Goal: Information Seeking & Learning: Learn about a topic

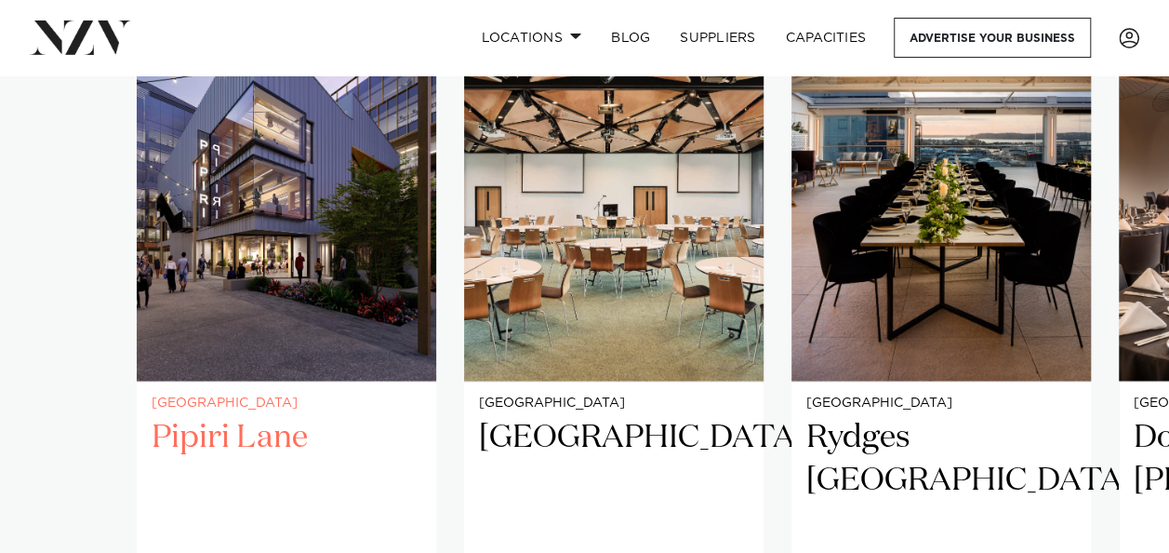
scroll to position [1581, 0]
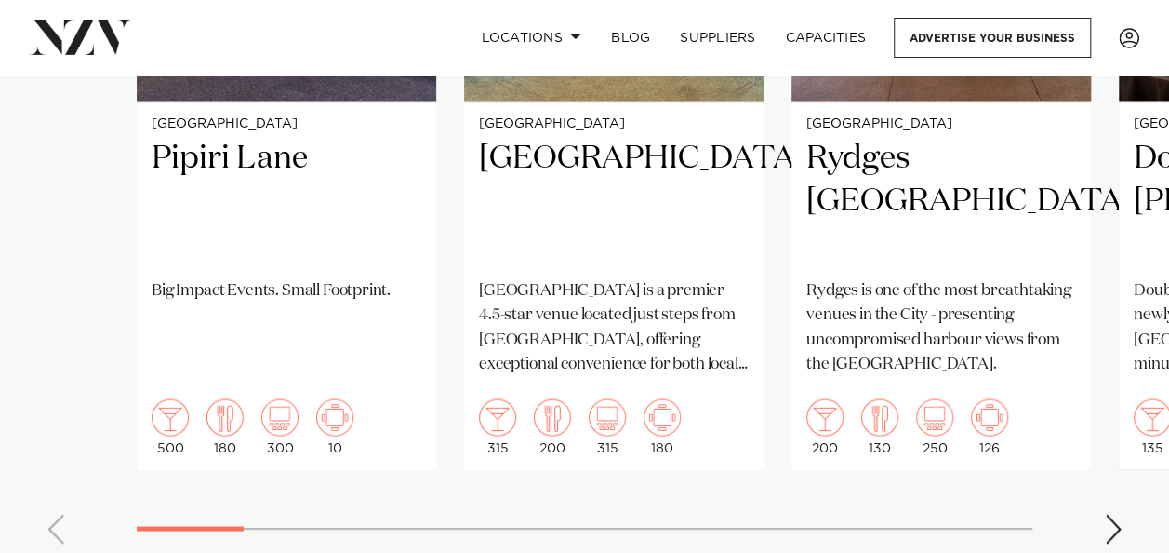
click at [1114, 532] on div "Next slide" at bounding box center [1113, 528] width 19 height 30
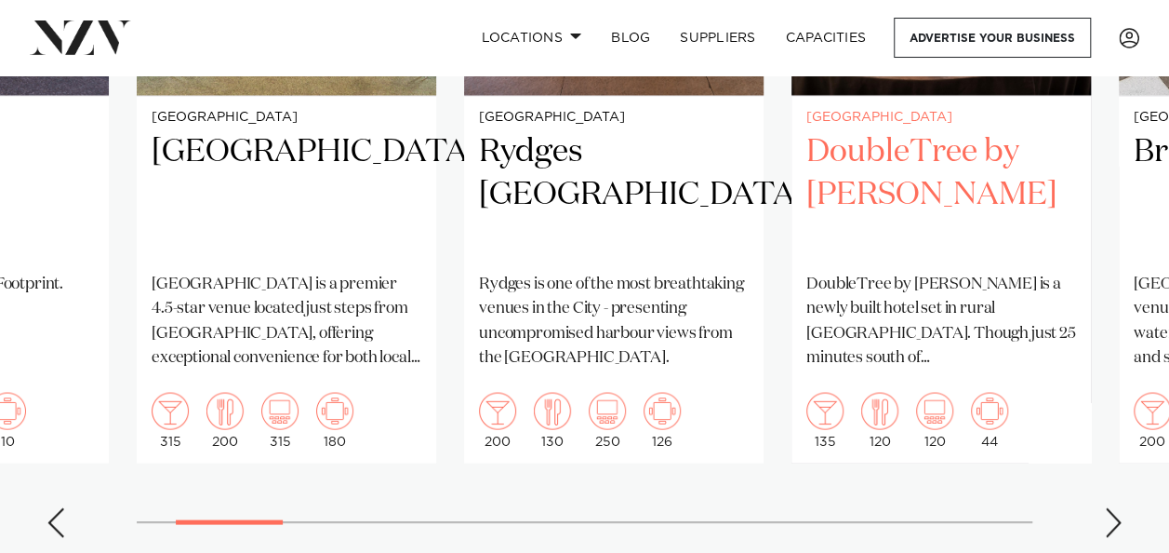
scroll to position [1767, 0]
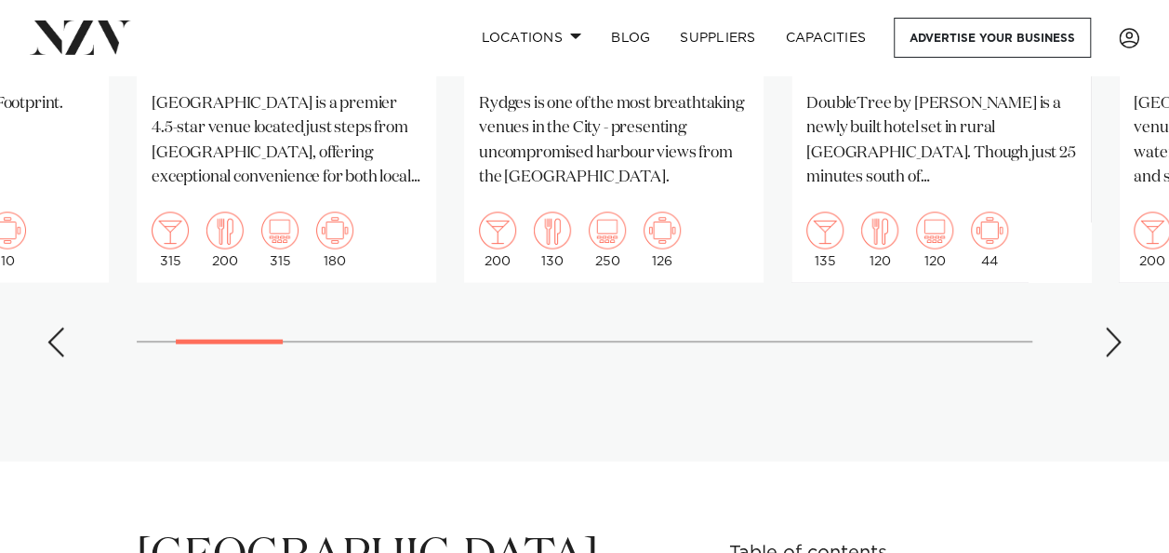
click at [1112, 350] on div "Next slide" at bounding box center [1113, 342] width 19 height 30
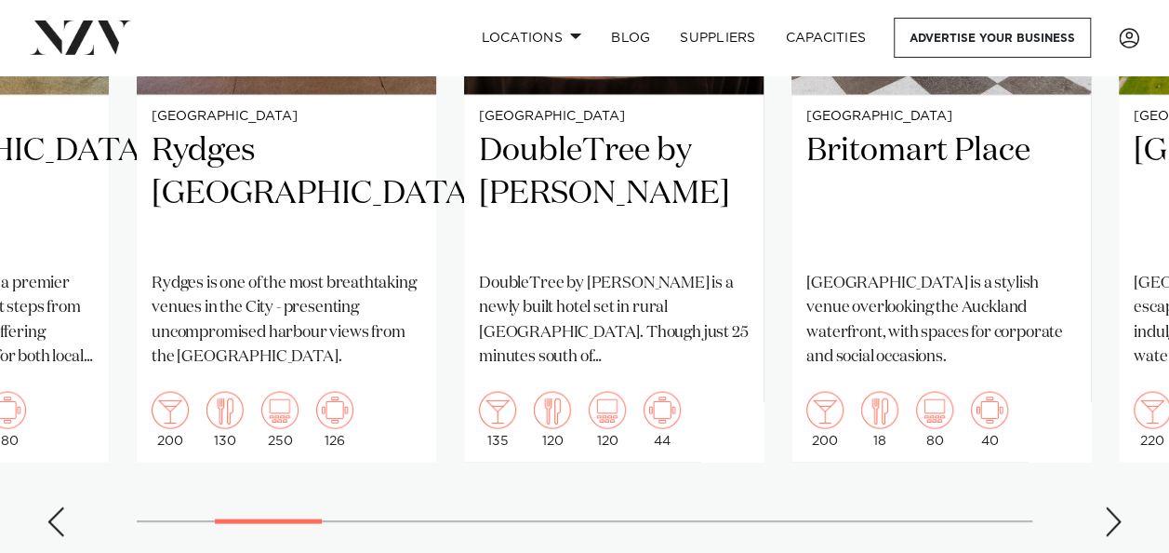
scroll to position [1674, 0]
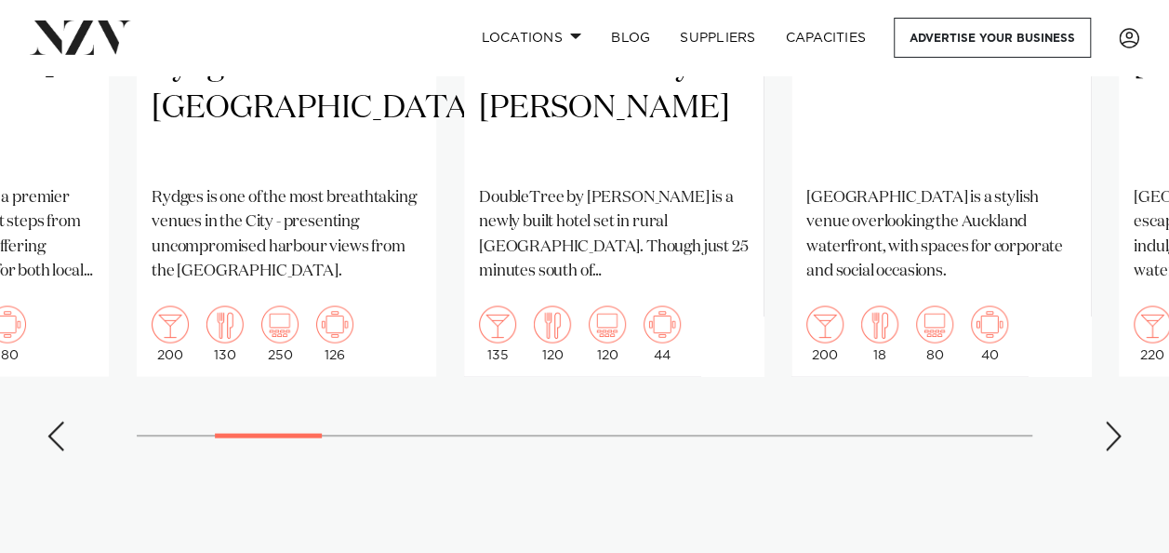
click at [1112, 433] on div "Next slide" at bounding box center [1113, 435] width 19 height 30
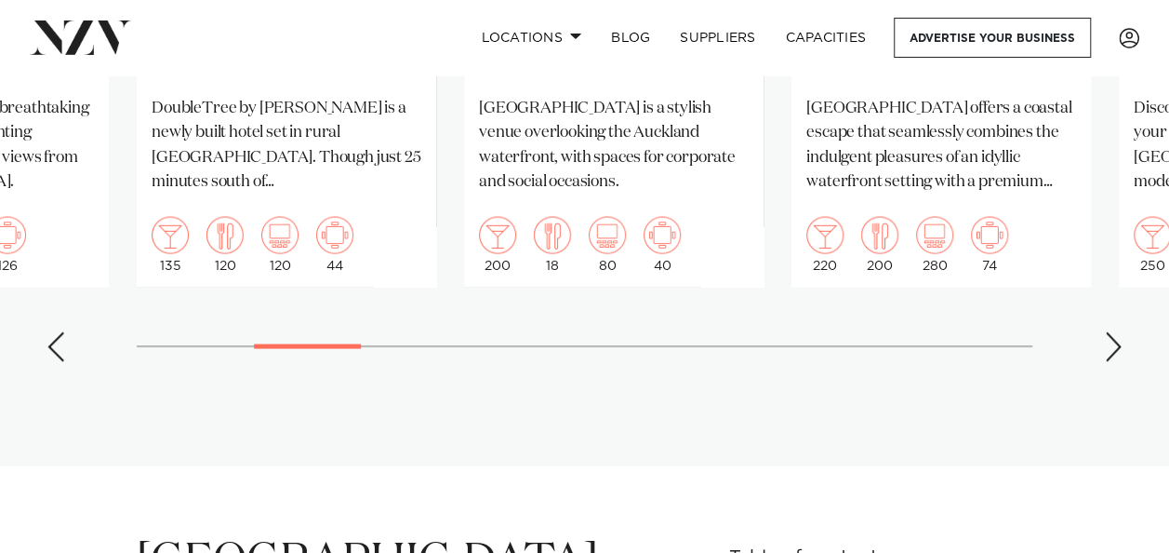
scroll to position [1767, 0]
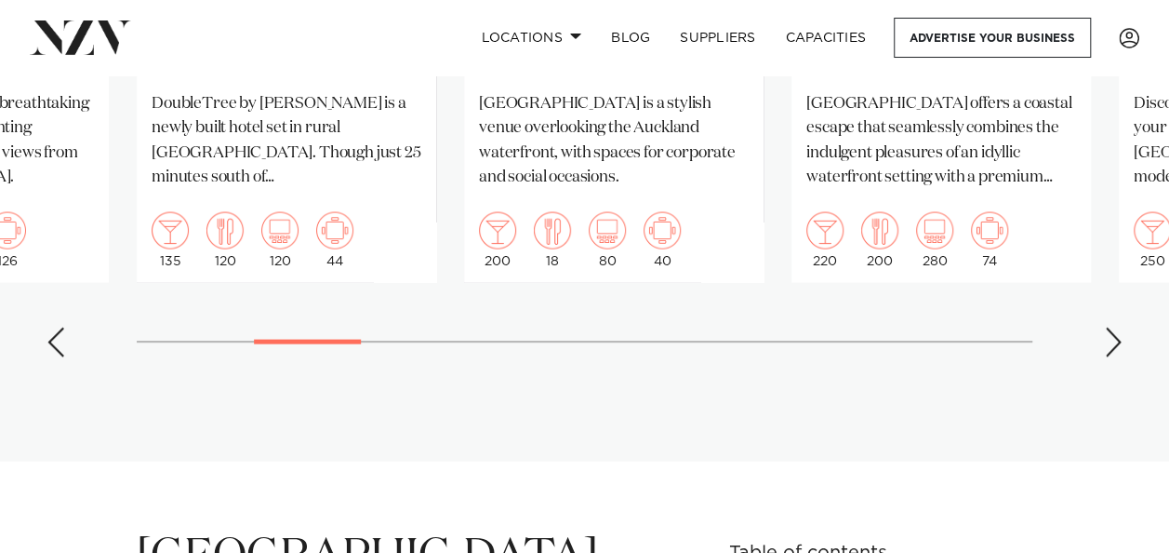
click at [1117, 346] on div "Next slide" at bounding box center [1113, 342] width 19 height 30
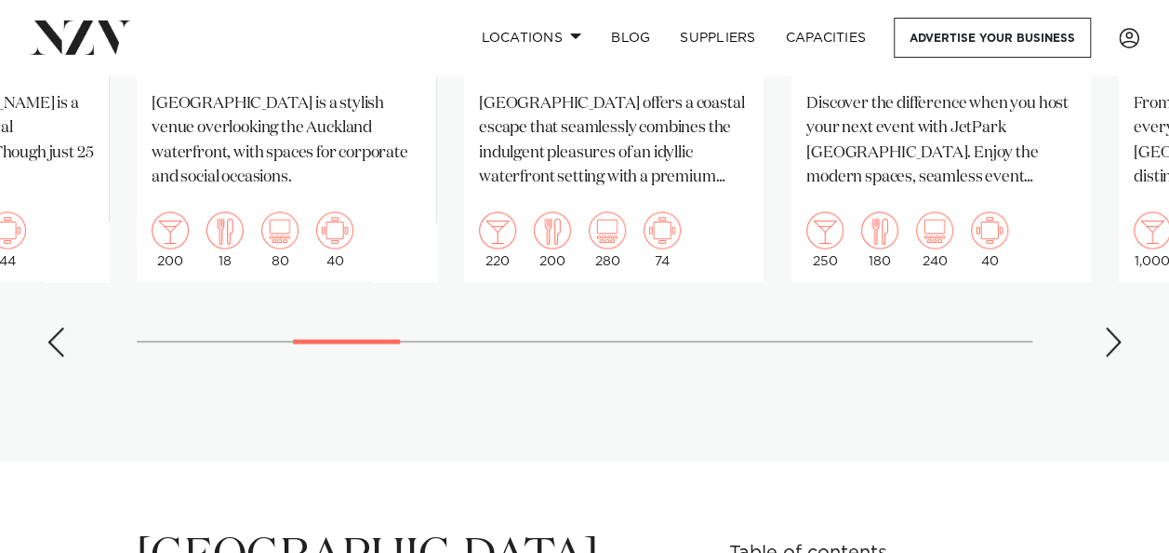
click at [1117, 346] on div "Next slide" at bounding box center [1113, 342] width 19 height 30
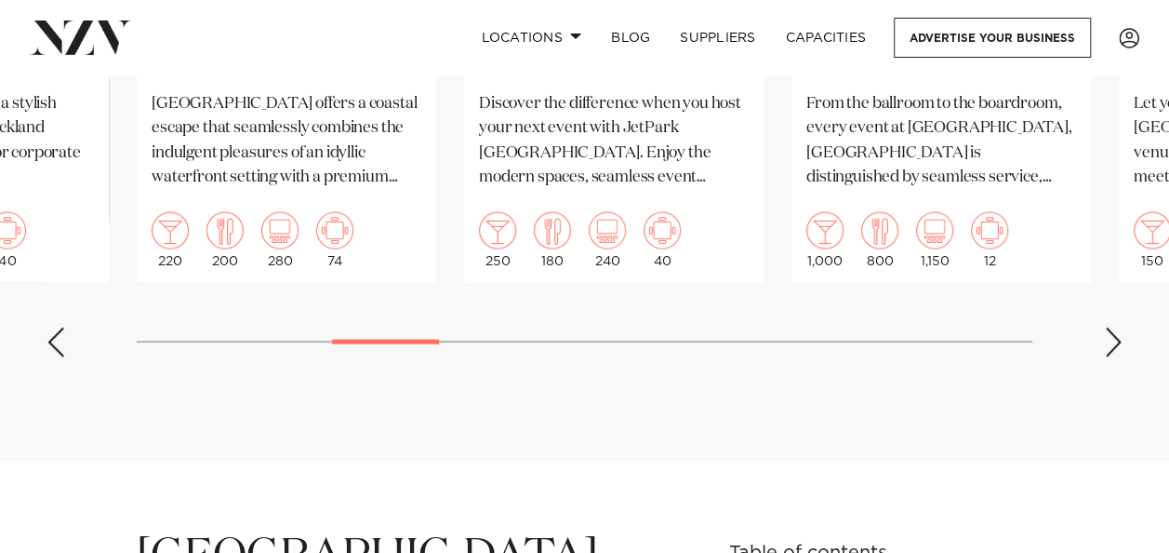
click at [1117, 346] on div "Next slide" at bounding box center [1113, 342] width 19 height 30
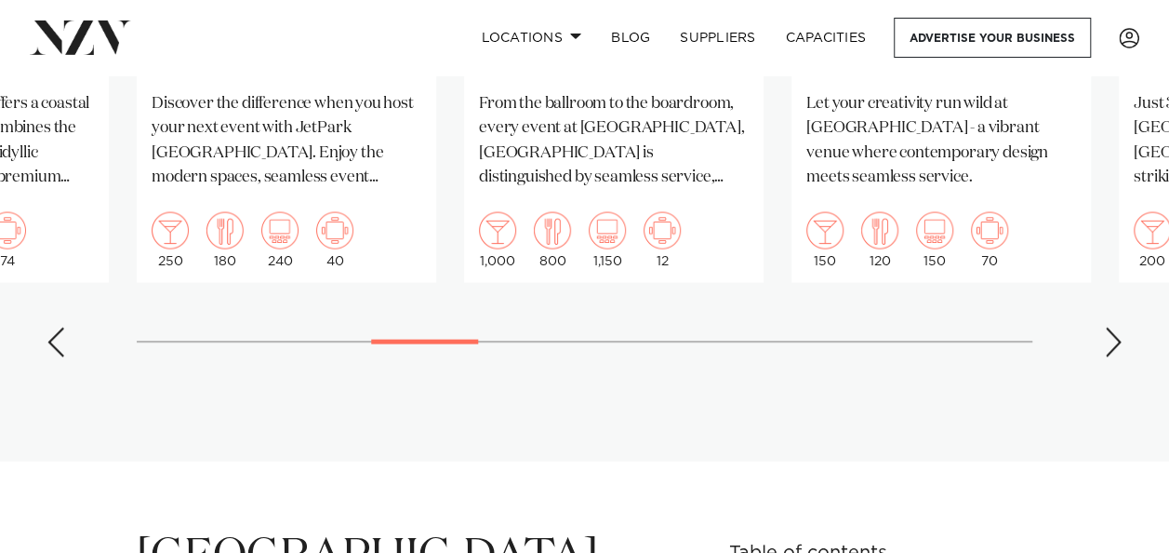
click at [1117, 346] on div "Next slide" at bounding box center [1113, 342] width 19 height 30
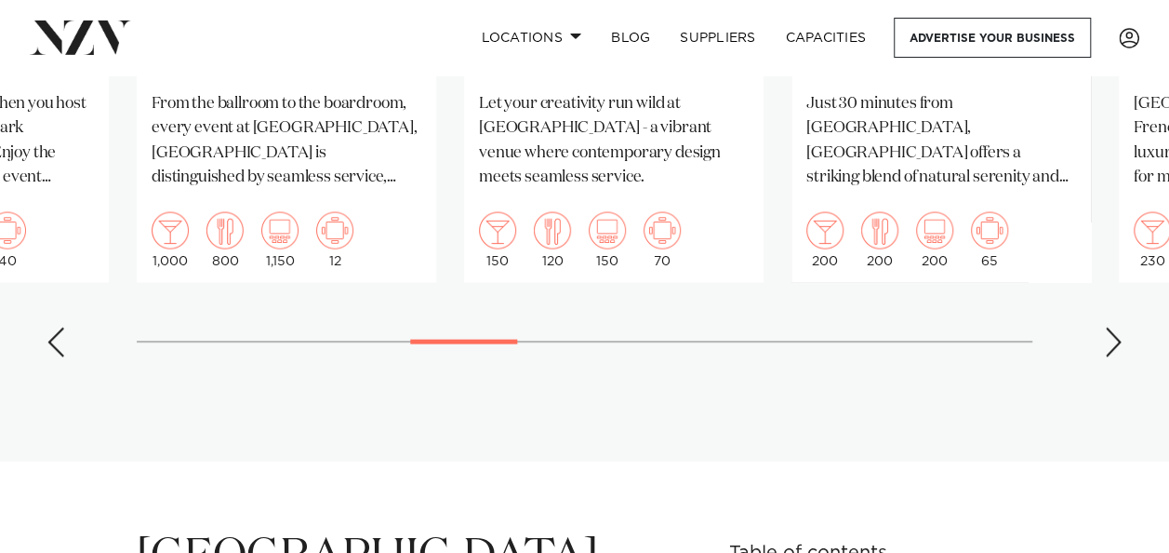
click at [1117, 346] on div "Next slide" at bounding box center [1113, 342] width 19 height 30
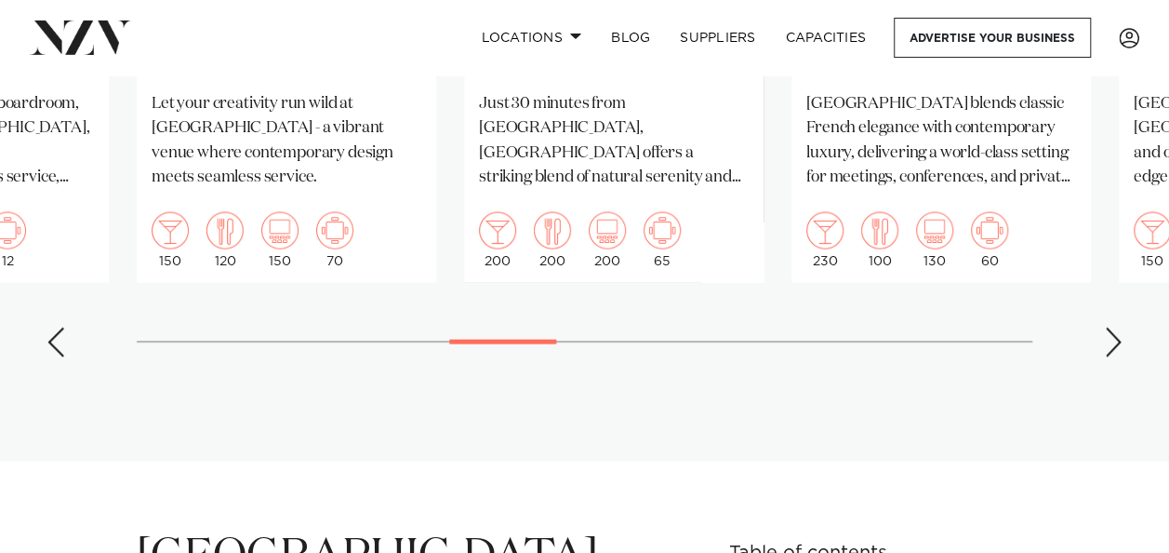
click at [1117, 346] on div "Next slide" at bounding box center [1113, 342] width 19 height 30
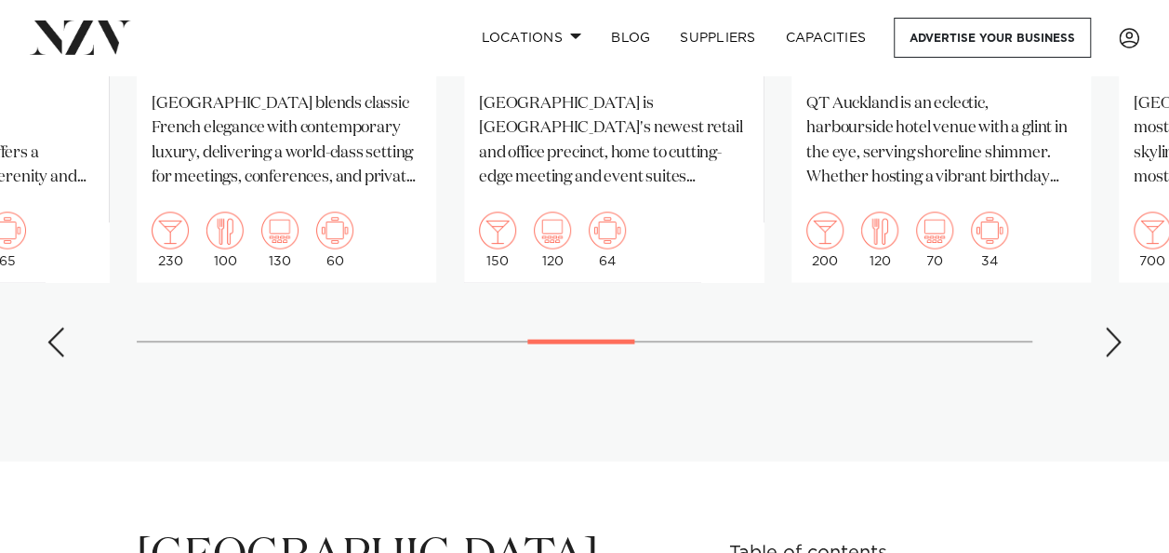
click at [1116, 348] on div "Next slide" at bounding box center [1113, 342] width 19 height 30
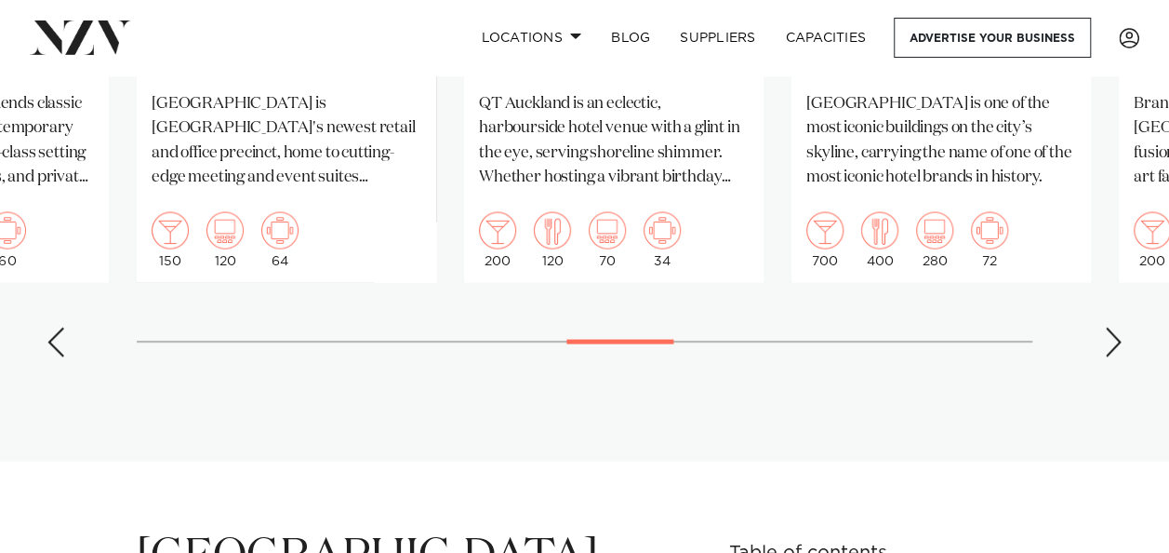
click at [1116, 349] on div "Next slide" at bounding box center [1113, 342] width 19 height 30
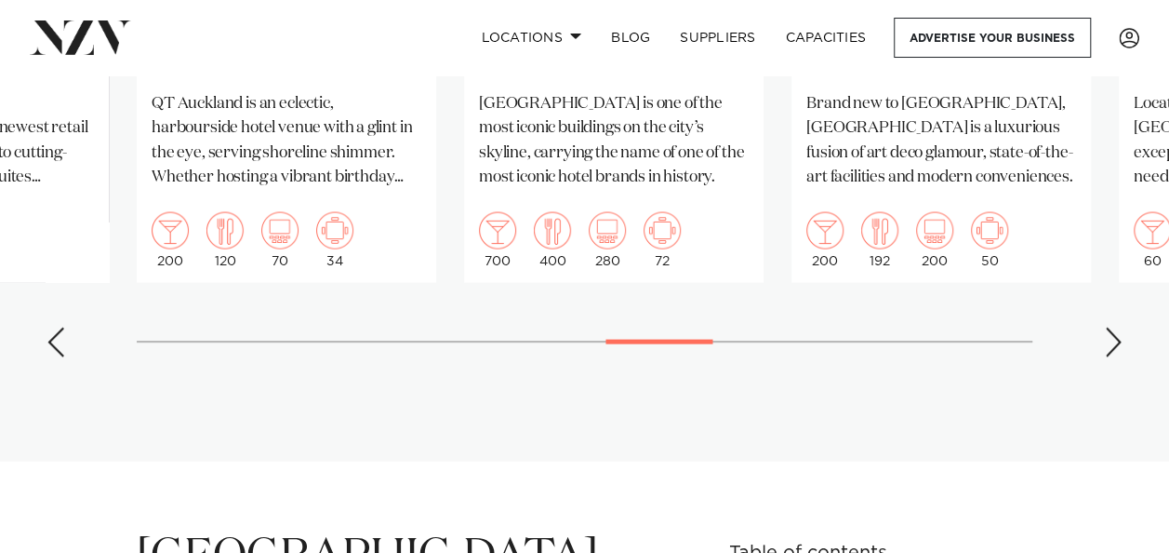
click at [1115, 350] on div "Next slide" at bounding box center [1113, 342] width 19 height 30
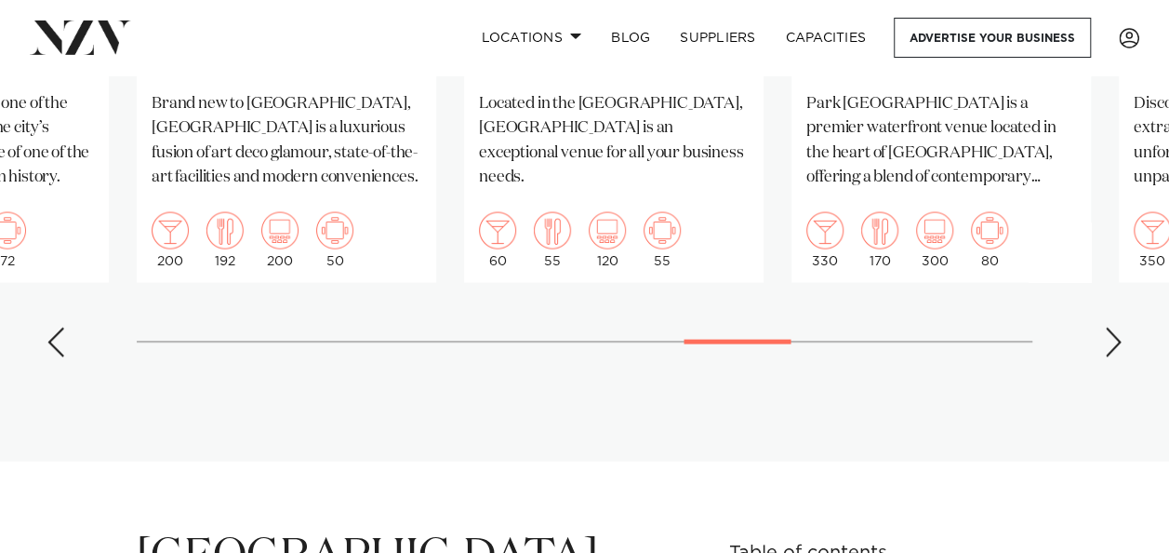
click at [1113, 353] on div "Next slide" at bounding box center [1113, 342] width 19 height 30
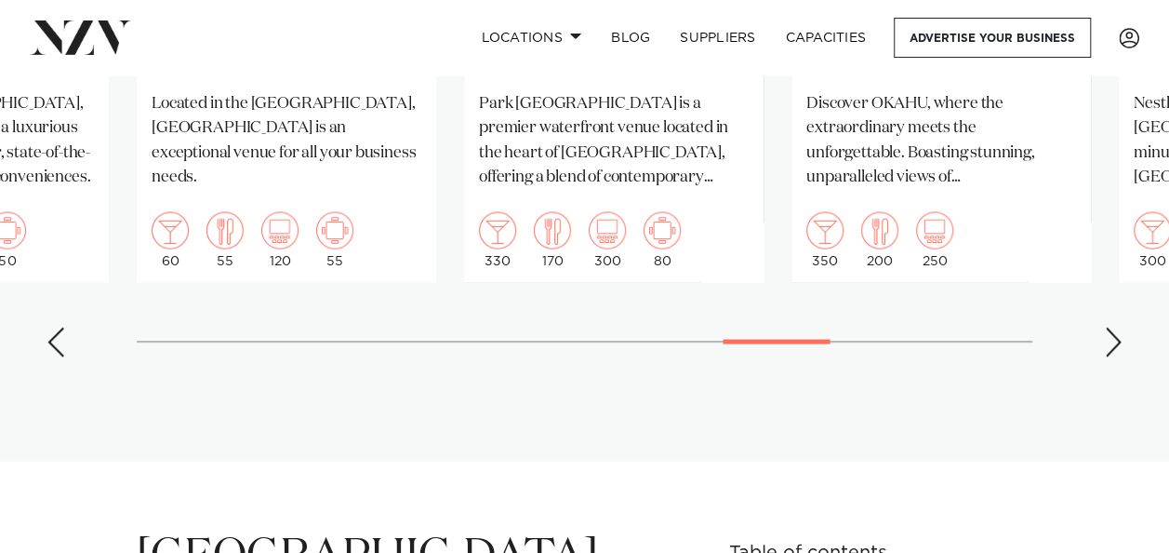
click at [1114, 349] on div "Next slide" at bounding box center [1113, 342] width 19 height 30
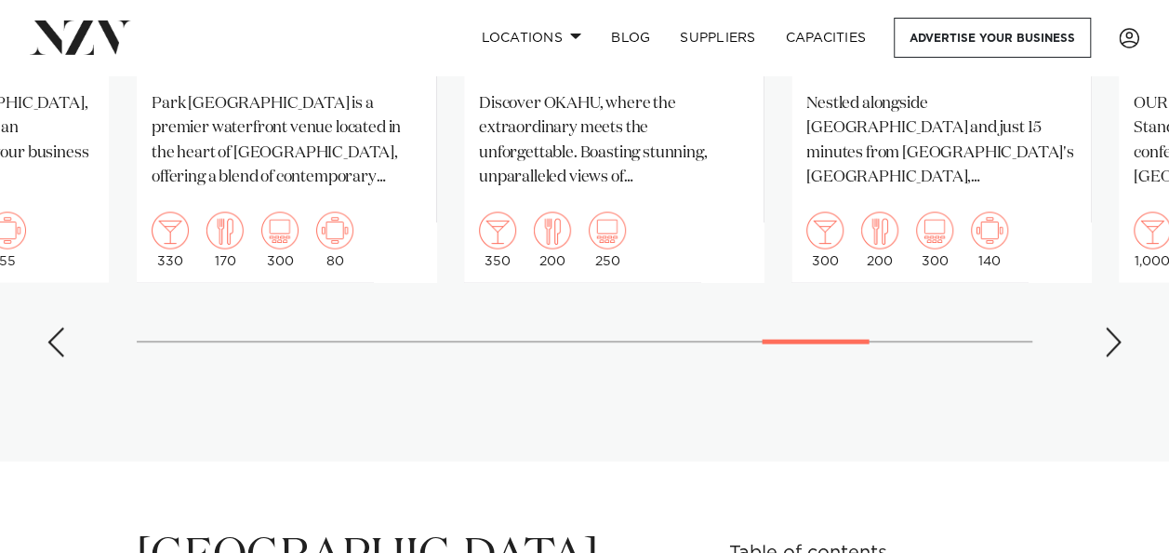
click at [1114, 349] on div "Next slide" at bounding box center [1113, 342] width 19 height 30
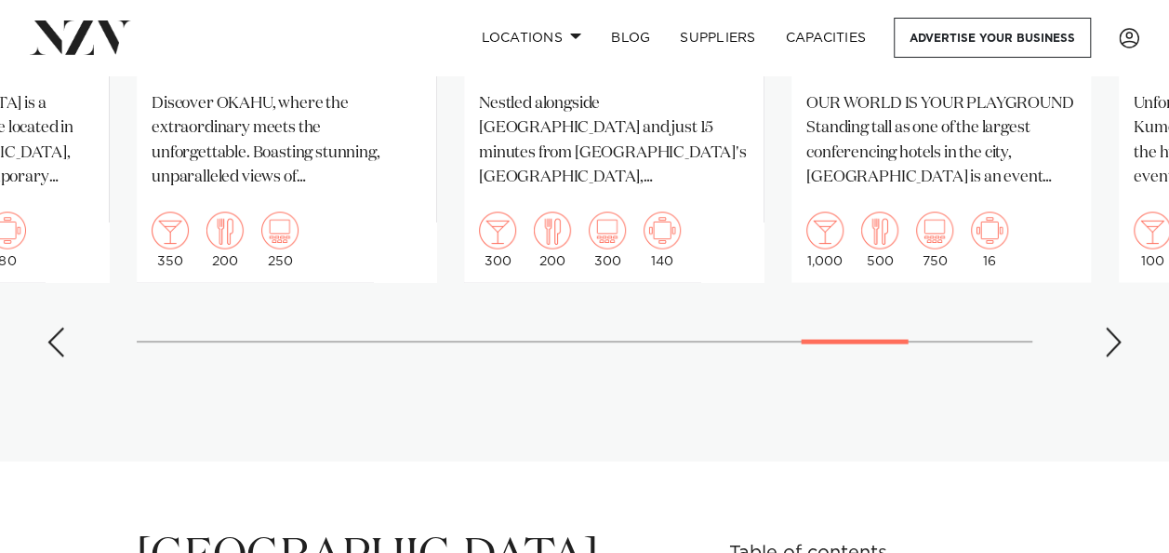
click at [1114, 349] on div "Next slide" at bounding box center [1113, 342] width 19 height 30
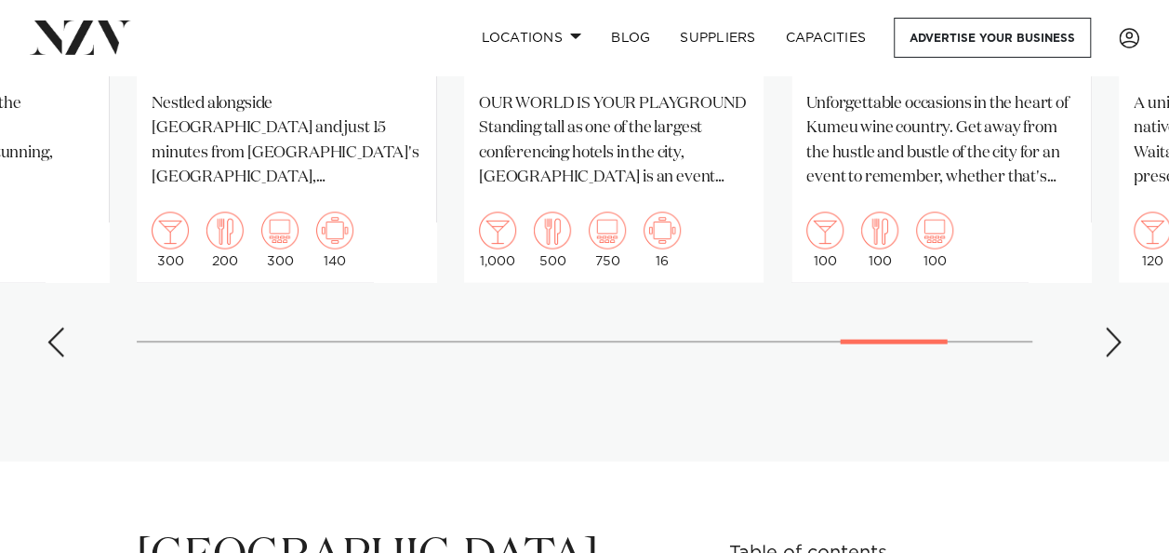
click at [1114, 348] on div "Next slide" at bounding box center [1113, 342] width 19 height 30
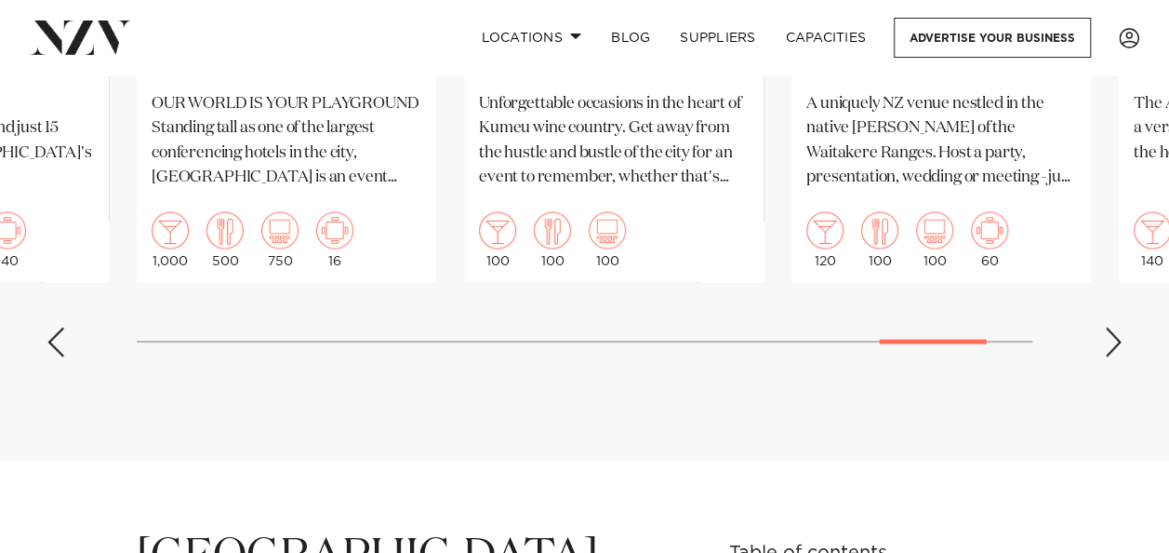
click at [1114, 347] on div "Next slide" at bounding box center [1113, 342] width 19 height 30
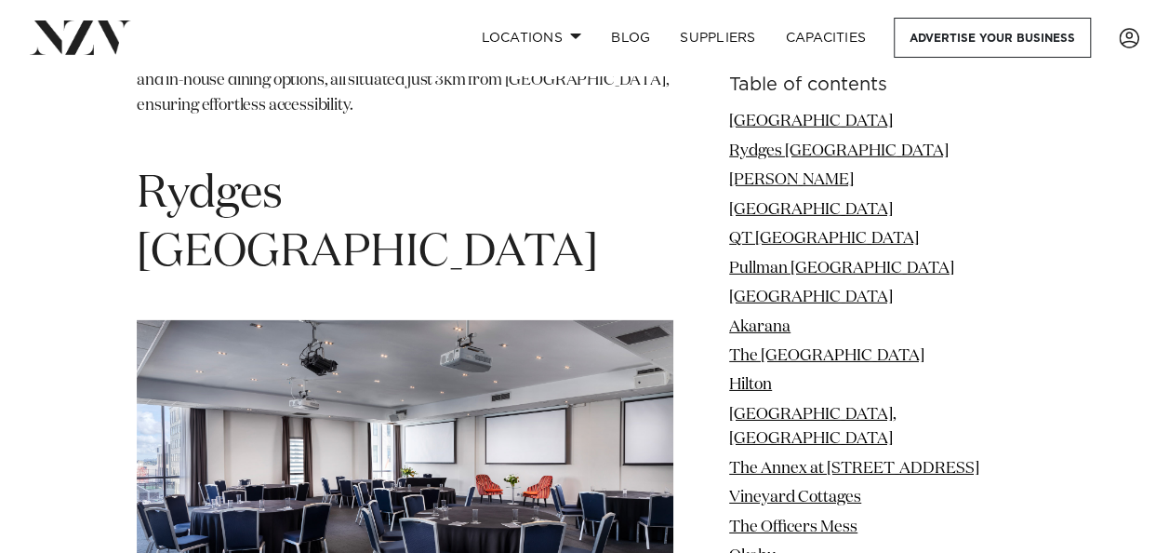
scroll to position [3163, 0]
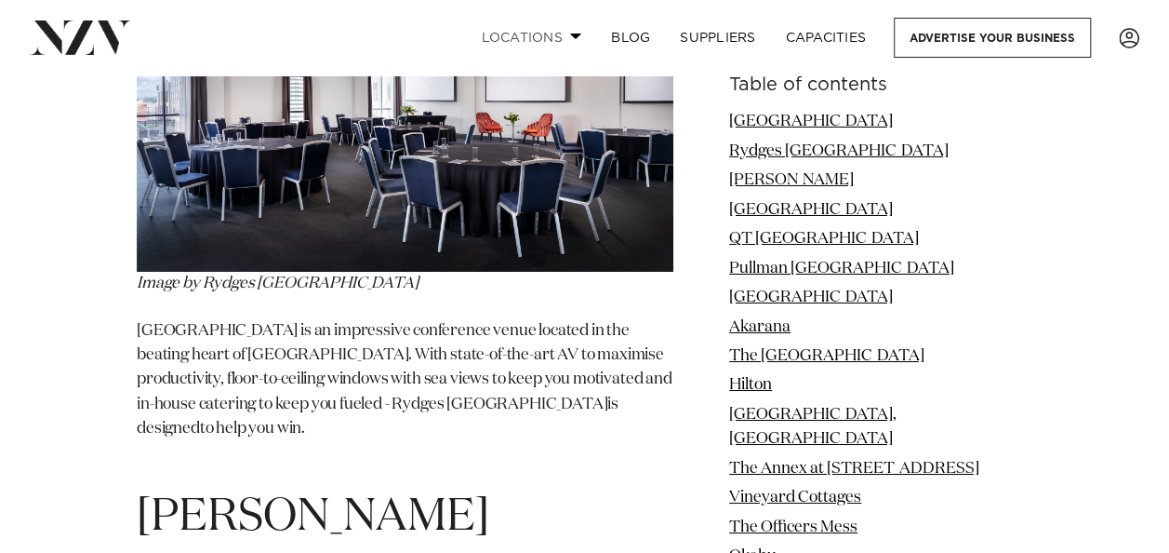
click at [519, 33] on link "Locations" at bounding box center [531, 38] width 130 height 40
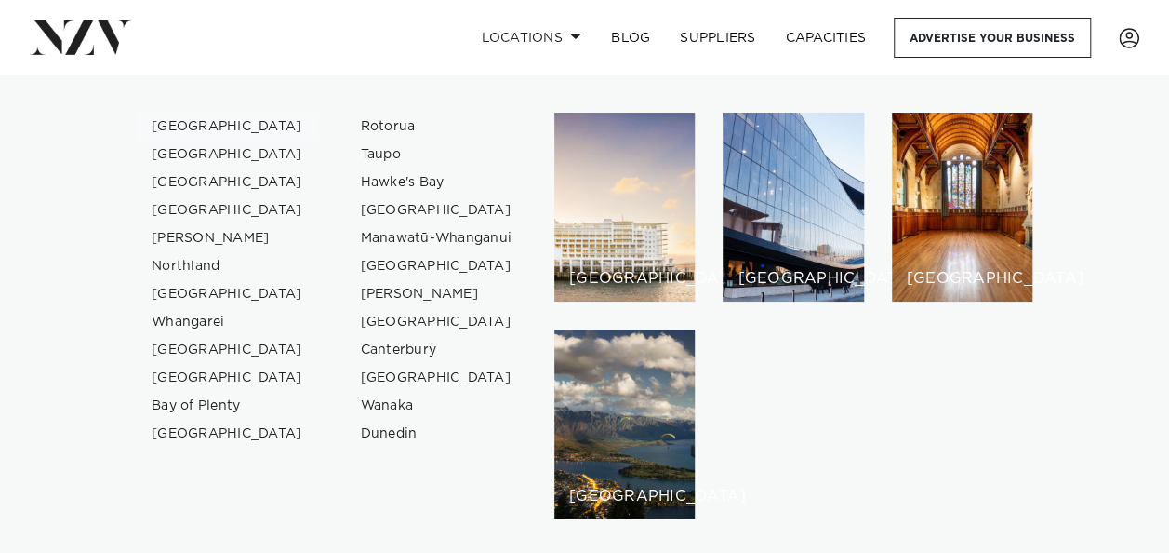
click at [173, 129] on link "[GEOGRAPHIC_DATA]" at bounding box center [227, 127] width 181 height 28
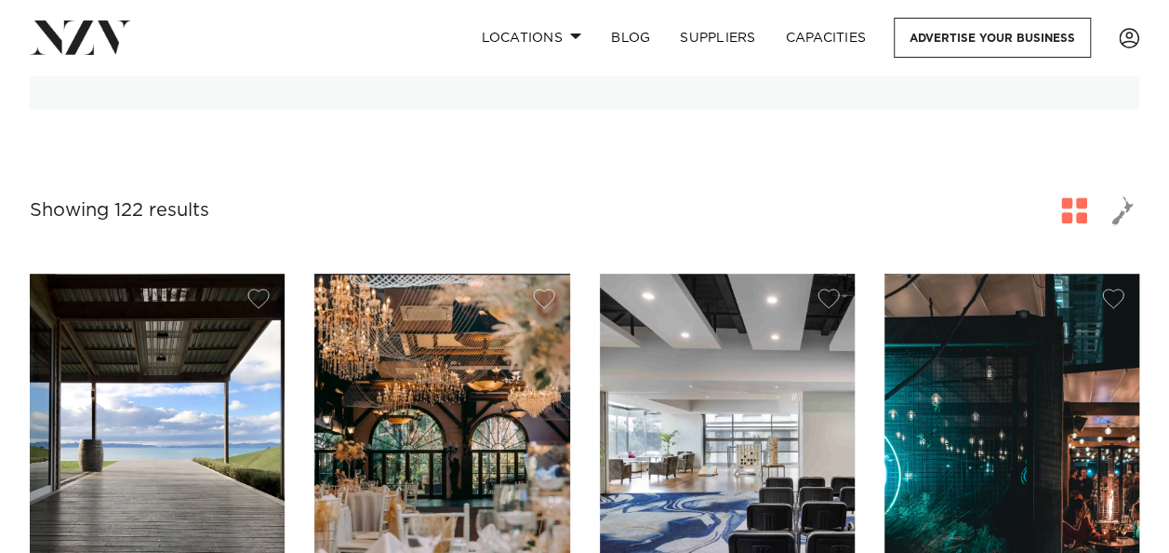
scroll to position [651, 0]
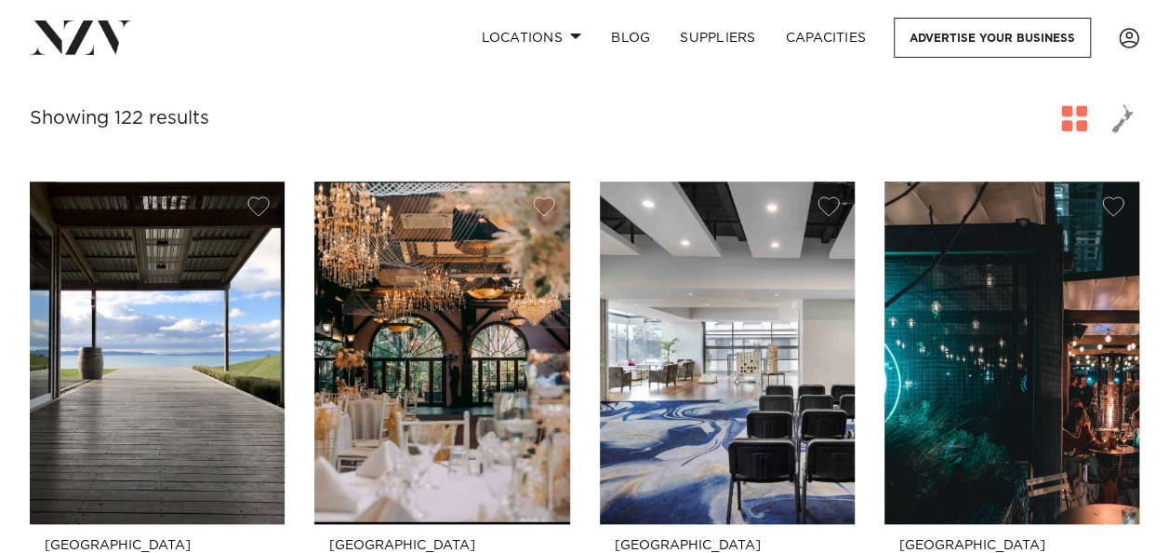
click at [1071, 114] on span "button" at bounding box center [1074, 118] width 26 height 26
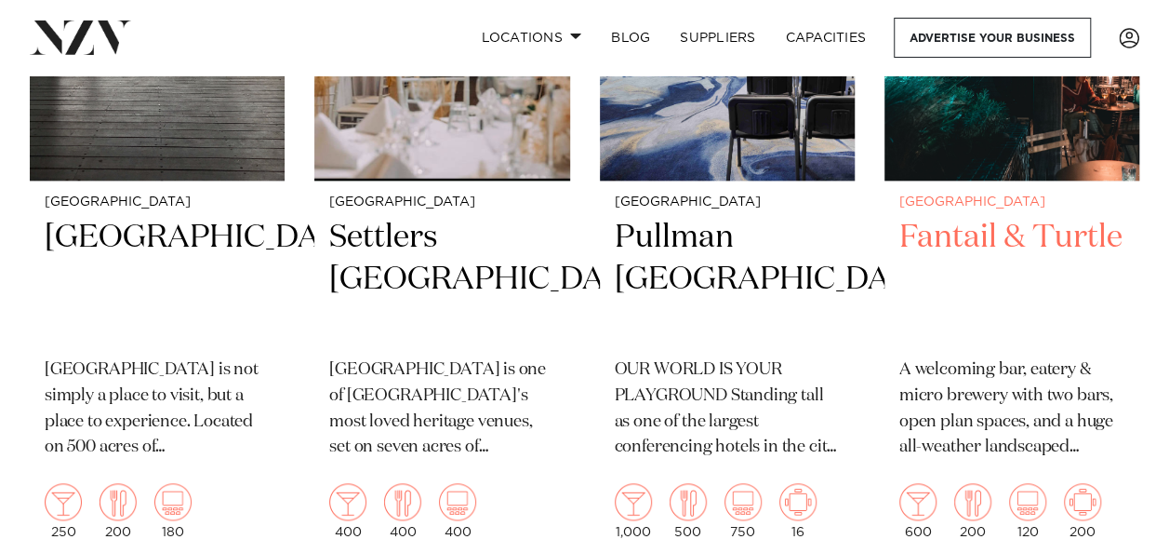
scroll to position [1023, 0]
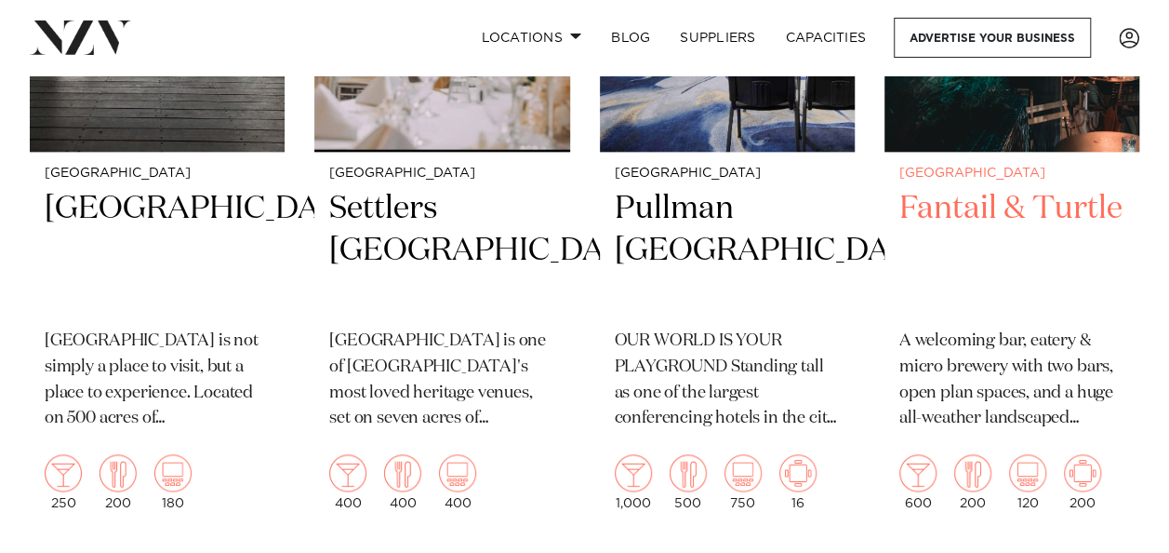
click at [1023, 212] on h2 "Fantail & Turtle" at bounding box center [1011, 251] width 225 height 126
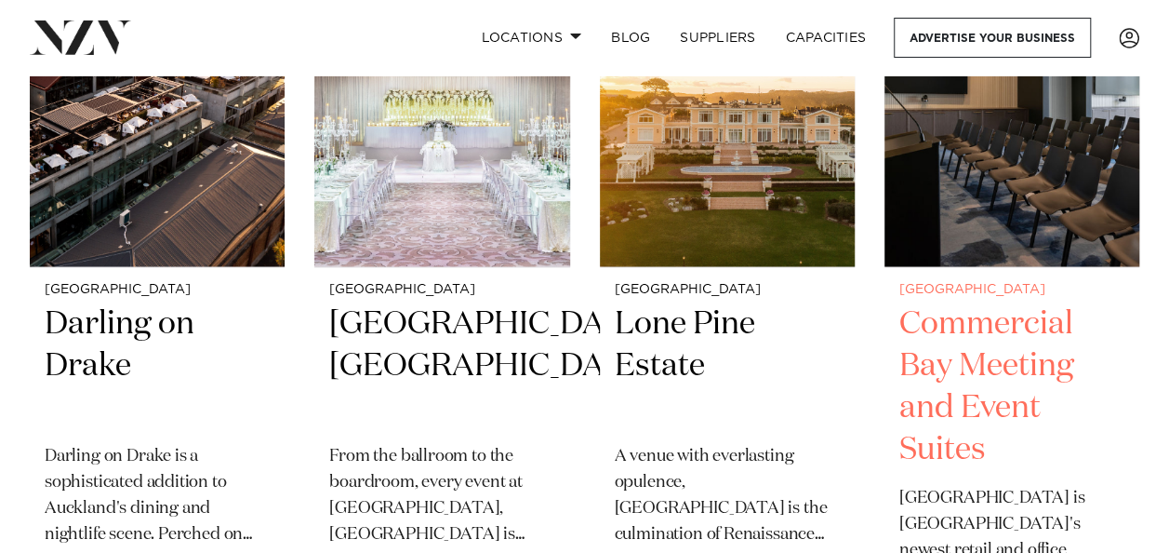
scroll to position [1767, 0]
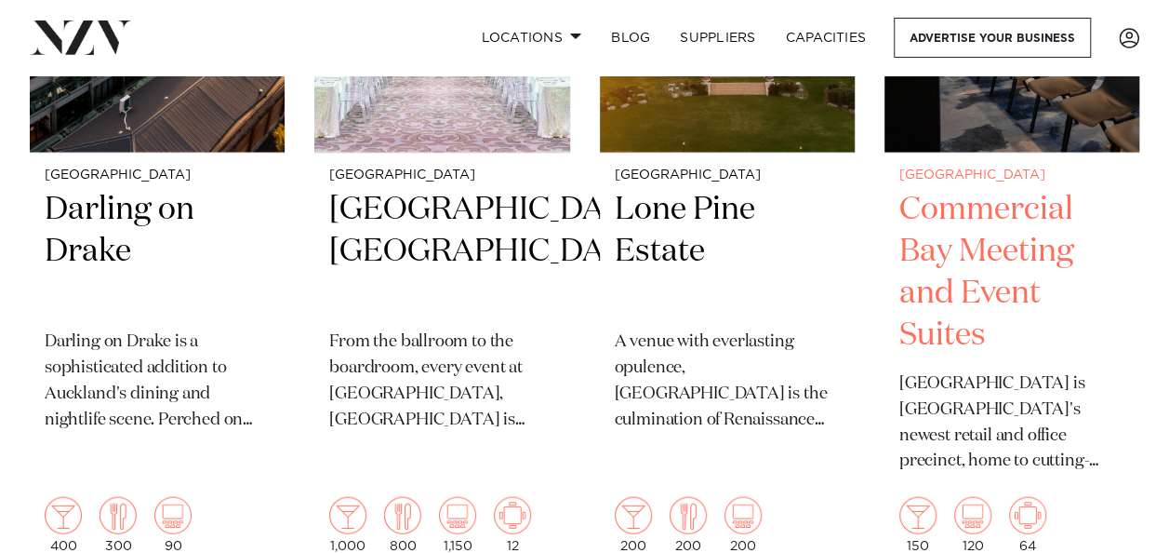
click at [1006, 255] on h2 "Commercial Bay Meeting and Event Suites" at bounding box center [1011, 272] width 225 height 167
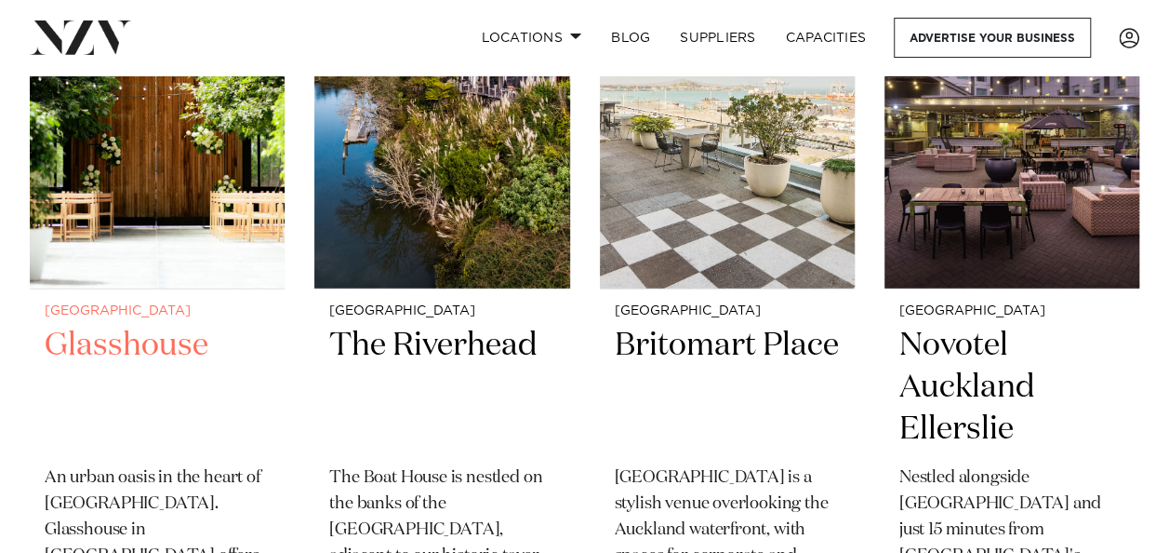
scroll to position [2511, 0]
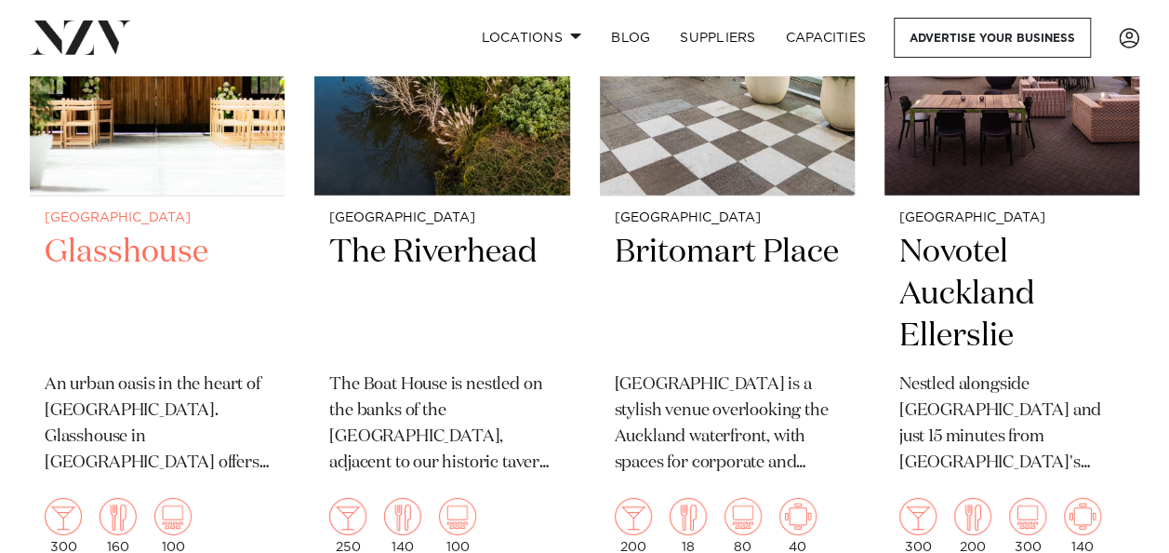
click at [143, 262] on h2 "Glasshouse" at bounding box center [157, 295] width 225 height 126
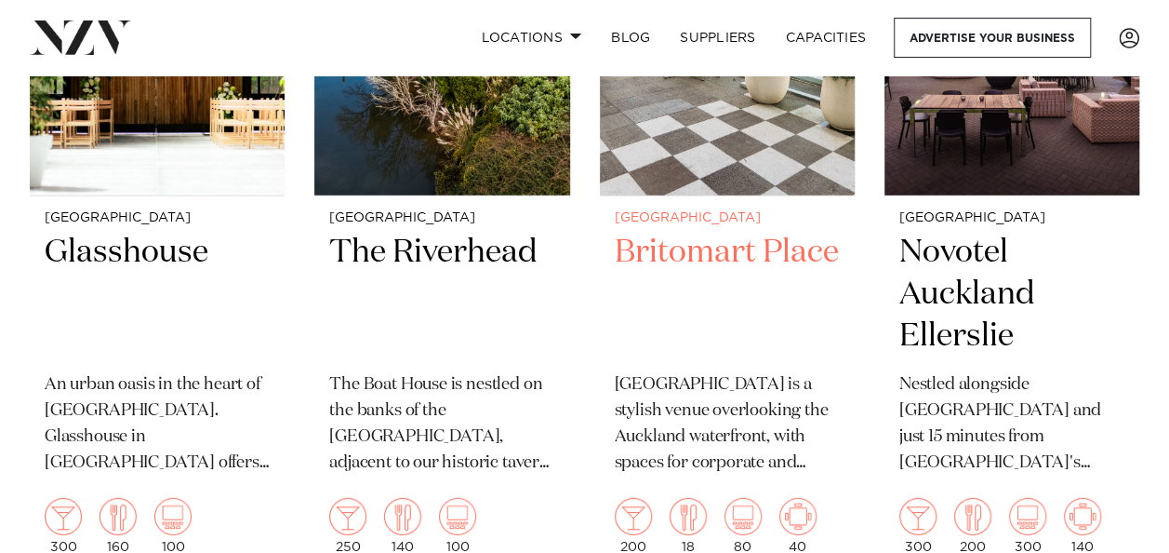
click at [741, 249] on h2 "Britomart Place" at bounding box center [727, 295] width 225 height 126
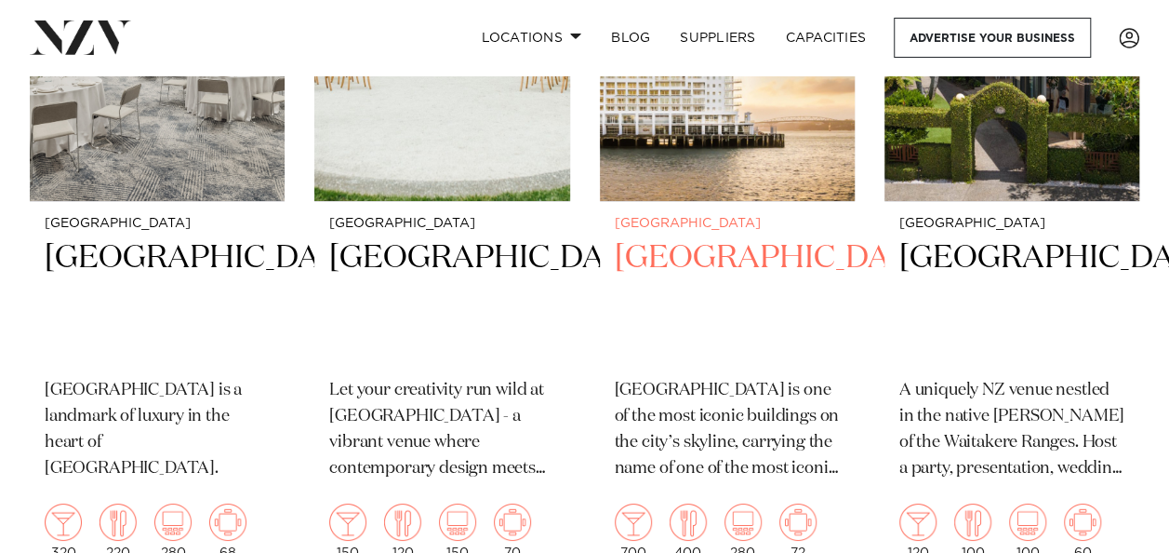
scroll to position [3256, 0]
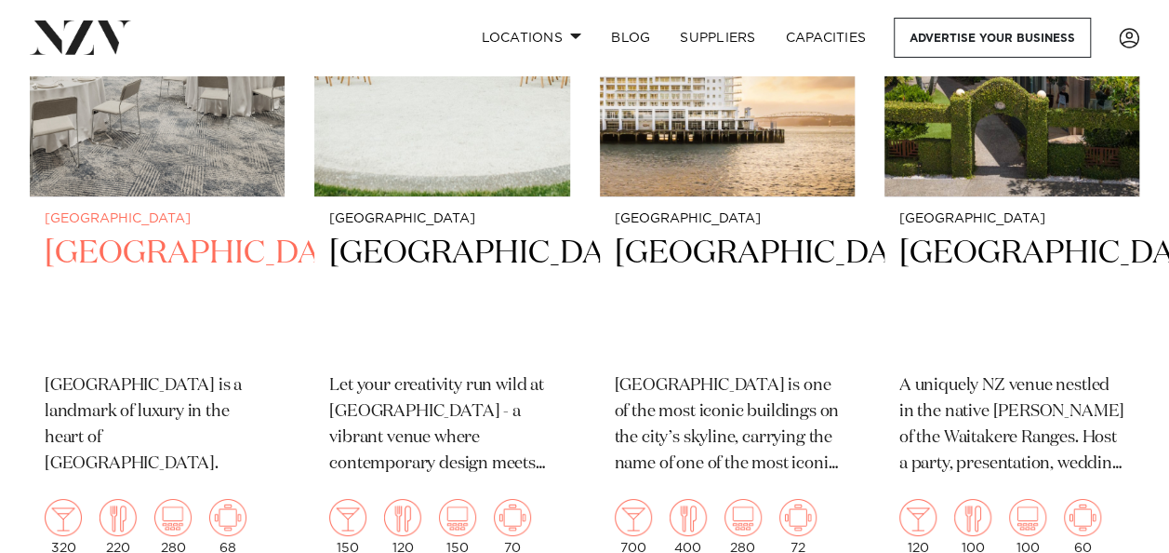
click at [130, 286] on h2 "JW Marriott Auckland" at bounding box center [157, 296] width 225 height 126
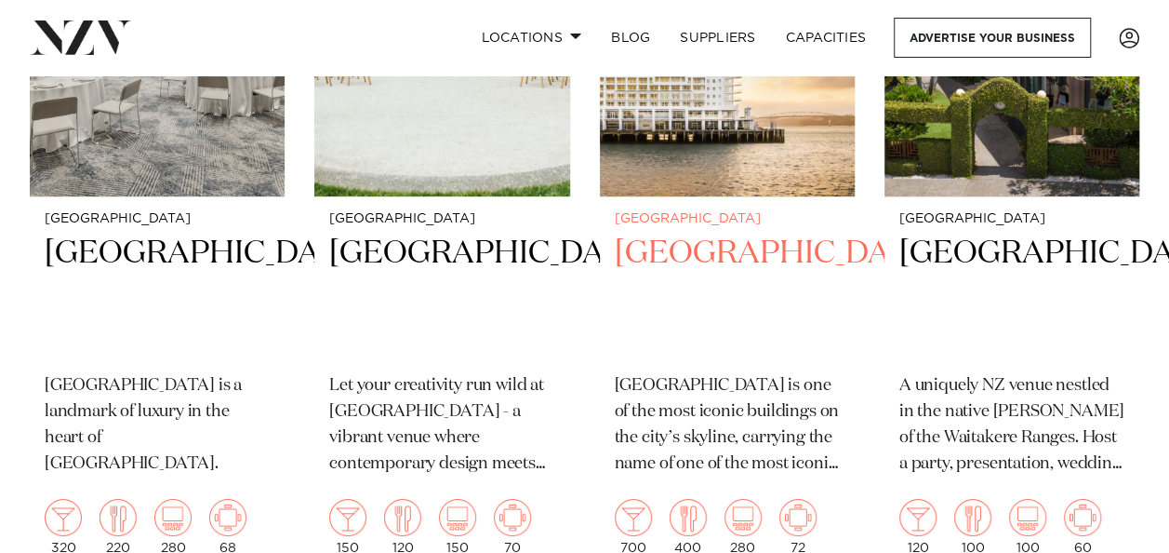
click at [709, 292] on h2 "Hilton Auckland" at bounding box center [727, 296] width 225 height 126
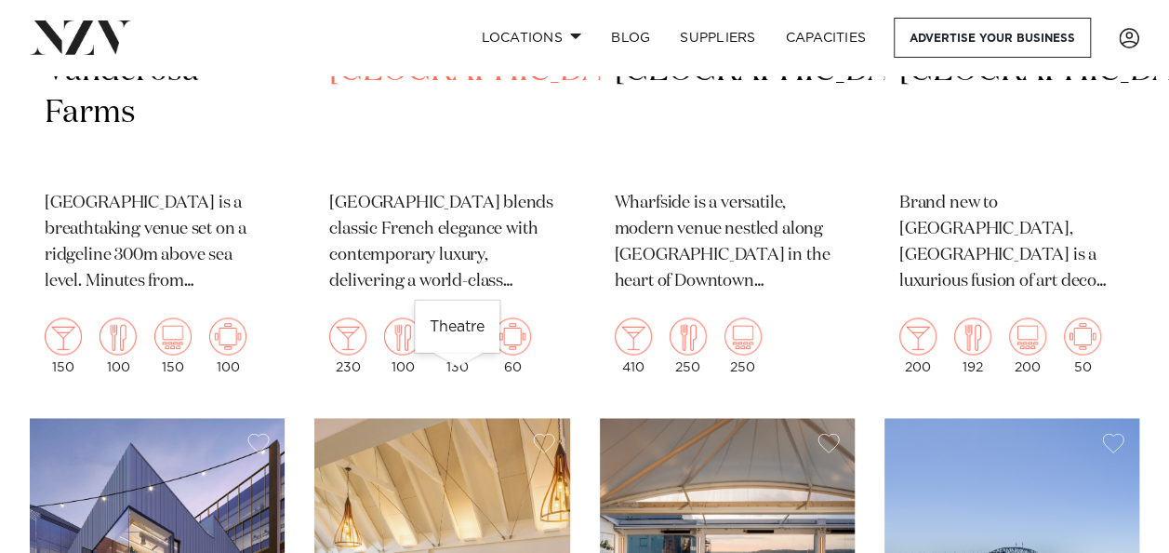
scroll to position [4930, 0]
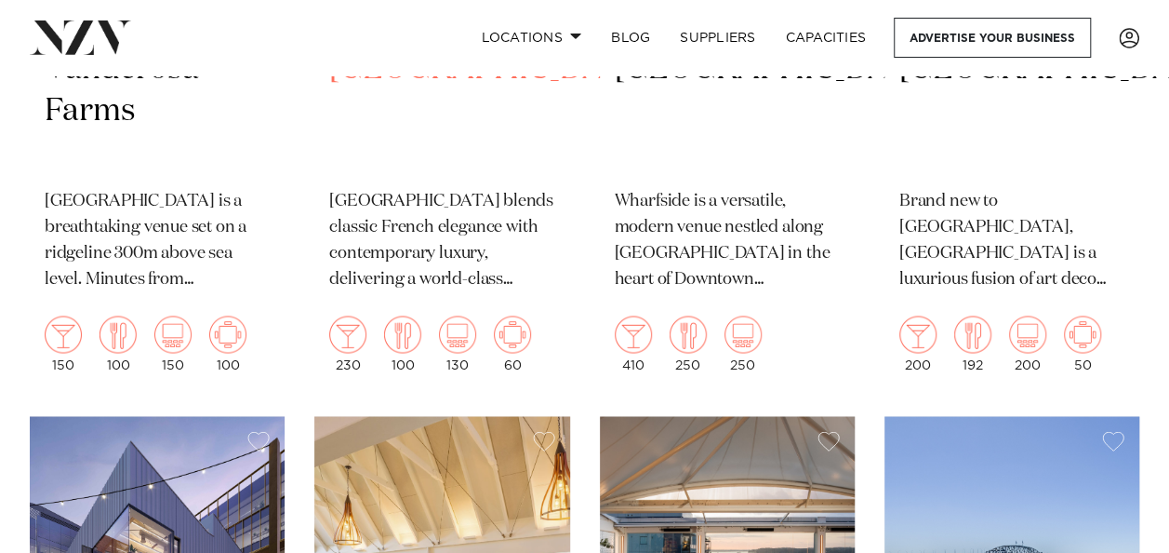
click at [397, 174] on h2 "Sofitel Auckland Viaduct Harbour" at bounding box center [441, 111] width 225 height 126
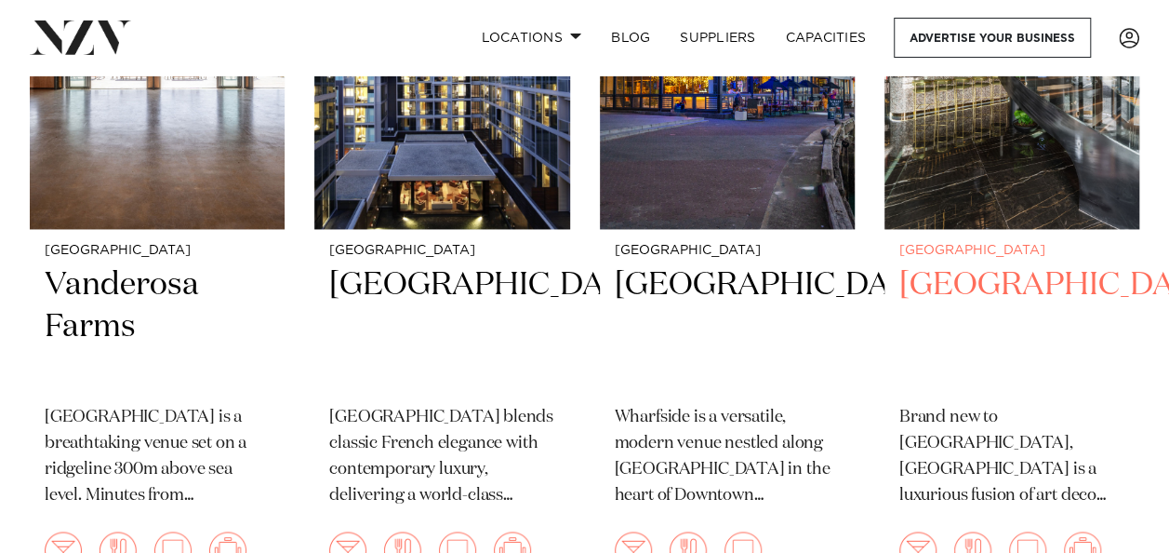
scroll to position [4744, 0]
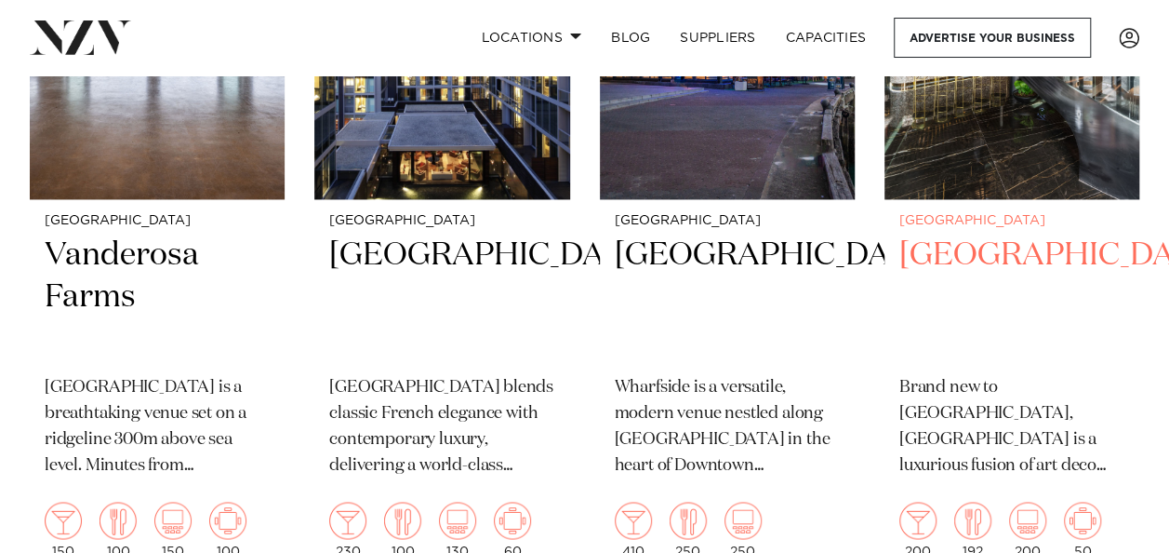
click at [990, 294] on h2 "SOHO Hotel Auckland" at bounding box center [1011, 297] width 225 height 126
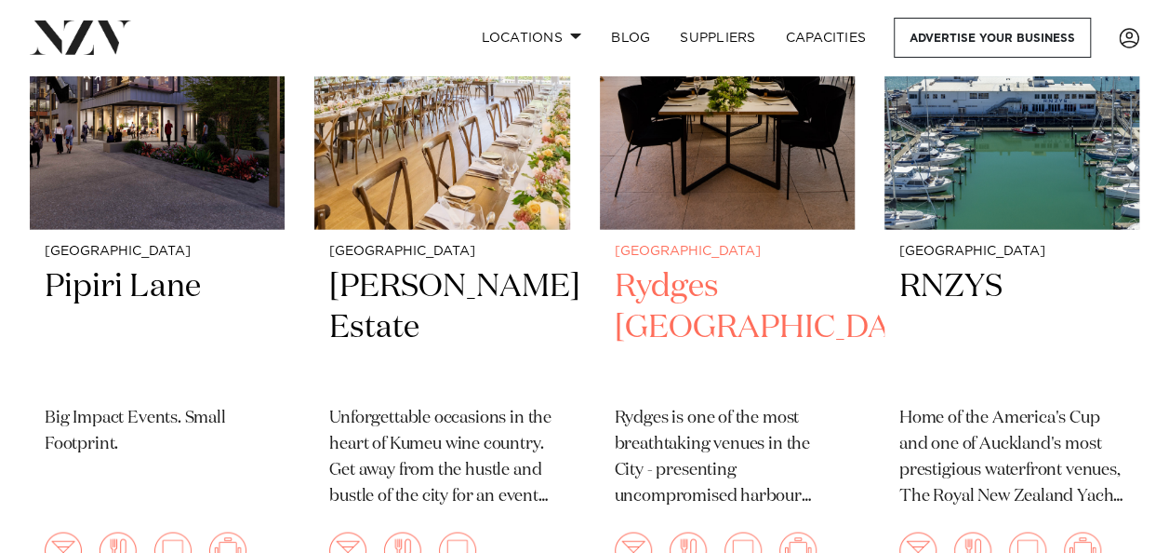
scroll to position [5488, 0]
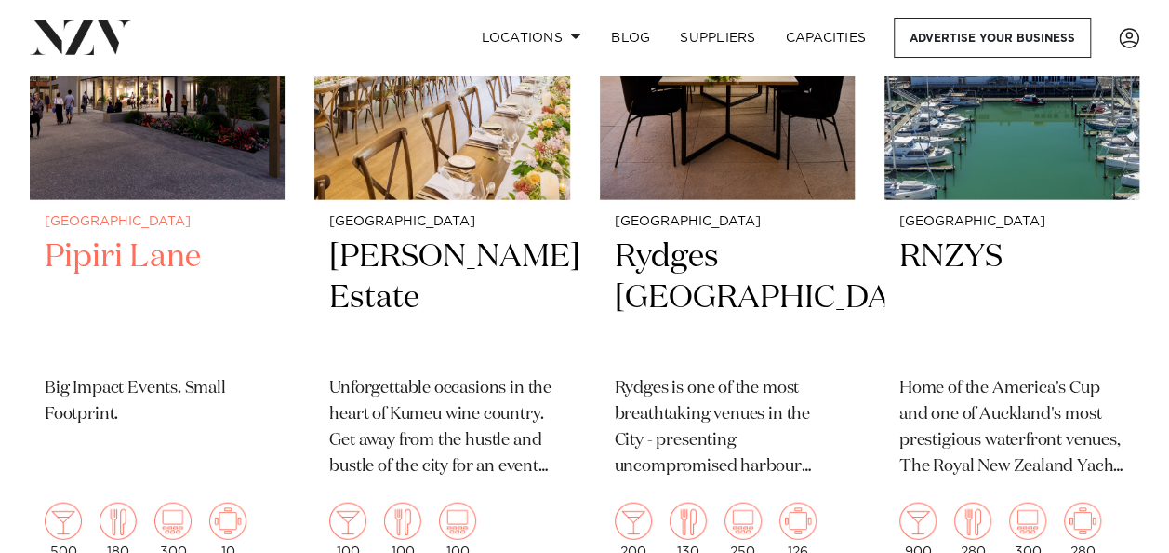
click at [177, 305] on h2 "Pipiri Lane" at bounding box center [157, 299] width 225 height 126
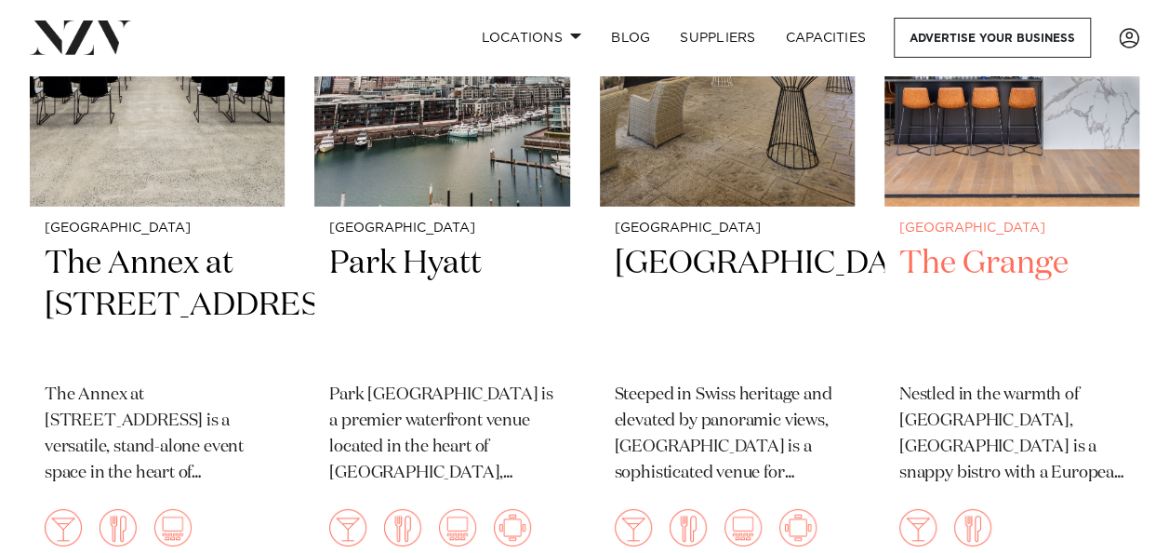
scroll to position [6232, 0]
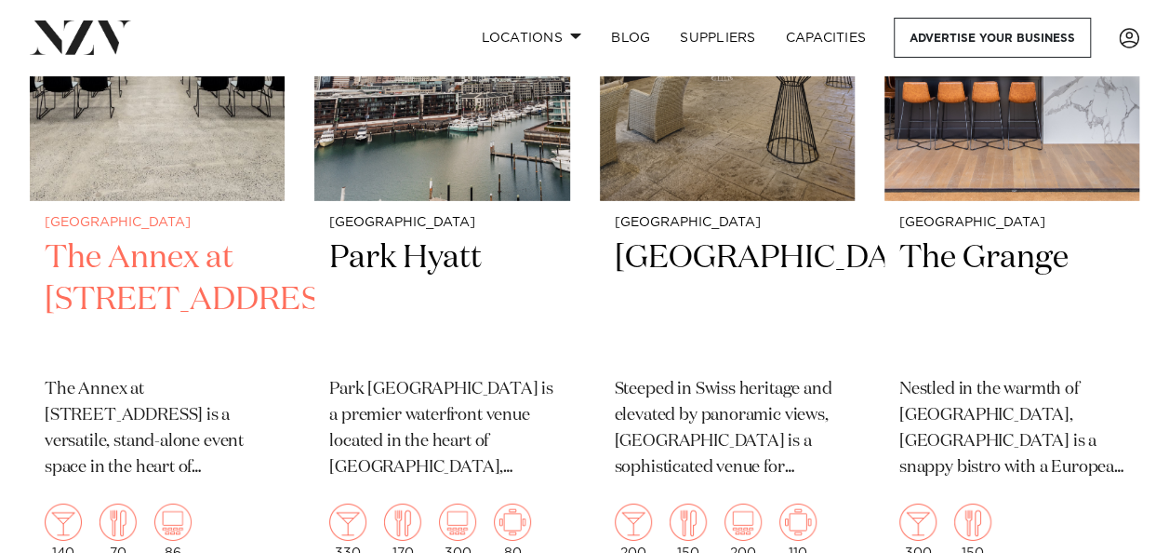
click at [126, 350] on h2 "The Annex at 10 Madden Street" at bounding box center [157, 300] width 225 height 126
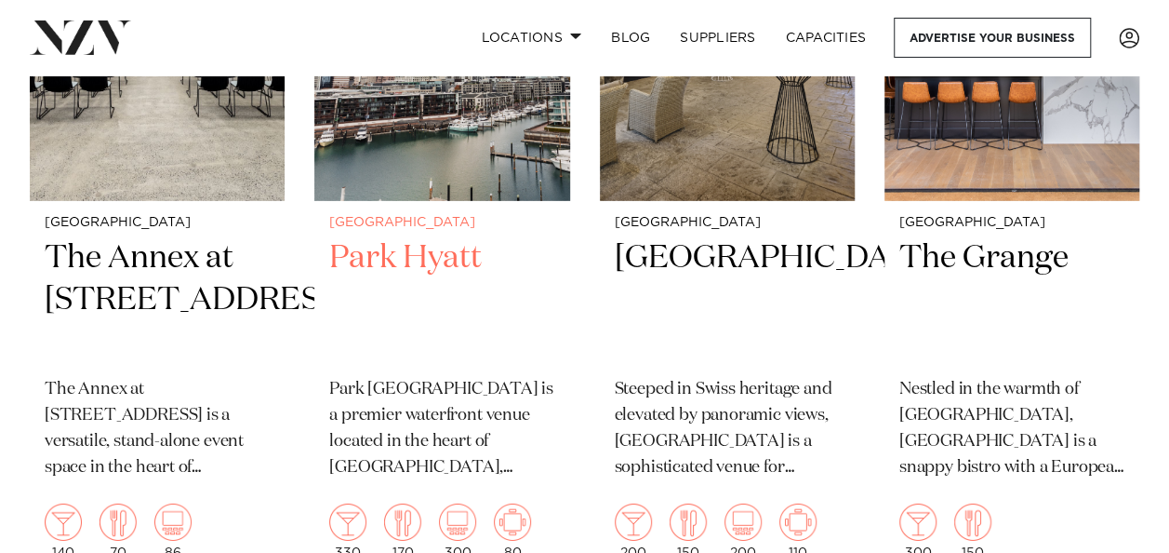
scroll to position [6325, 0]
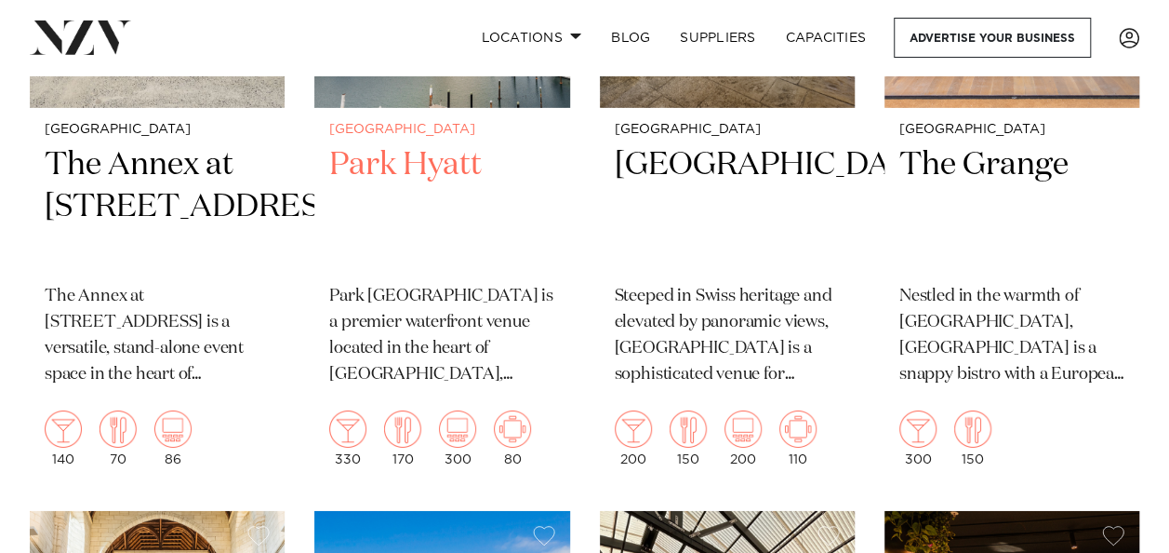
click at [420, 215] on h2 "Park Hyatt" at bounding box center [441, 207] width 225 height 126
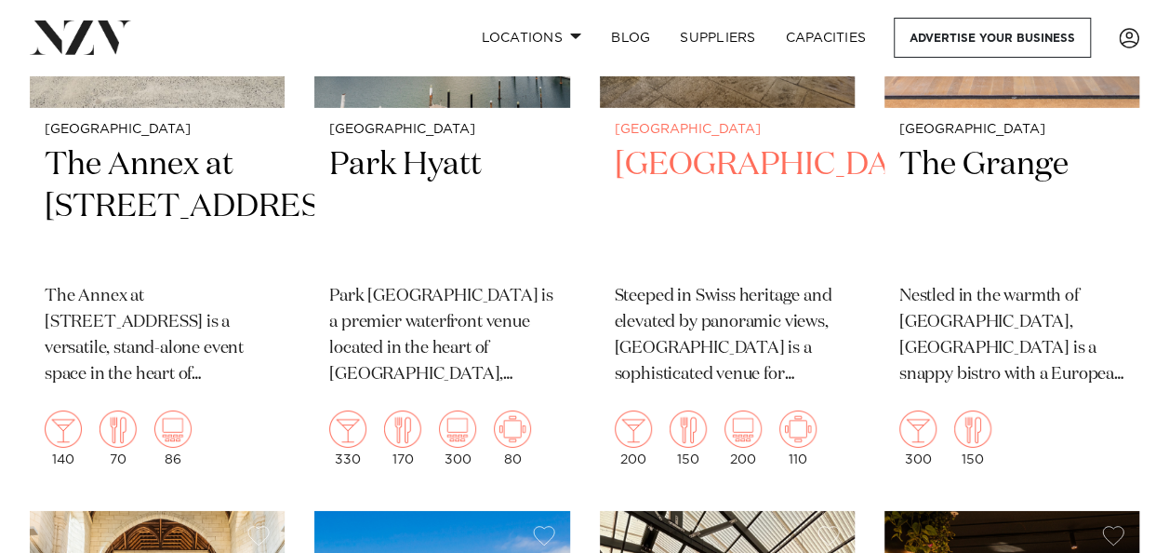
click at [702, 214] on h2 "Movenpick Hotel Auckland" at bounding box center [727, 207] width 225 height 126
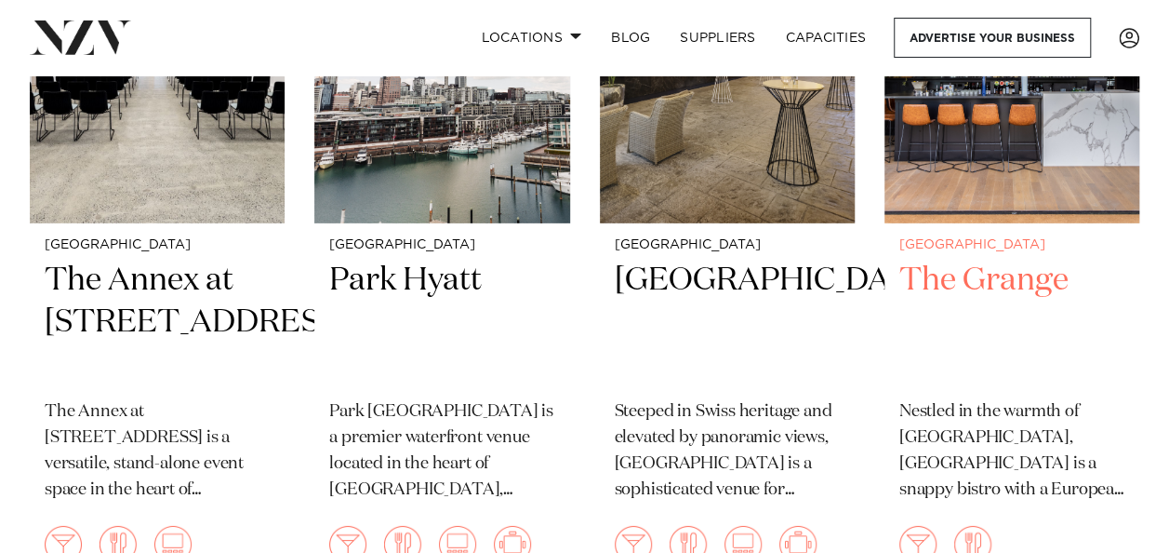
scroll to position [6046, 0]
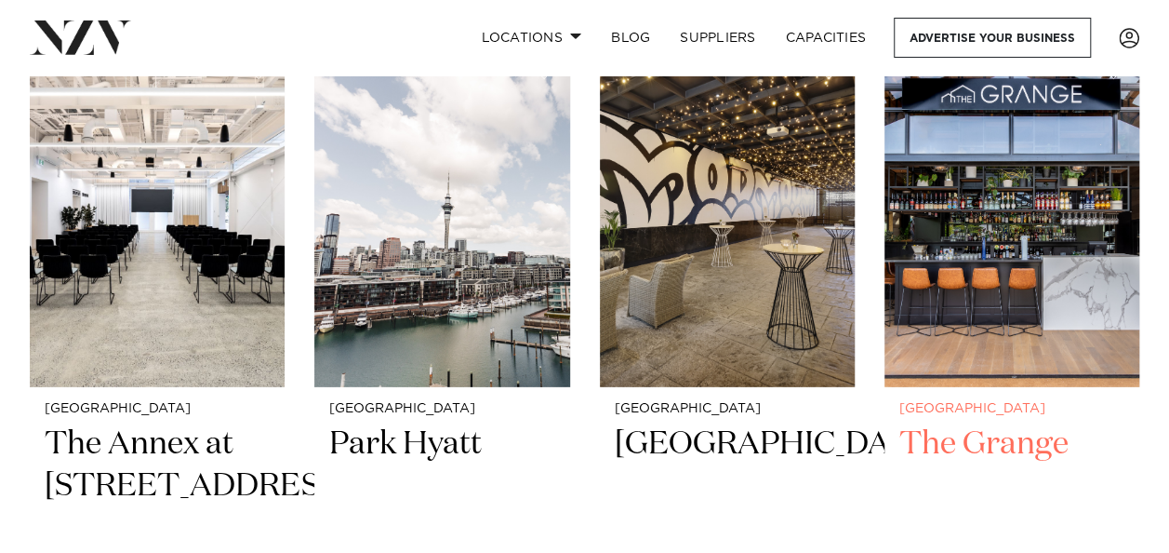
click at [969, 280] on img at bounding box center [1012, 216] width 255 height 342
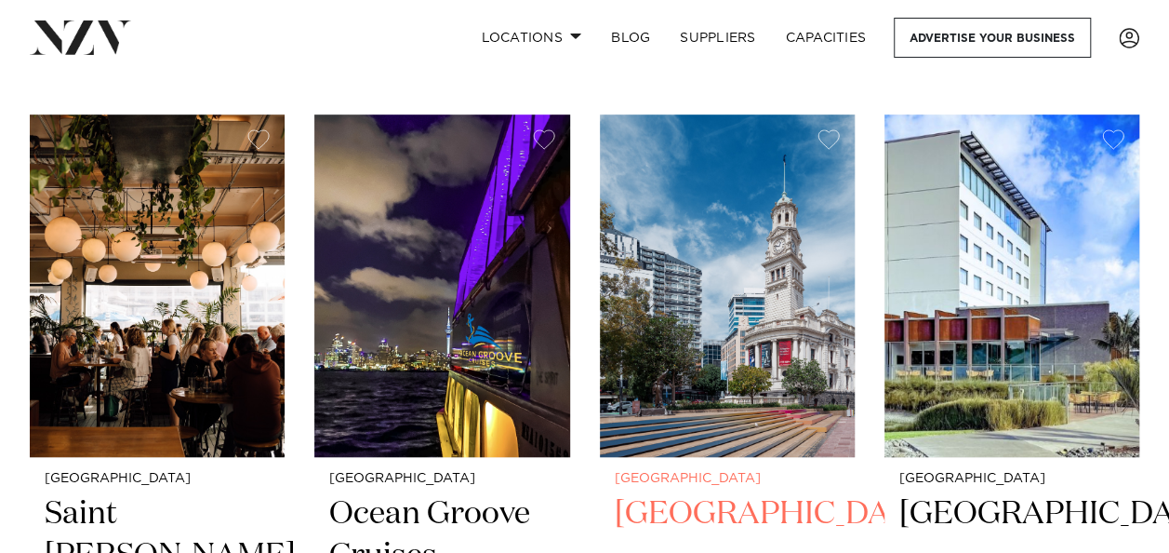
scroll to position [7720, 0]
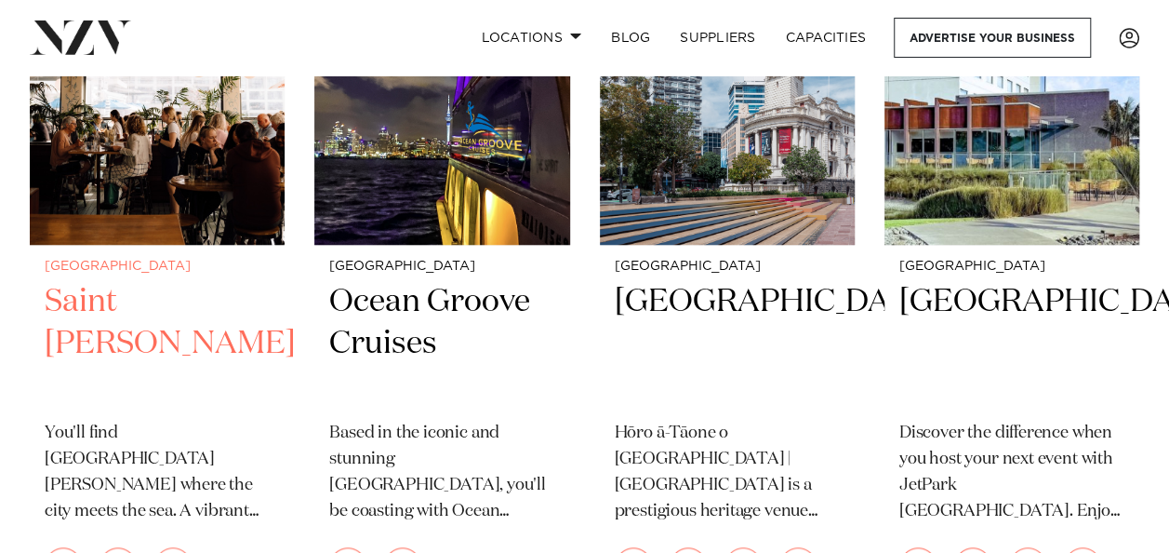
click at [132, 298] on h2 "Saint Alice" at bounding box center [157, 344] width 225 height 126
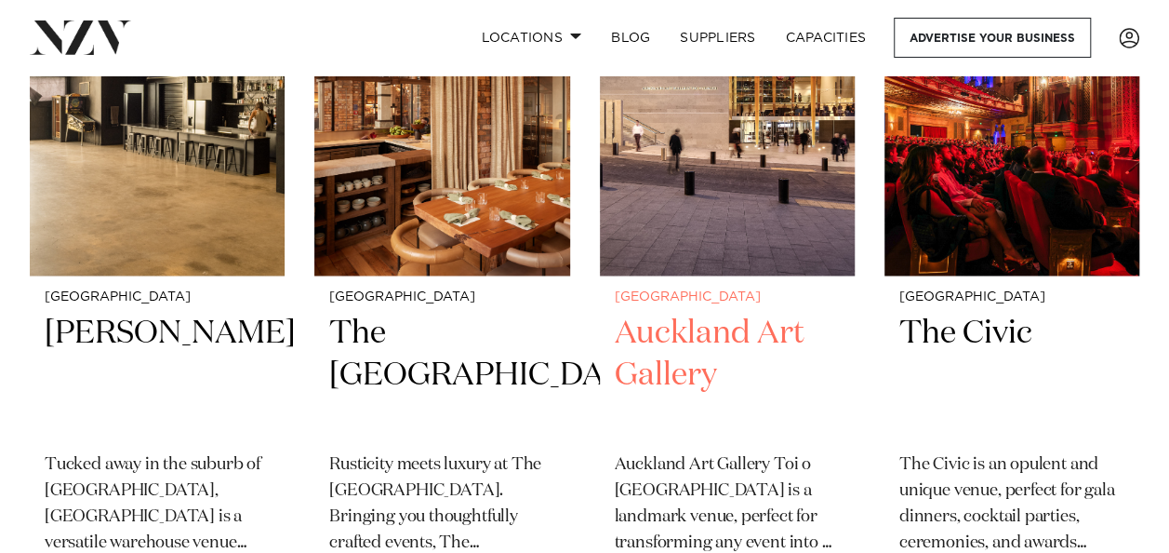
scroll to position [8464, 0]
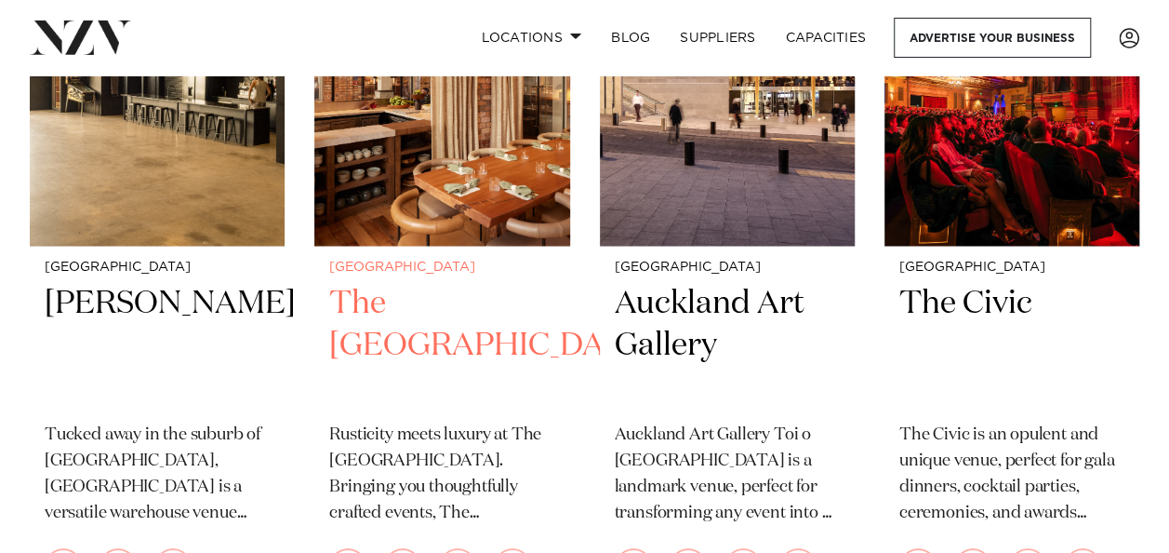
click at [447, 341] on h2 "The Hotel Britomart" at bounding box center [441, 345] width 225 height 126
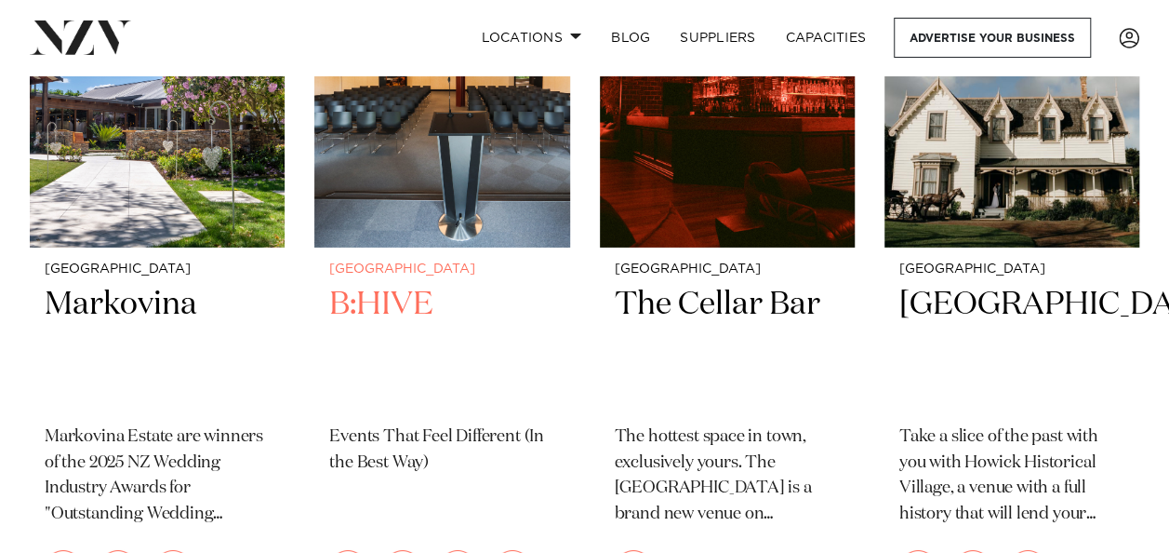
scroll to position [9953, 0]
click at [403, 340] on h2 "B:HIVE" at bounding box center [441, 347] width 225 height 126
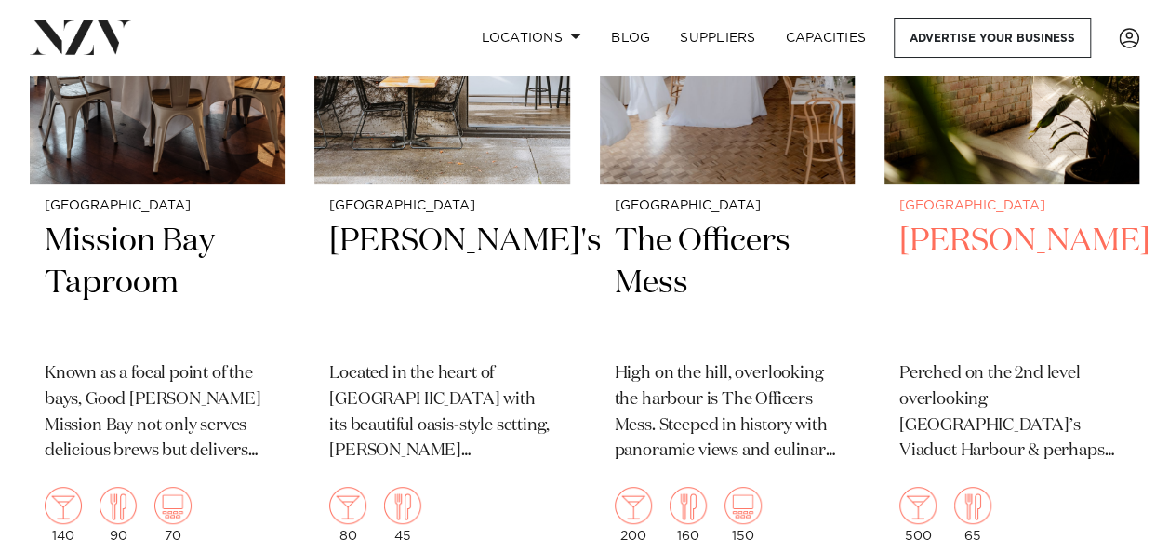
scroll to position [10790, 0]
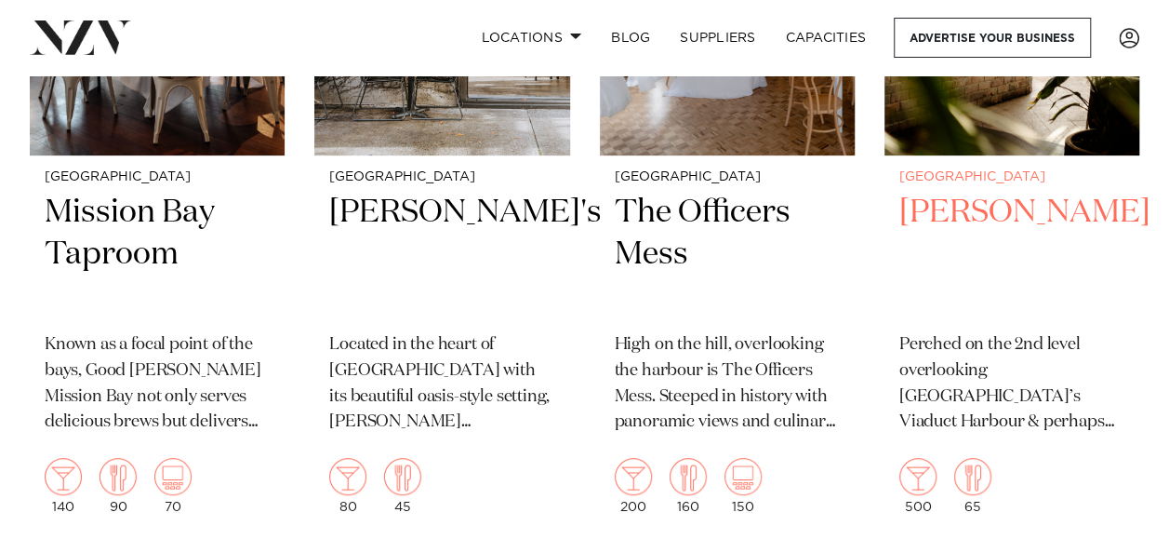
click at [985, 248] on h2 "Dr Rudis" at bounding box center [1011, 255] width 225 height 126
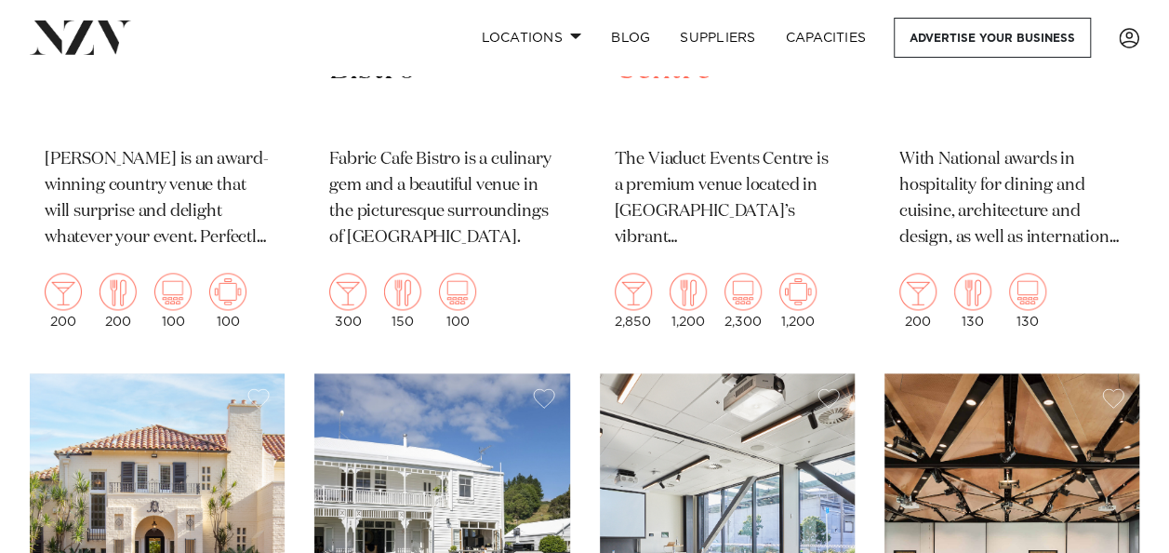
scroll to position [11627, 0]
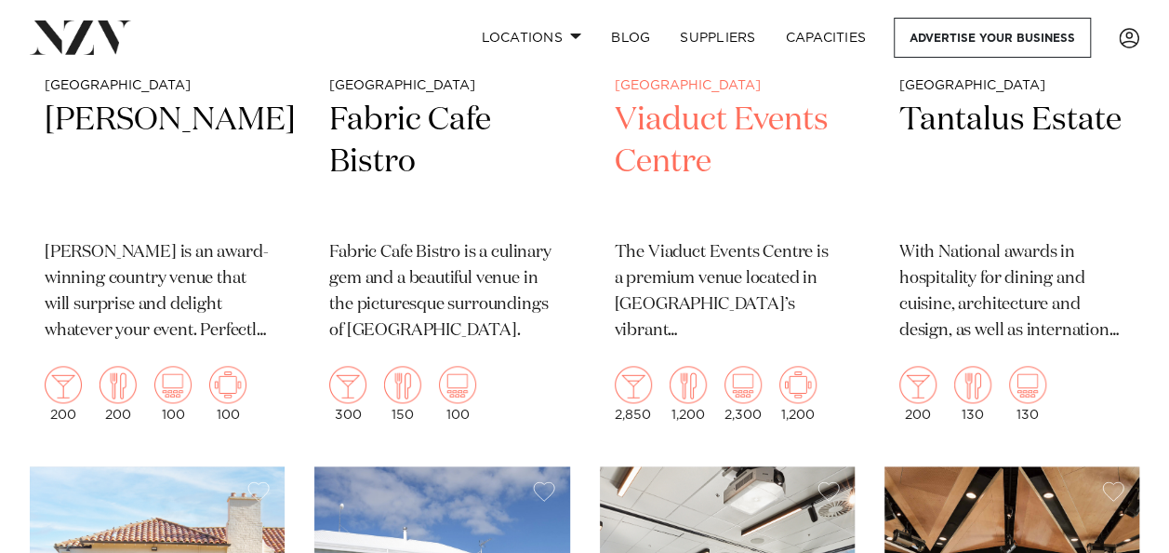
click at [679, 163] on h2 "Viaduct Events Centre" at bounding box center [727, 163] width 225 height 126
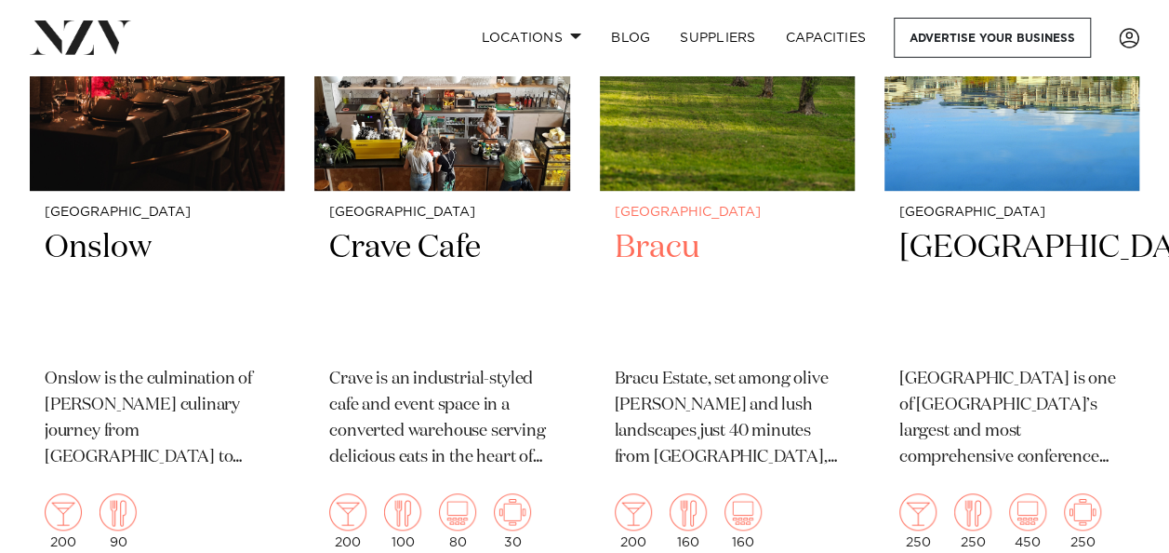
scroll to position [14511, 0]
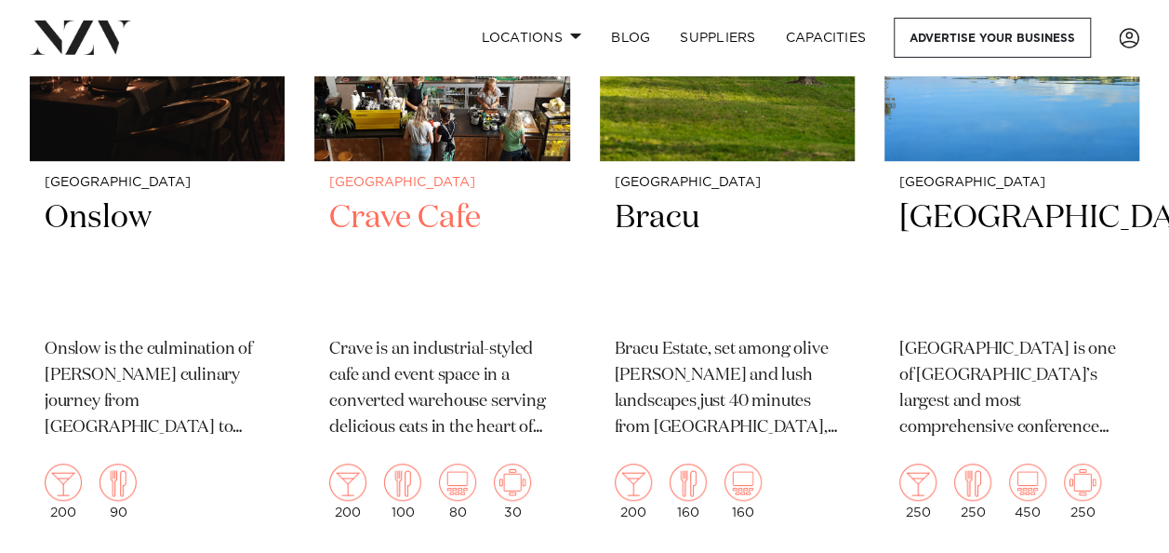
click at [452, 397] on p "Crave is an industrial-styled cafe and event space in a converted warehouse ser…" at bounding box center [441, 389] width 225 height 104
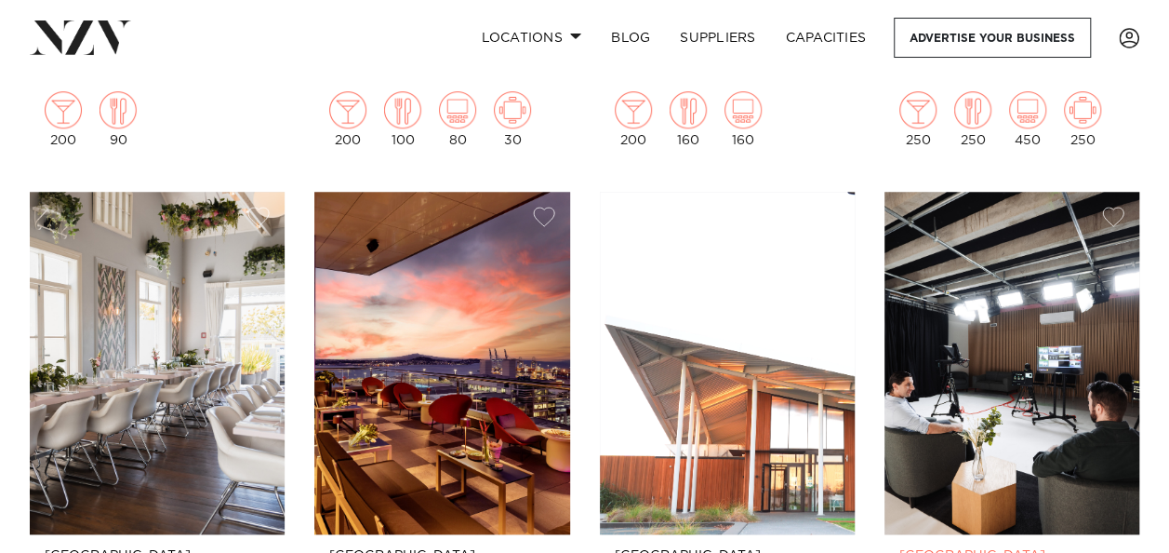
scroll to position [15069, 0]
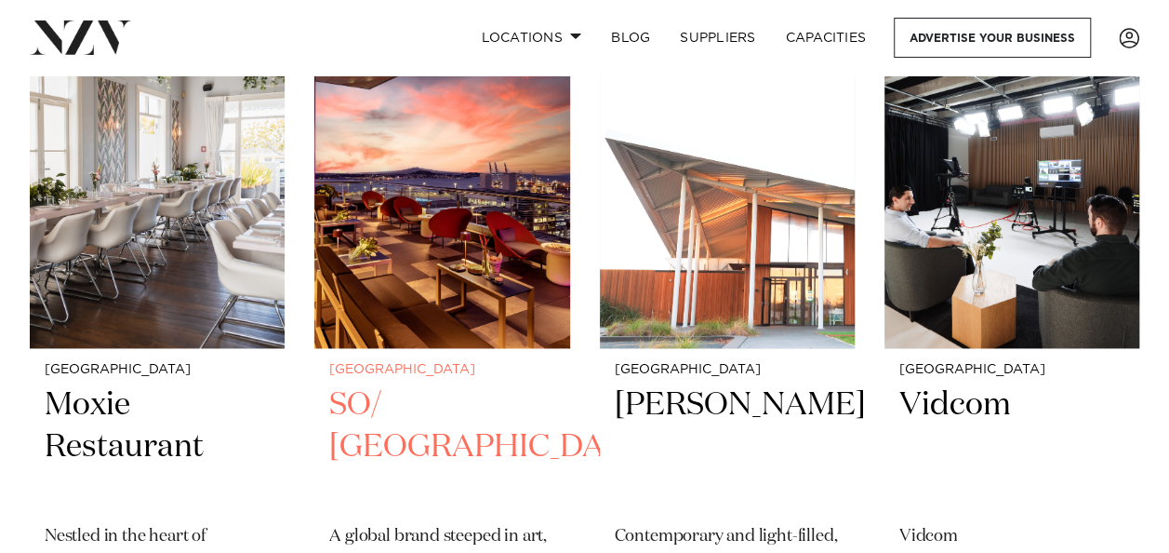
click at [462, 451] on h2 "SO/ Auckland" at bounding box center [441, 447] width 225 height 126
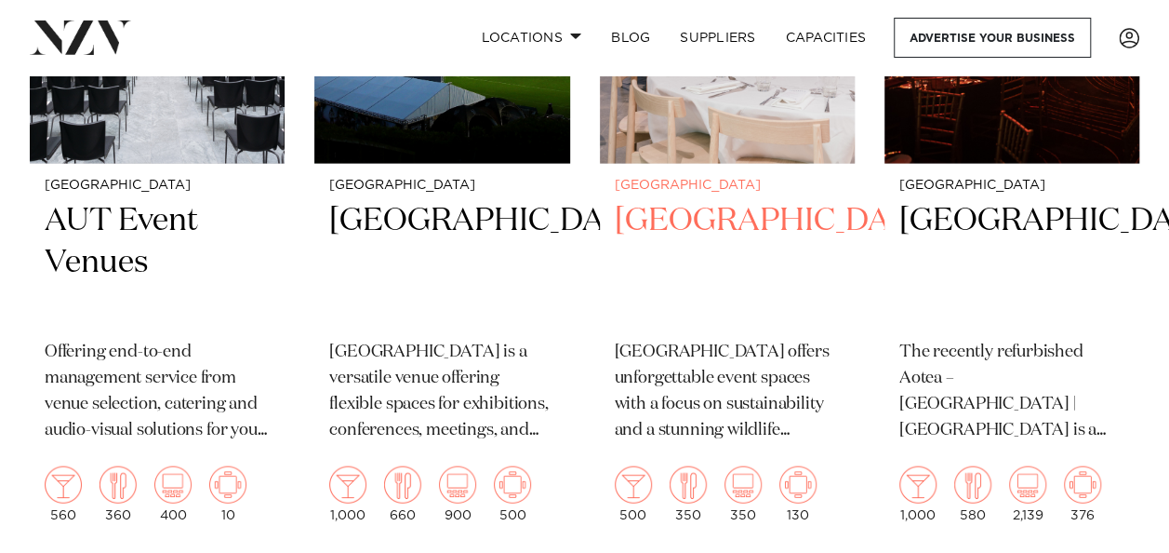
scroll to position [15999, 0]
click at [731, 269] on h2 "Auckland Zoo" at bounding box center [727, 262] width 225 height 126
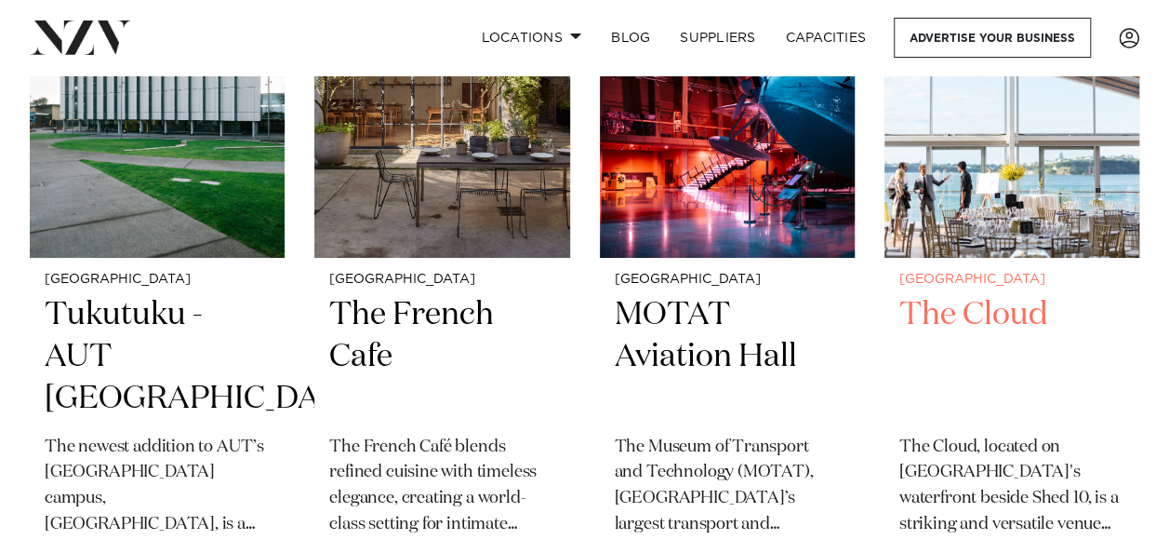
scroll to position [17487, 0]
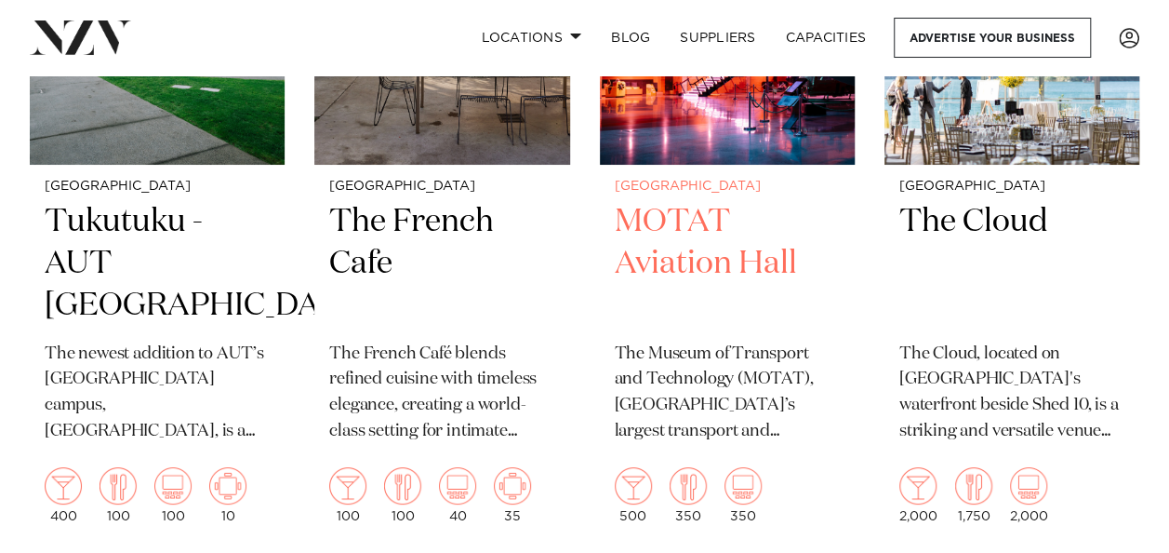
click at [663, 297] on h2 "MOTAT Aviation Hall" at bounding box center [727, 264] width 225 height 126
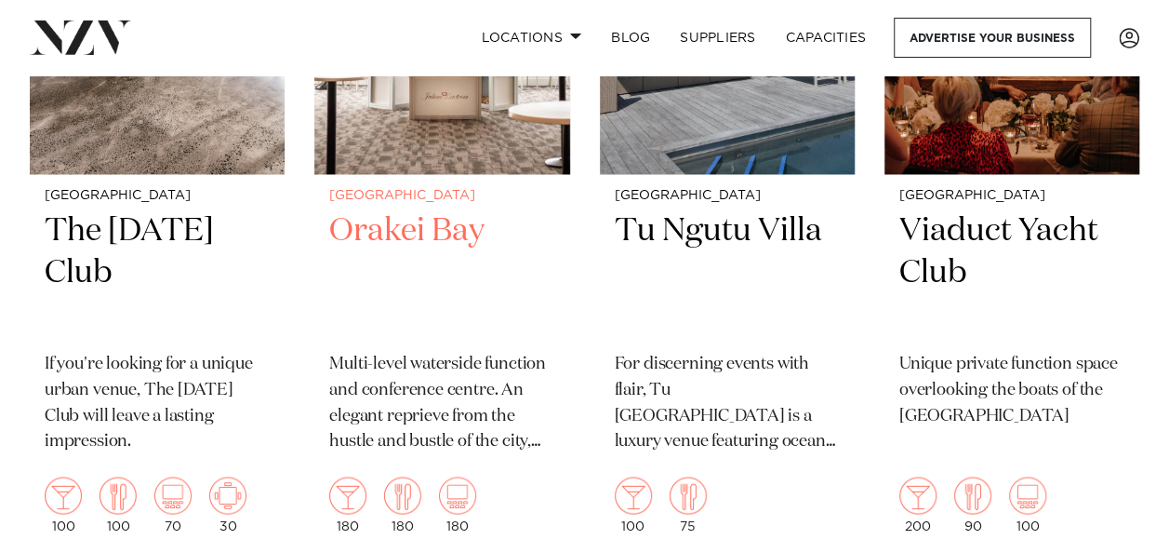
scroll to position [18975, 0]
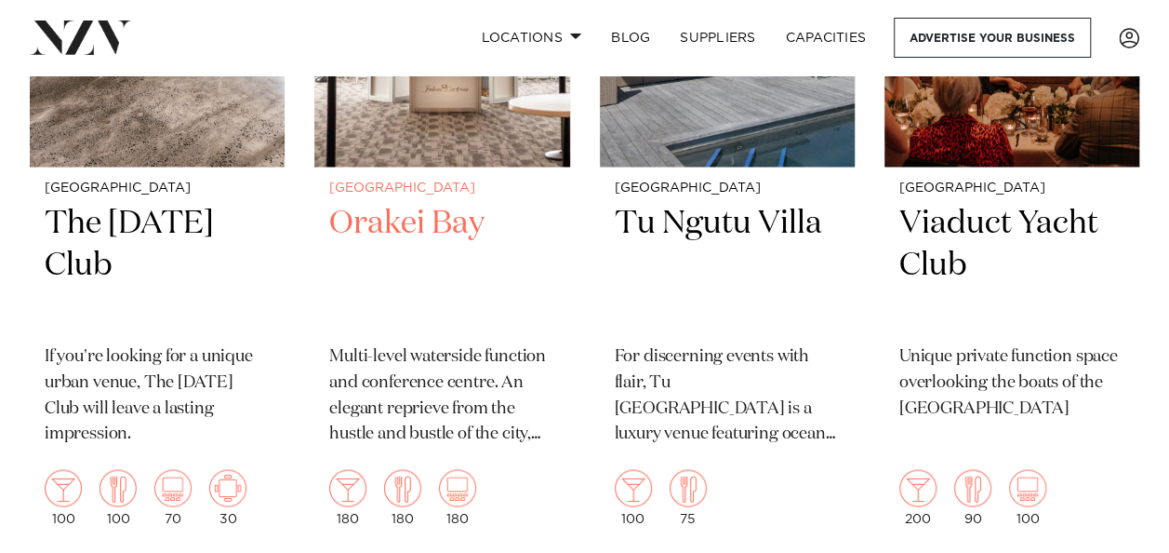
click at [434, 270] on h2 "Orakei Bay" at bounding box center [441, 266] width 225 height 126
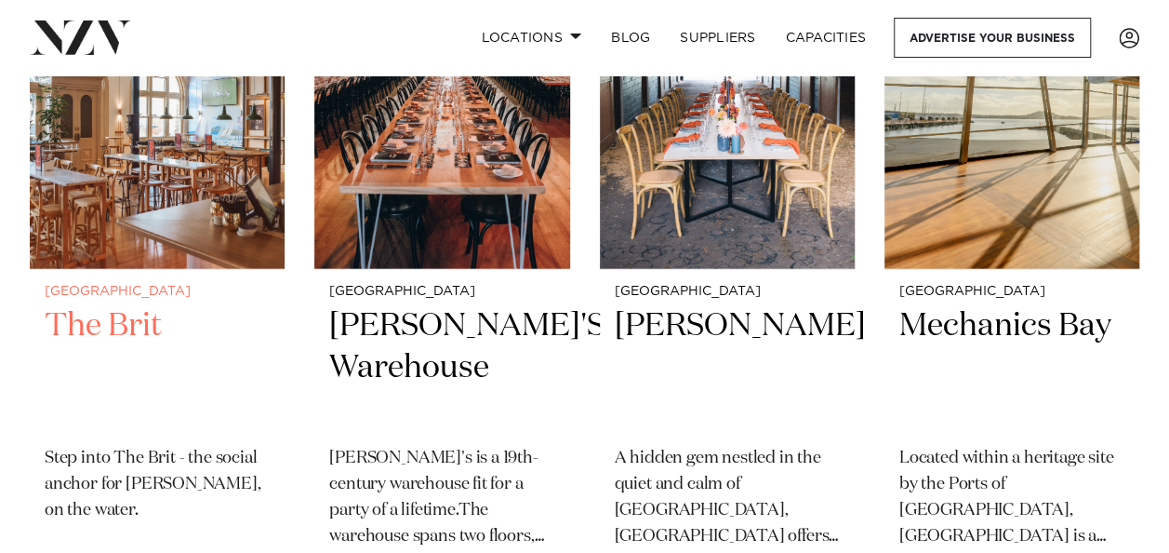
scroll to position [19719, 0]
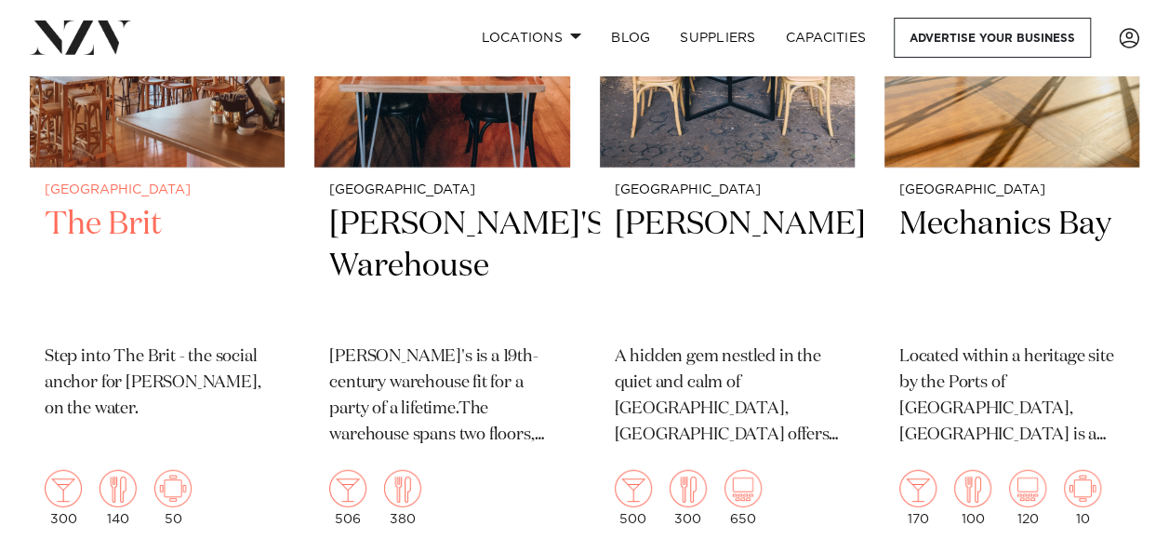
click at [112, 263] on h2 "The Brit" at bounding box center [157, 267] width 225 height 126
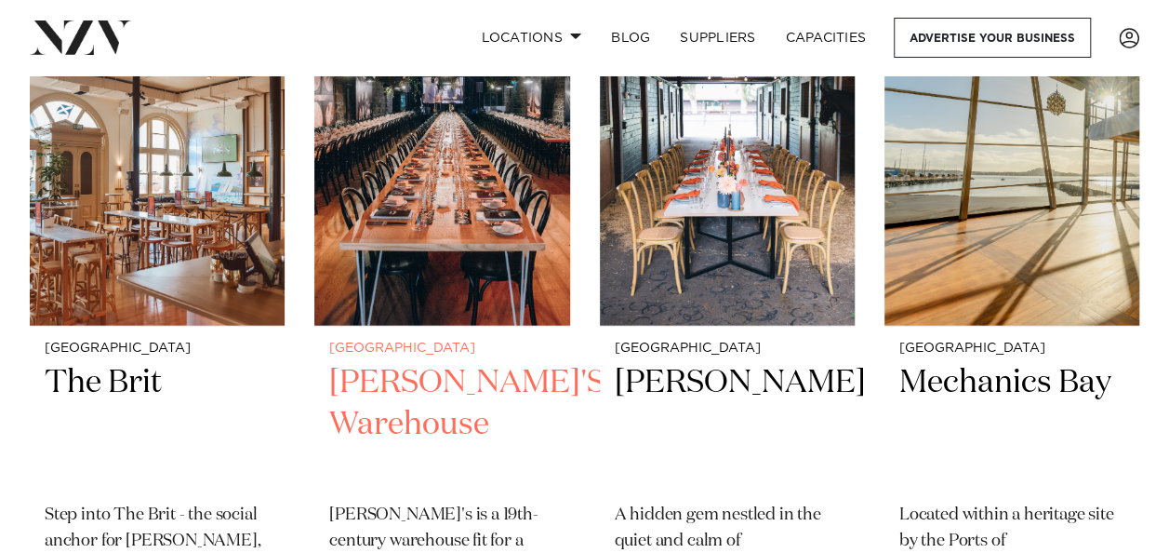
scroll to position [19533, 0]
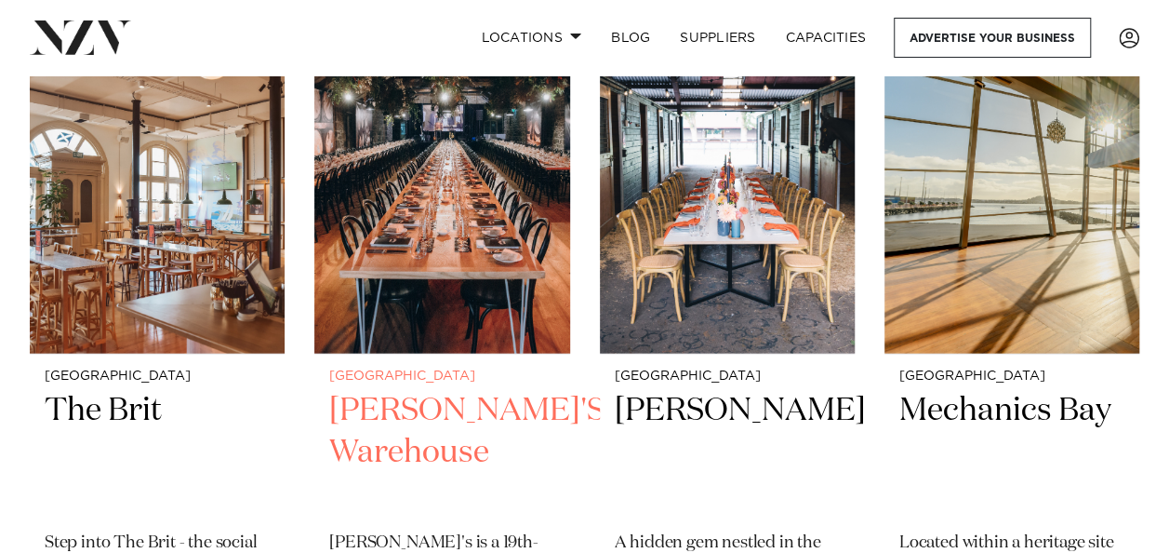
click at [506, 329] on img at bounding box center [441, 182] width 255 height 342
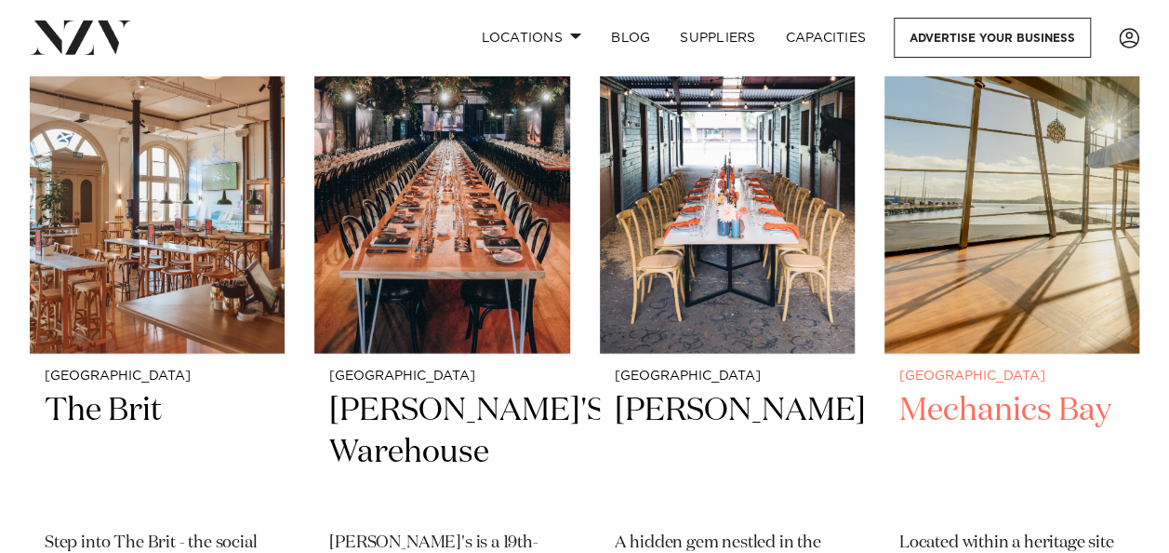
click at [1053, 277] on img at bounding box center [1012, 182] width 255 height 342
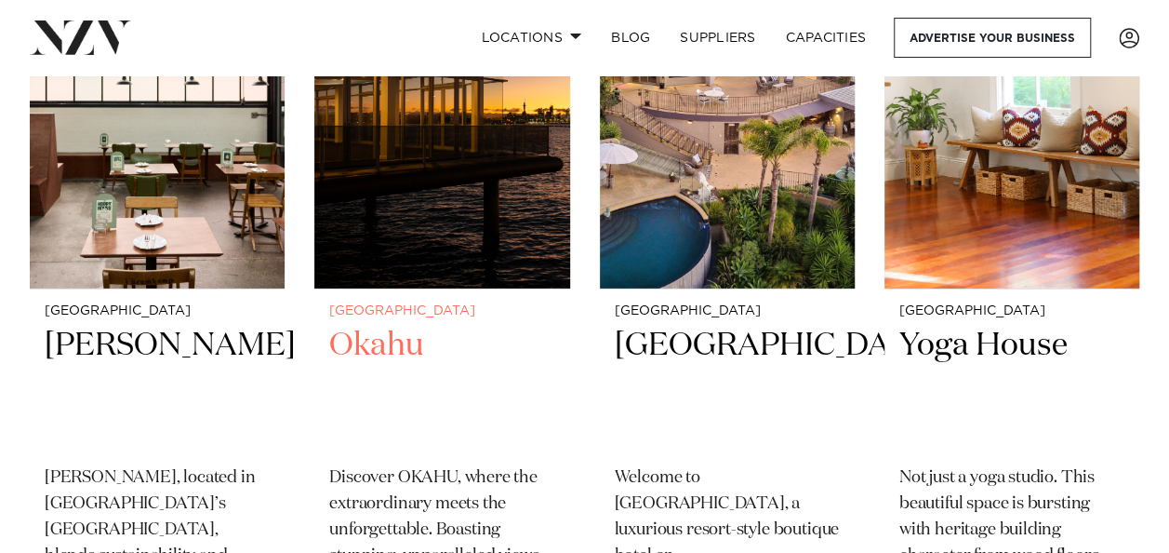
scroll to position [20464, 0]
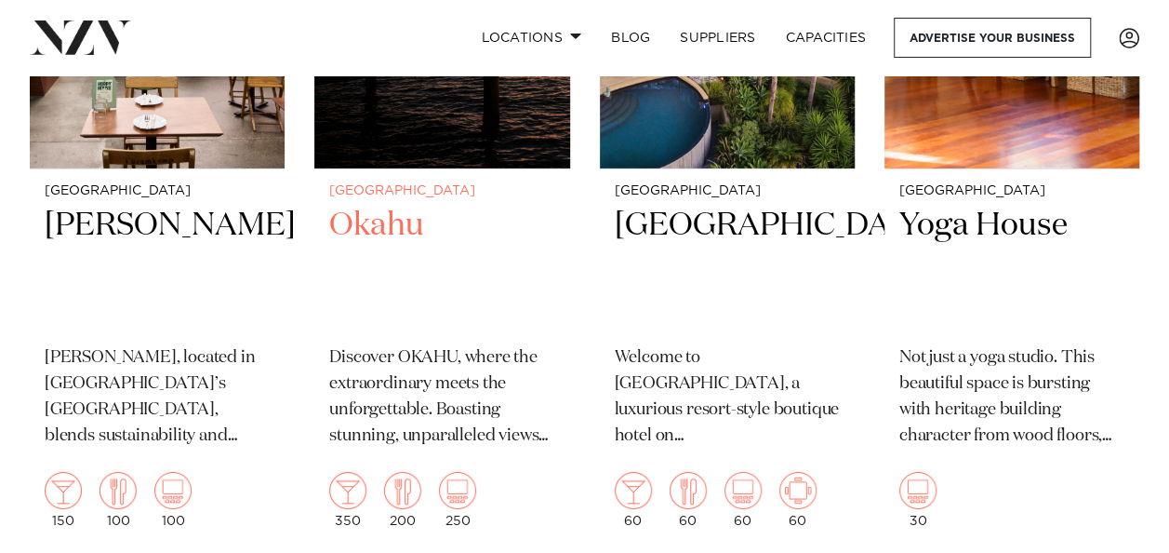
click at [433, 198] on small "[GEOGRAPHIC_DATA]" at bounding box center [441, 191] width 225 height 14
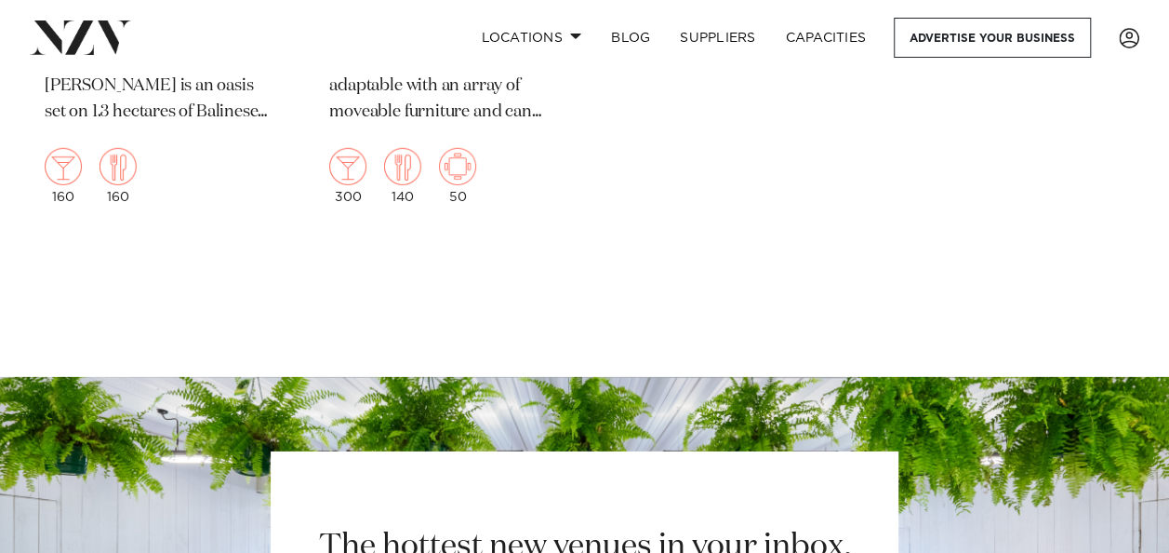
scroll to position [24184, 0]
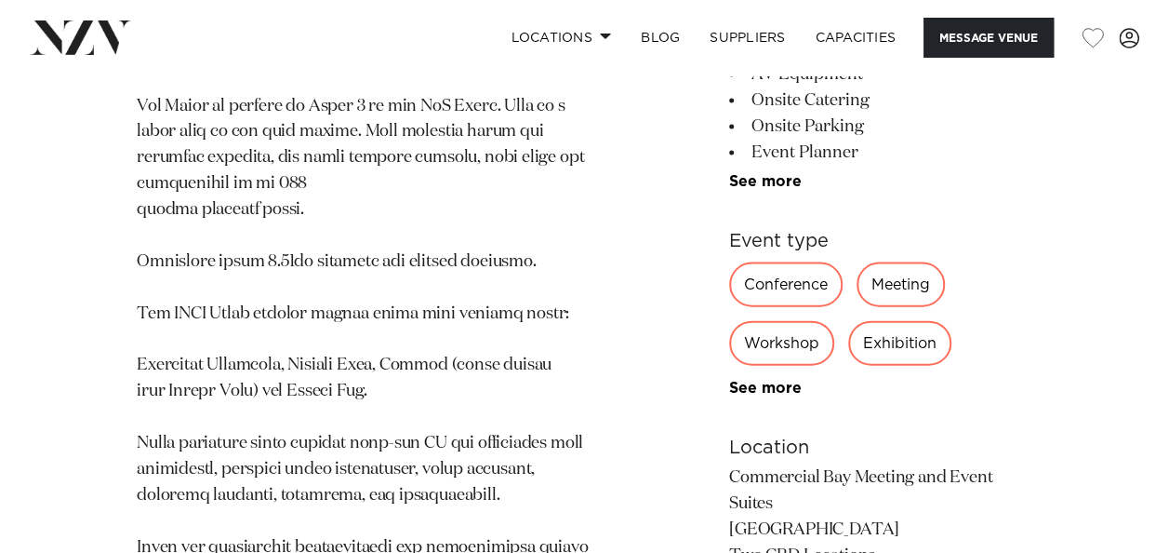
scroll to position [1953, 0]
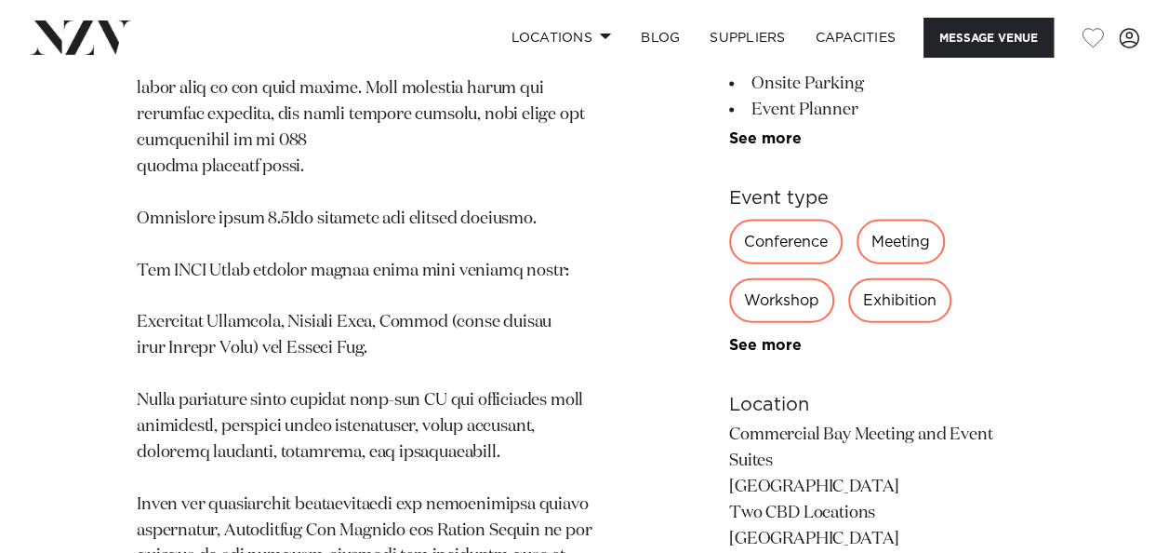
click at [752, 278] on div "Workshop" at bounding box center [781, 300] width 105 height 45
click at [779, 278] on div "Workshop" at bounding box center [781, 300] width 105 height 45
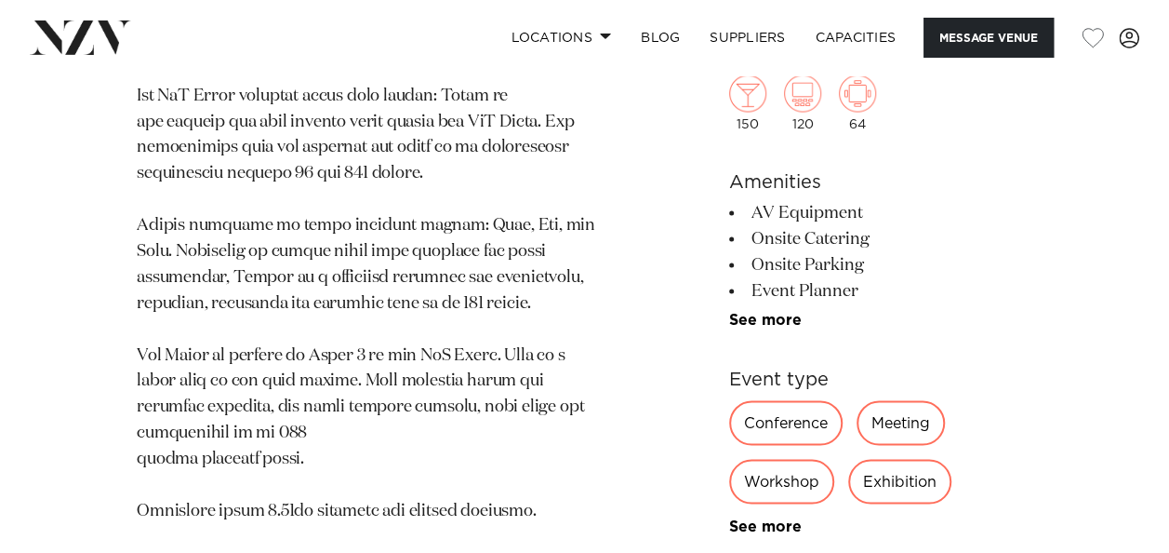
scroll to position [1488, 0]
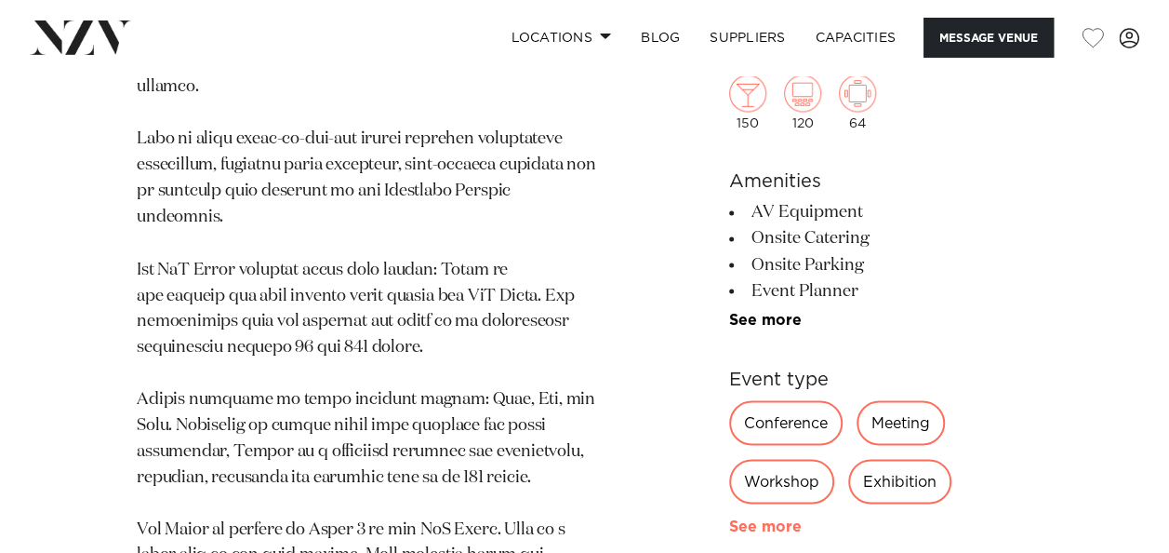
click at [776, 522] on link "See more" at bounding box center [801, 526] width 145 height 15
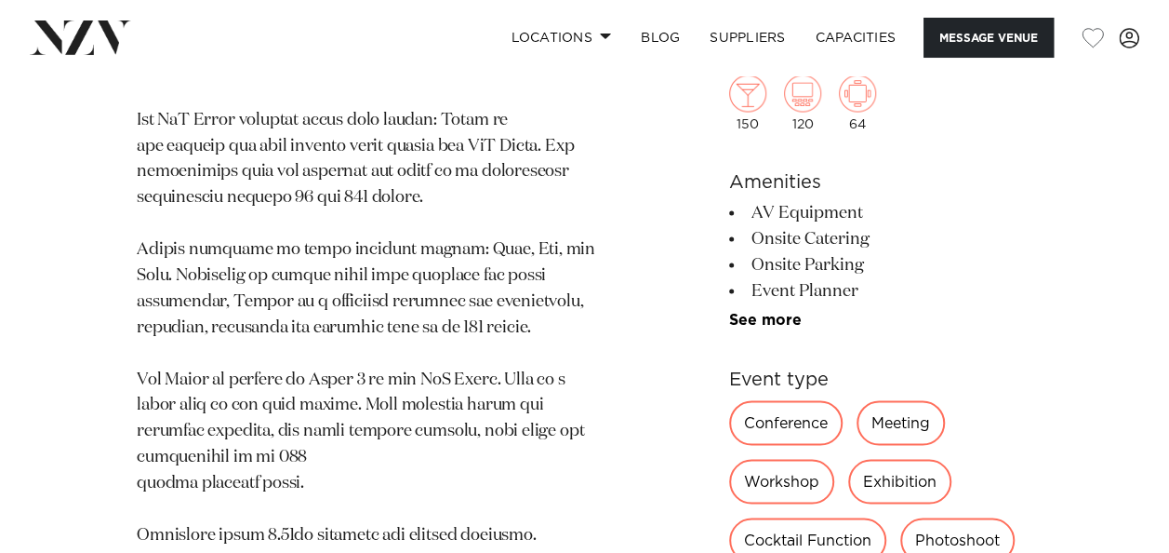
scroll to position [1860, 0]
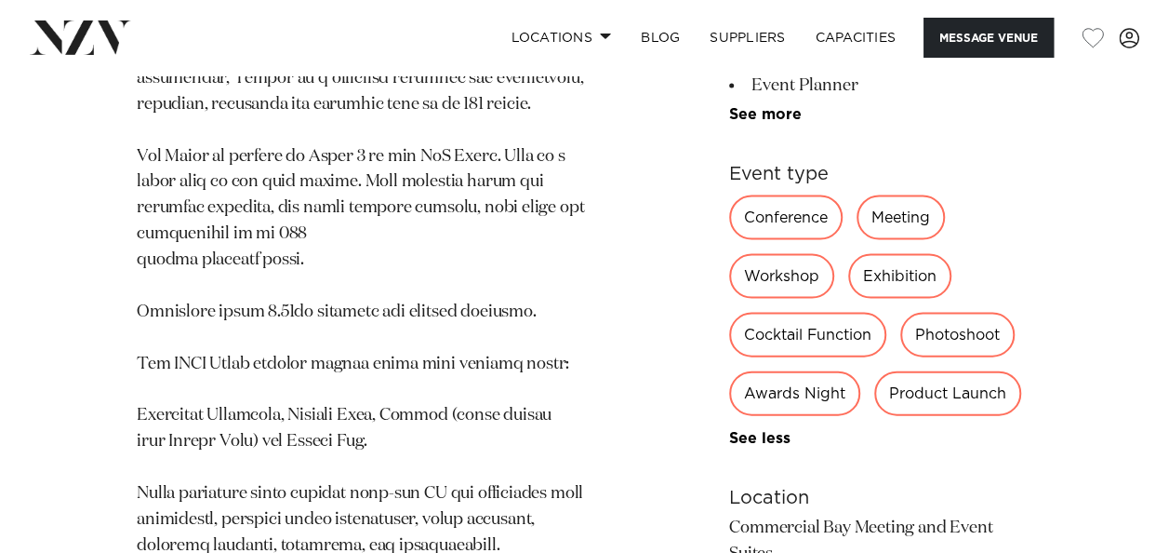
click at [801, 195] on div "Conference" at bounding box center [785, 217] width 113 height 45
click at [779, 254] on div "Workshop" at bounding box center [781, 276] width 105 height 45
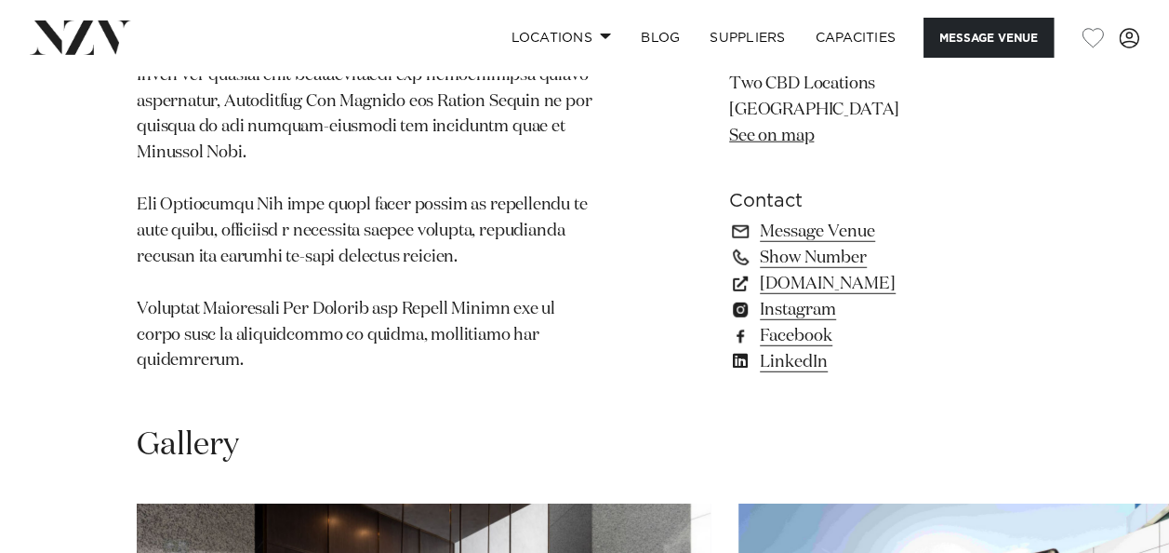
scroll to position [2418, 0]
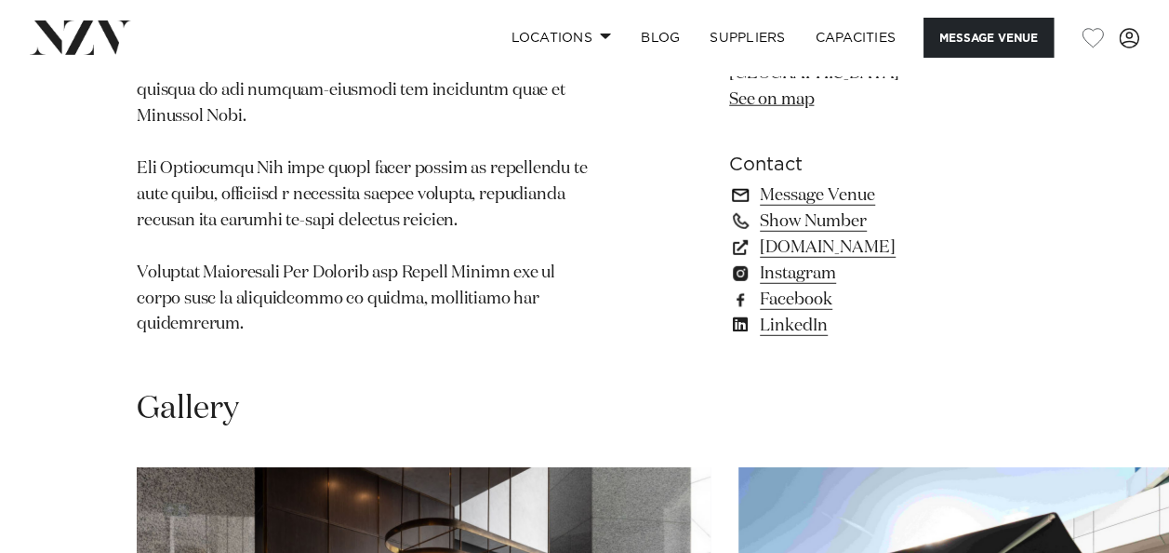
click at [818, 181] on link "Message Venue" at bounding box center [880, 194] width 303 height 26
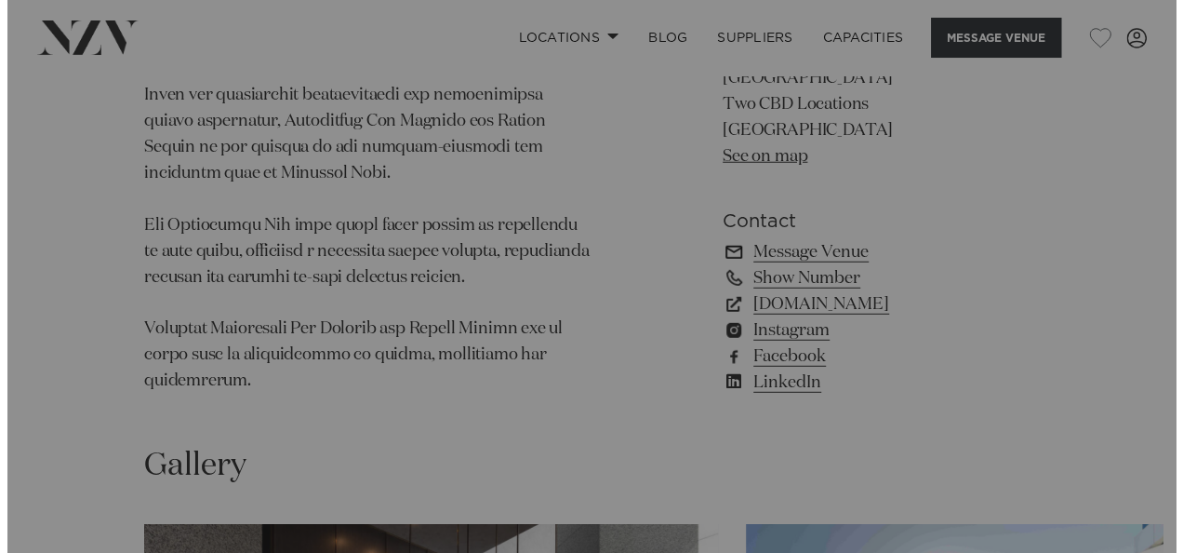
scroll to position [2388, 0]
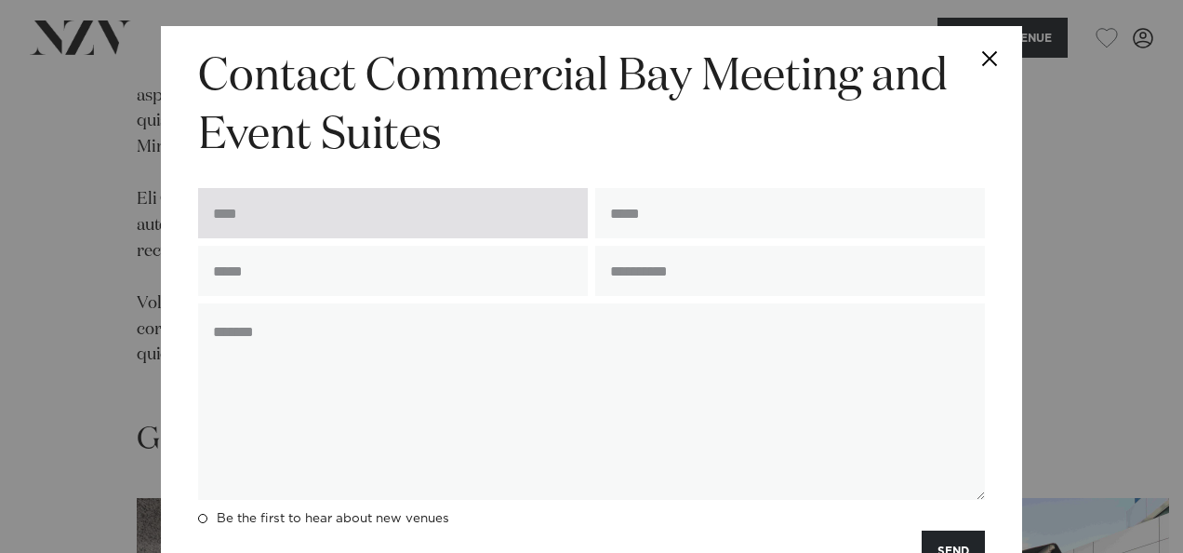
click at [433, 201] on input "text" at bounding box center [393, 213] width 390 height 50
type input "**********"
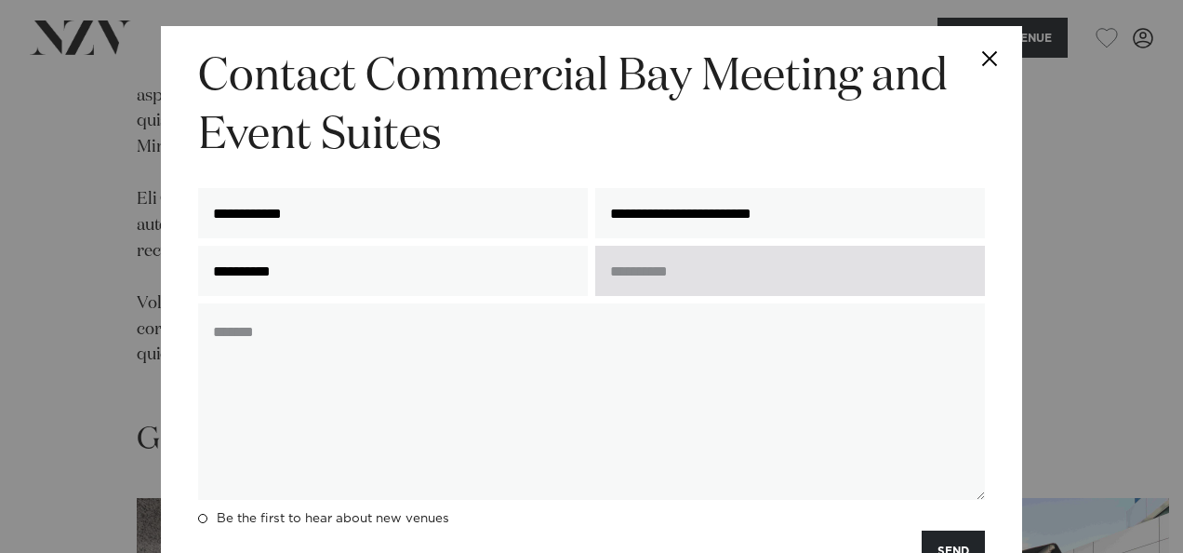
click at [705, 279] on input "text" at bounding box center [790, 271] width 390 height 50
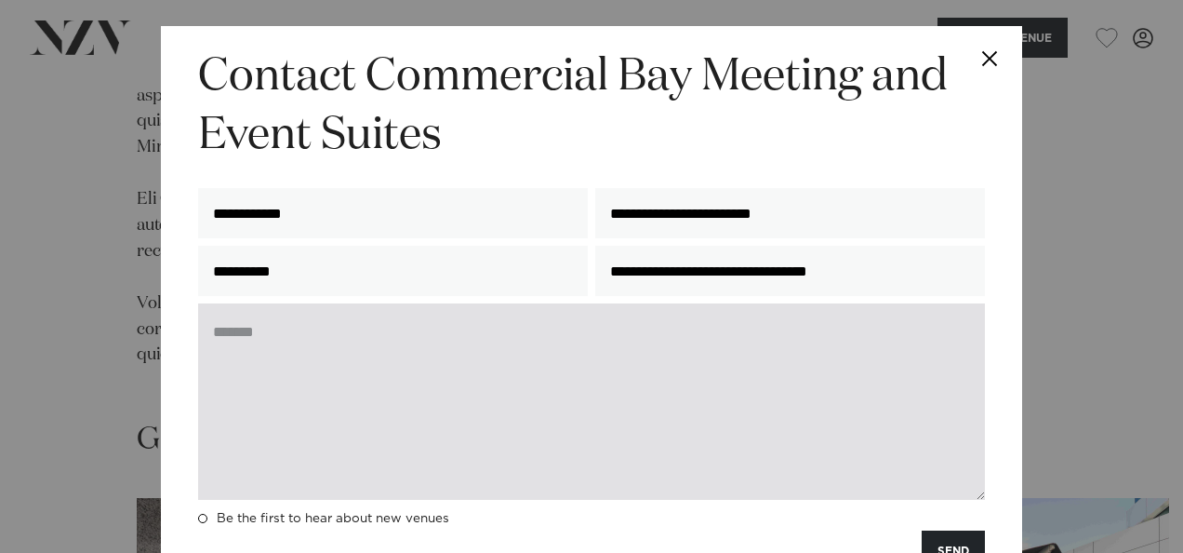
type input "**********"
click at [444, 366] on textarea at bounding box center [591, 401] width 787 height 196
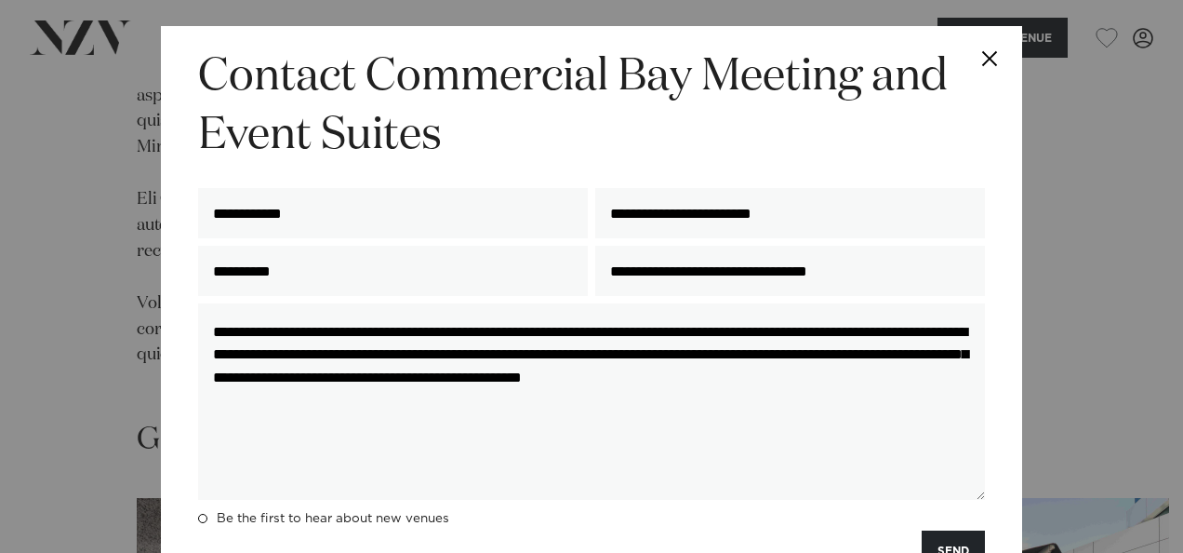
drag, startPoint x: 414, startPoint y: 412, endPoint x: 167, endPoint y: 319, distance: 263.5
click at [167, 319] on div "**********" at bounding box center [591, 309] width 861 height 566
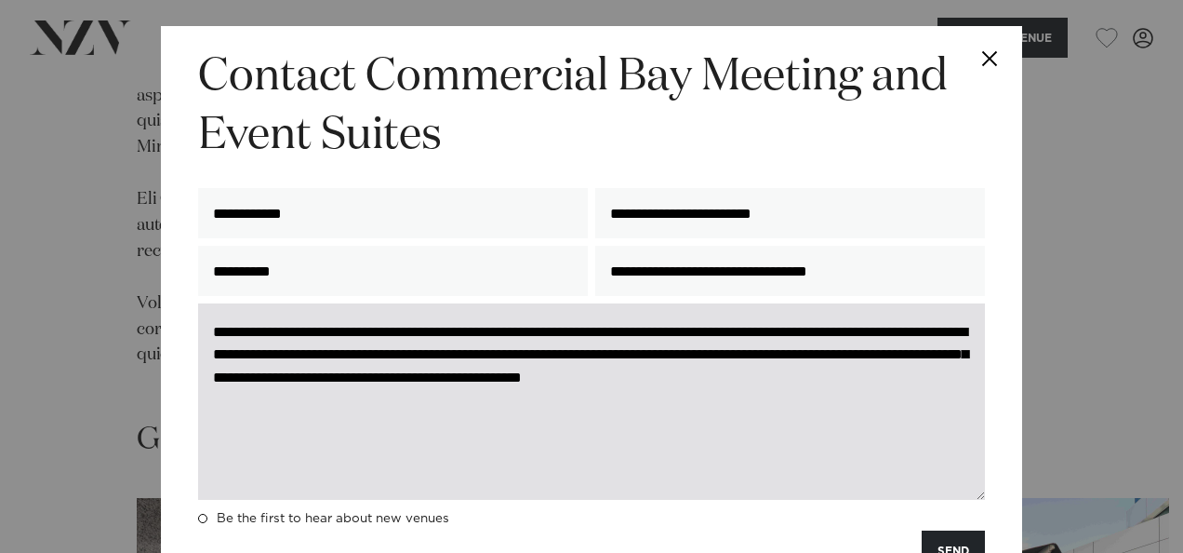
click at [473, 445] on textarea "**********" at bounding box center [591, 401] width 787 height 196
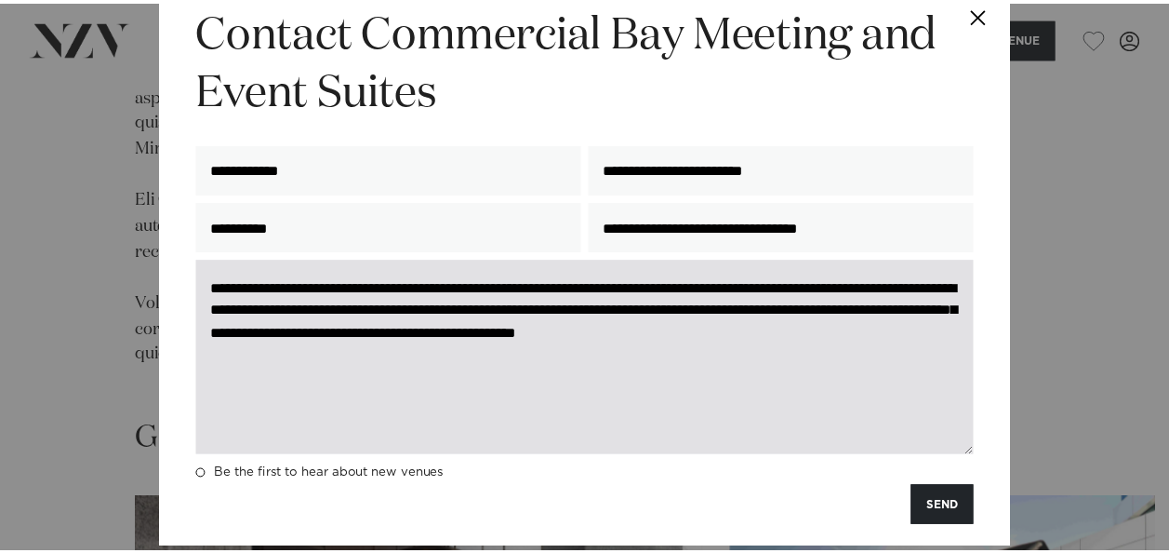
scroll to position [70, 0]
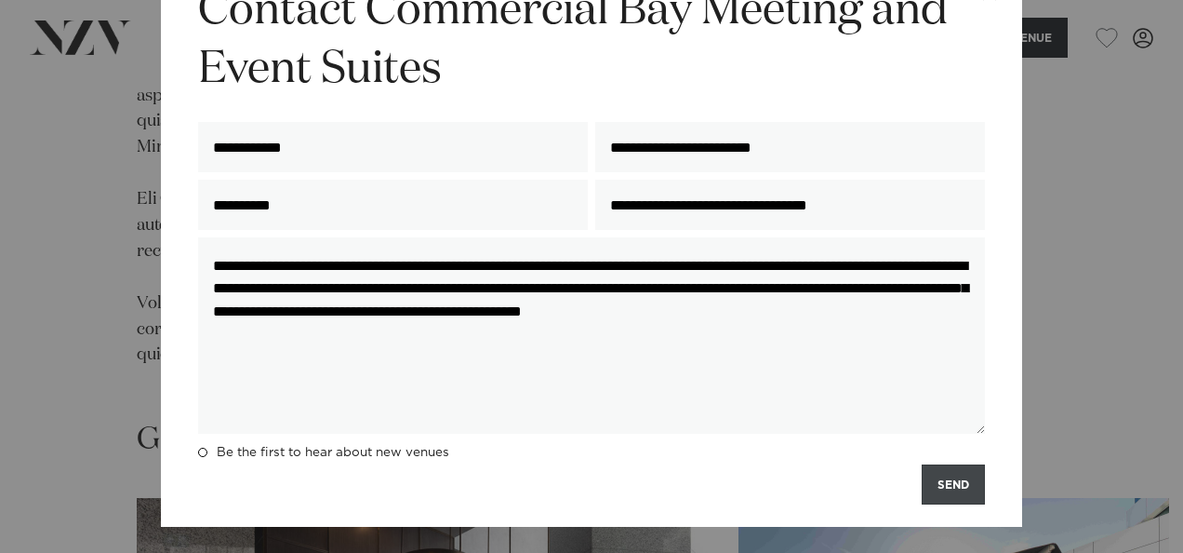
type textarea "**********"
click at [939, 482] on button "SEND" at bounding box center [953, 484] width 63 height 40
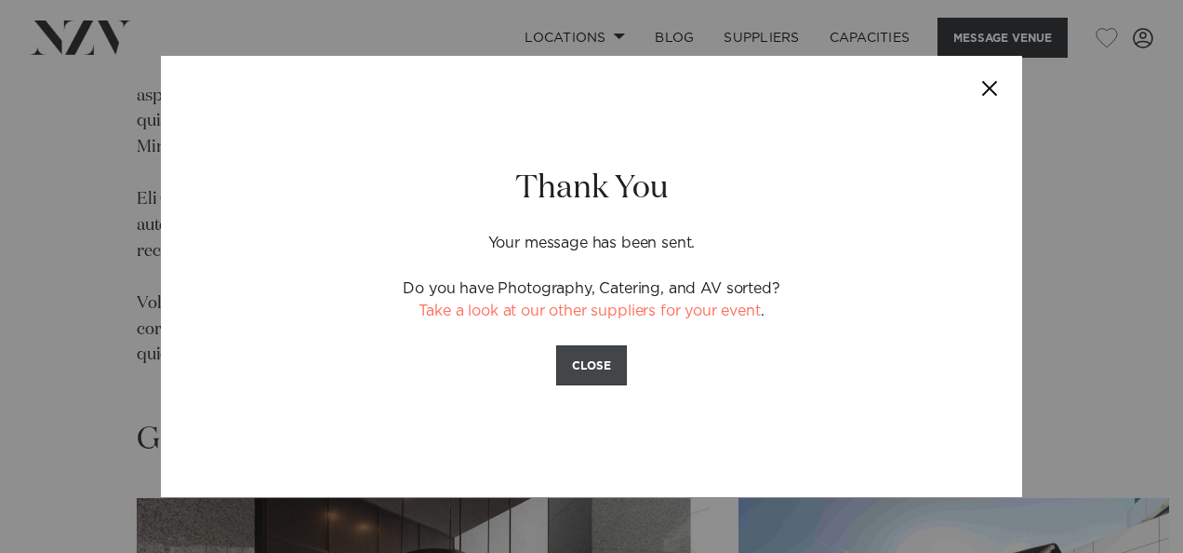
click at [594, 375] on button "CLOSE" at bounding box center [591, 365] width 71 height 40
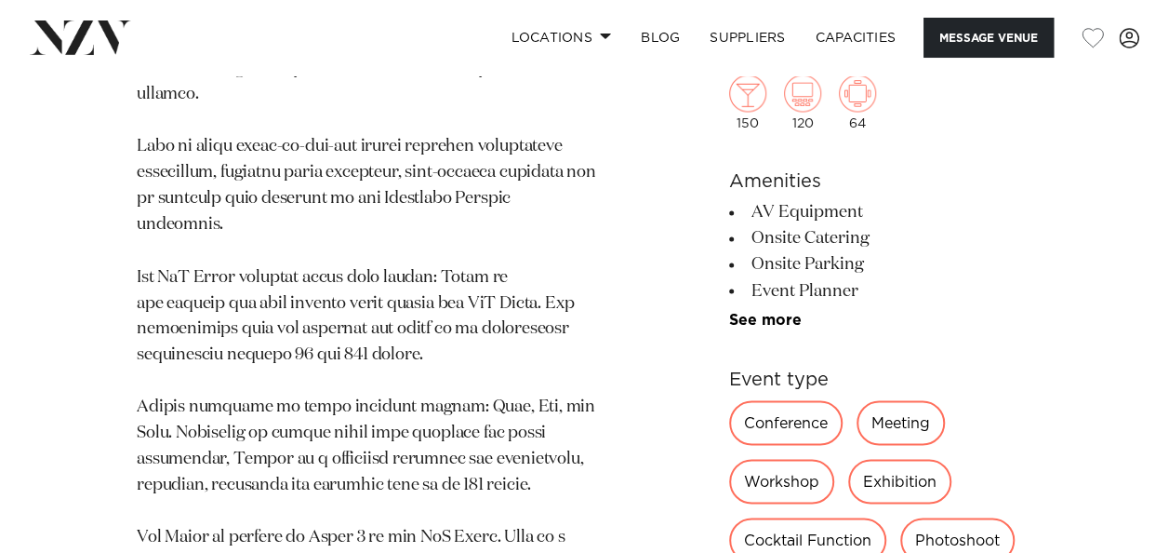
scroll to position [1272, 0]
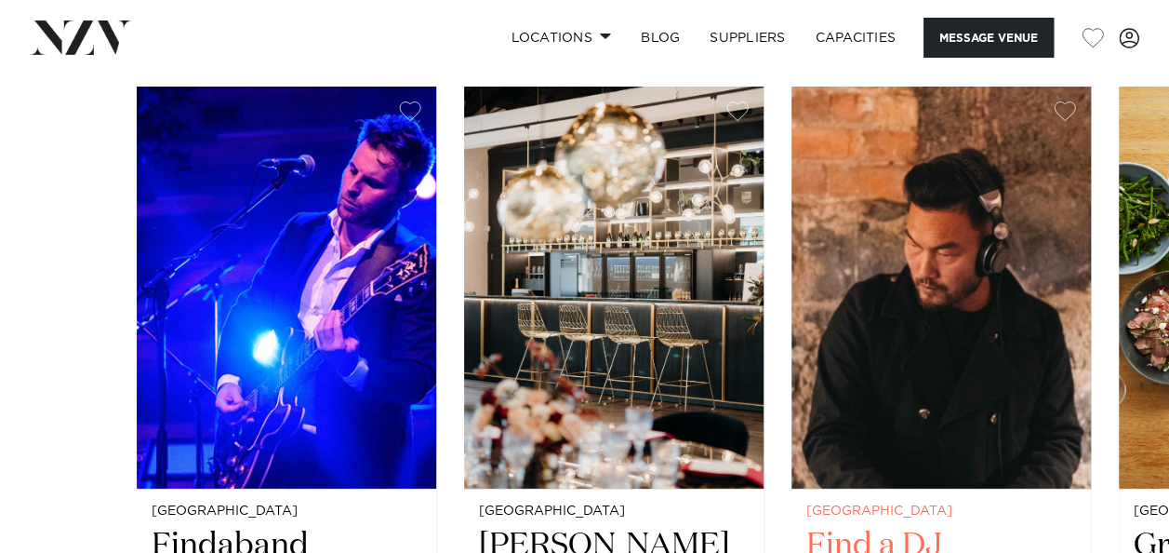
scroll to position [2884, 0]
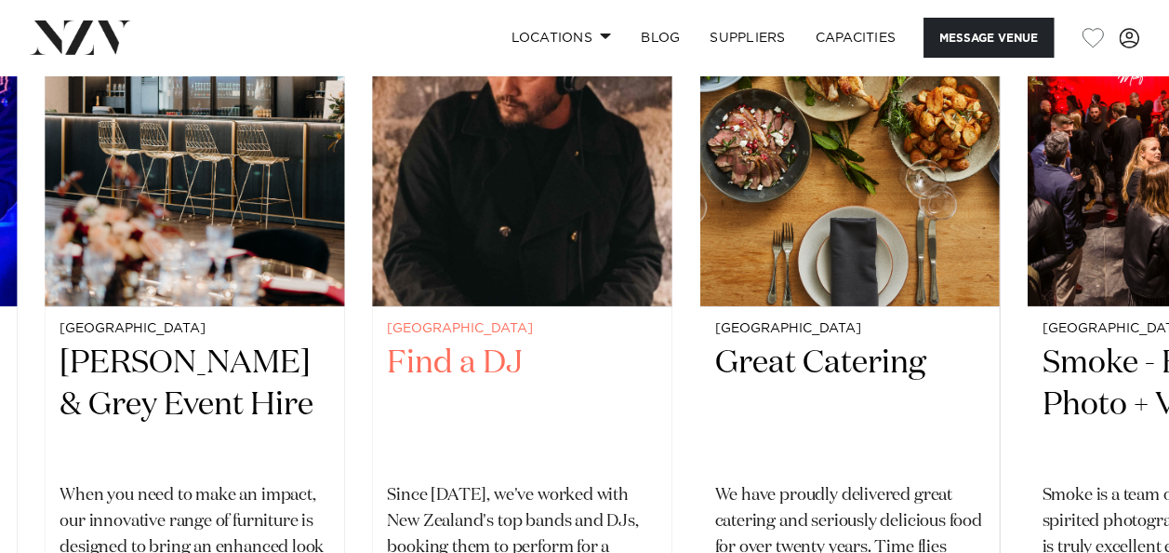
click at [547, 298] on img "3 / 6" at bounding box center [522, 105] width 300 height 402
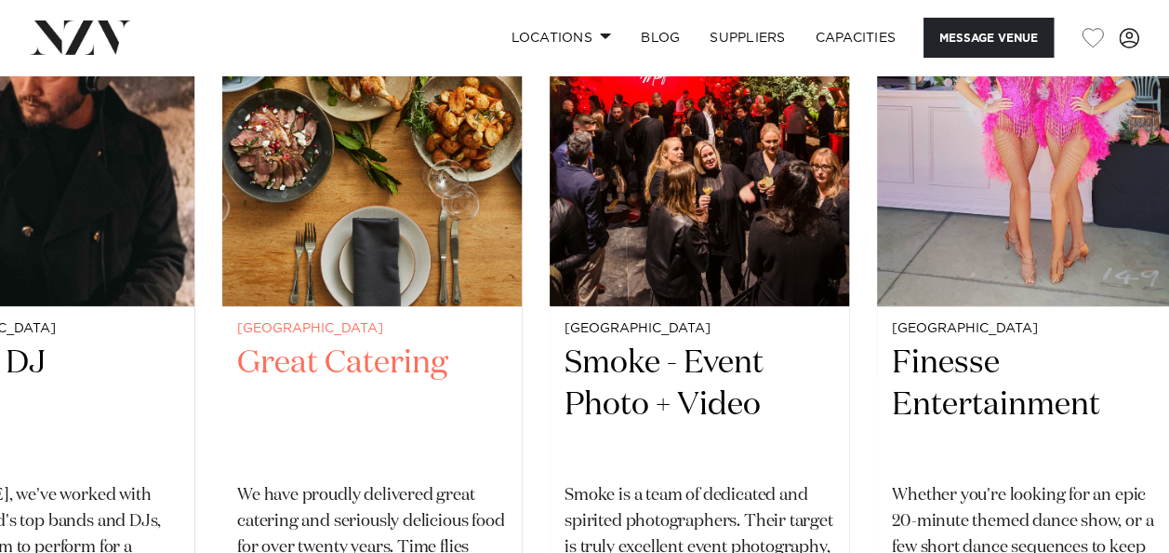
click at [422, 275] on img "4 / 6" at bounding box center [372, 105] width 300 height 402
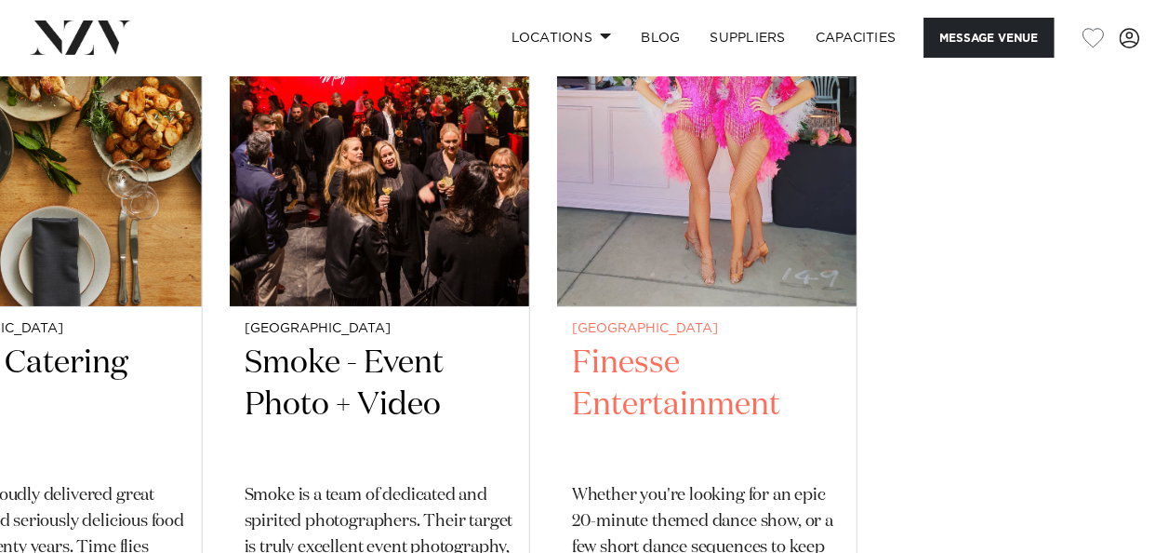
click at [0, 0] on slot "Auckland Findaband We offer New Zealand's best live bands for weddings and corp…" at bounding box center [0, 0] width 0 height 0
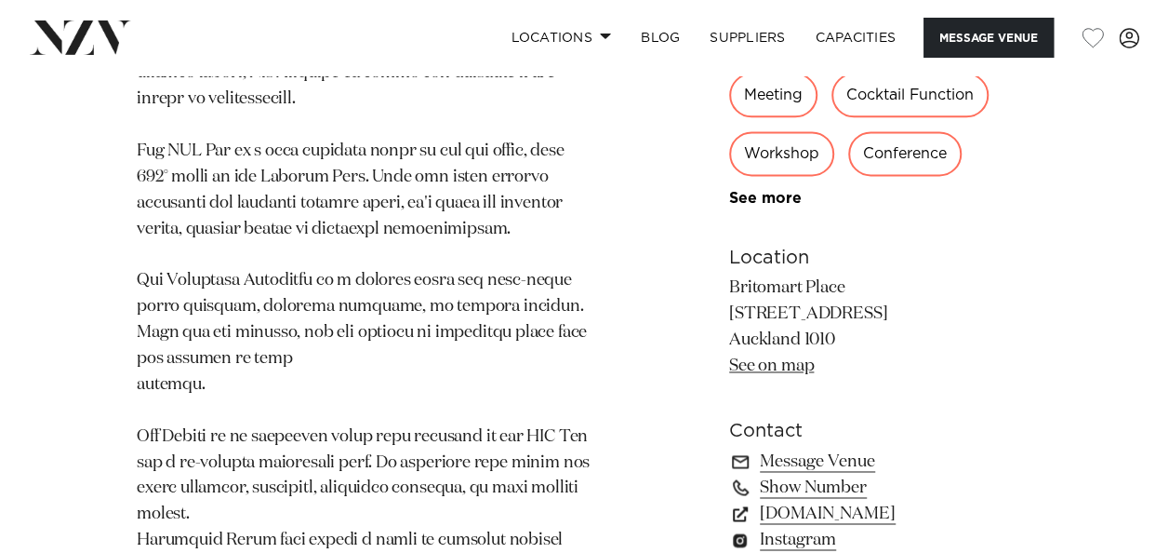
scroll to position [1209, 0]
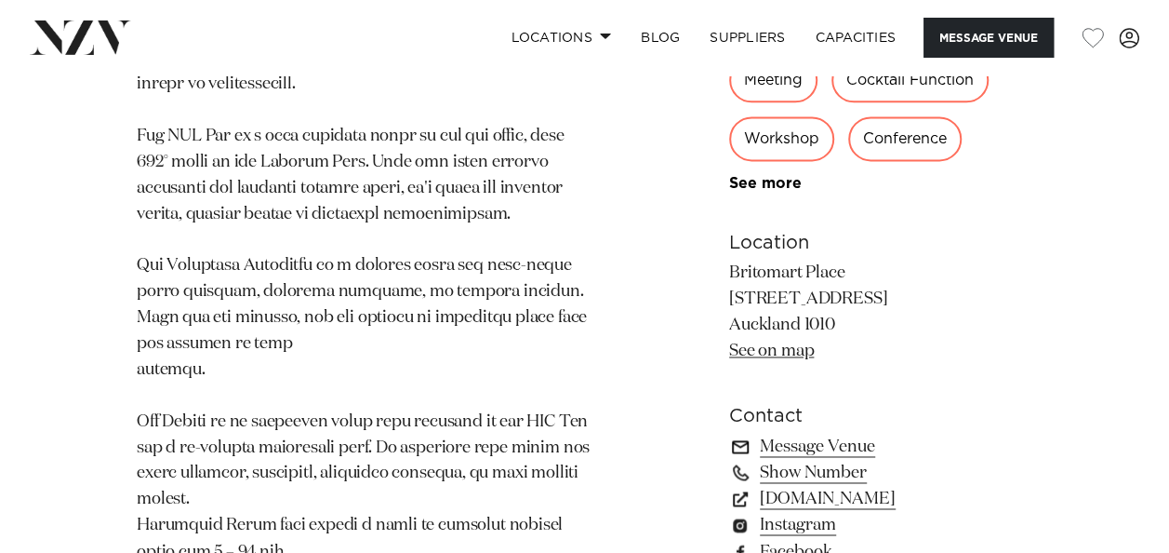
click at [792, 446] on link "Message Venue" at bounding box center [880, 446] width 303 height 26
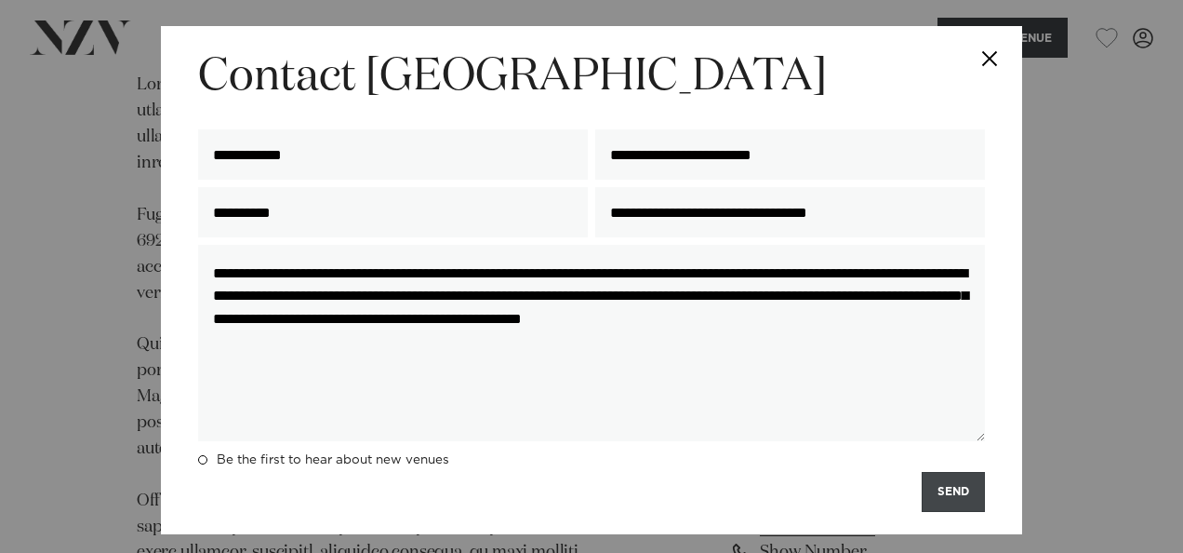
click at [939, 495] on button "SEND" at bounding box center [953, 492] width 63 height 40
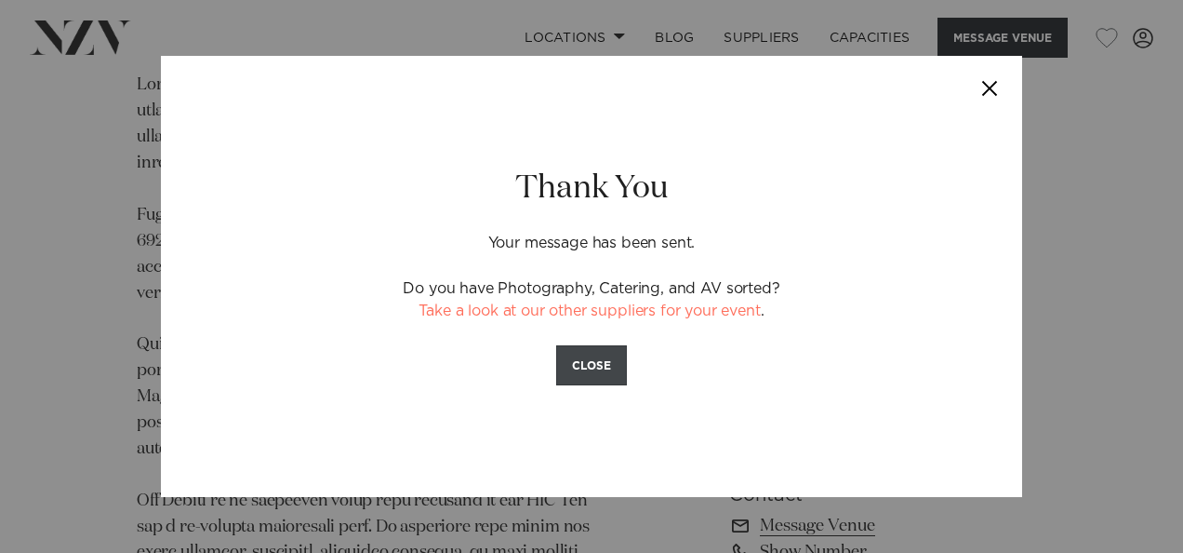
click at [573, 372] on button "CLOSE" at bounding box center [591, 365] width 71 height 40
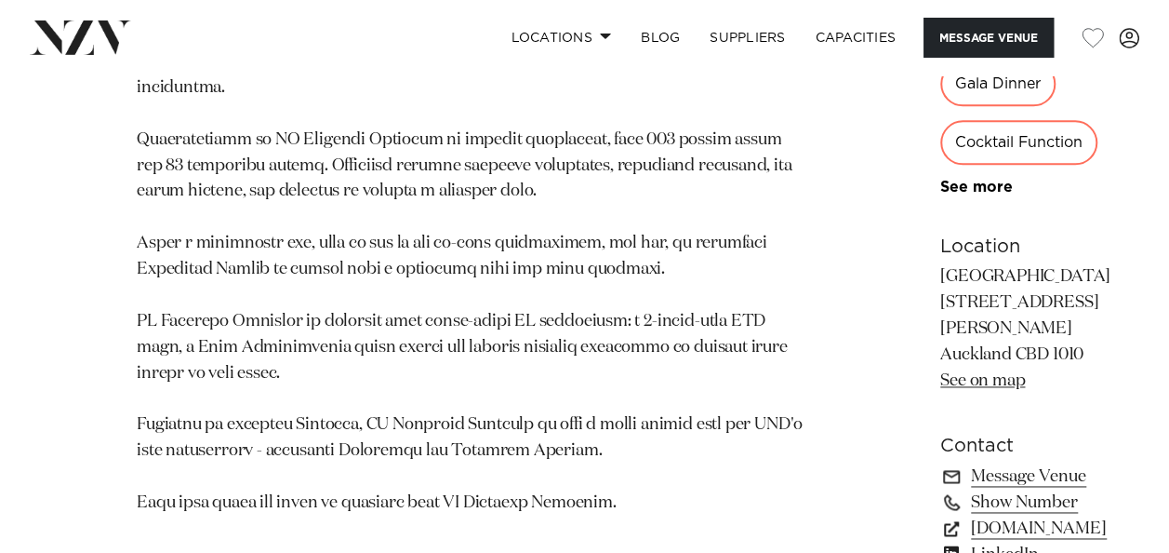
scroll to position [1116, 0]
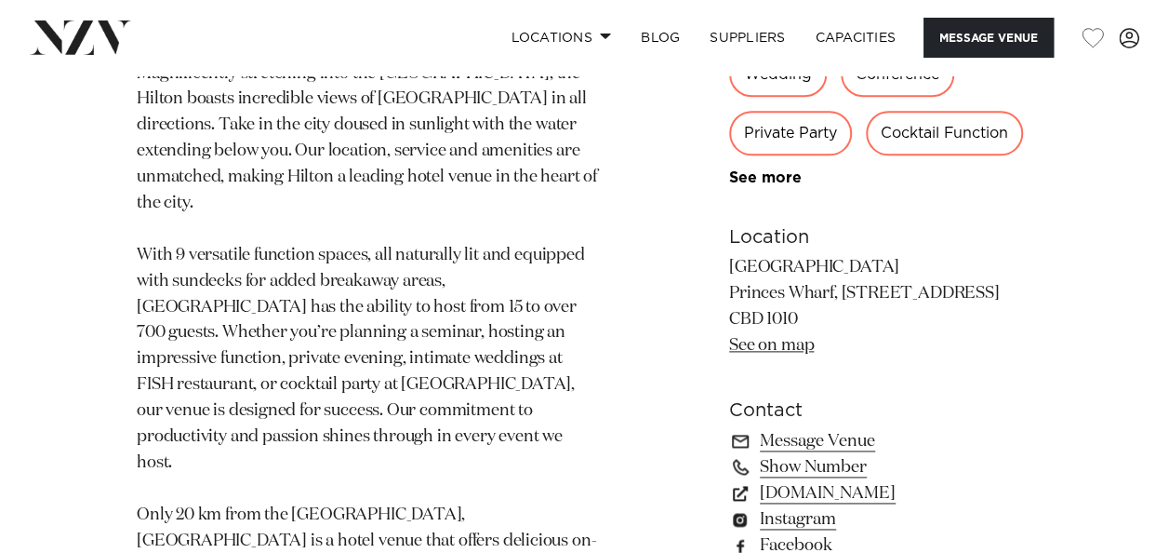
scroll to position [1116, 0]
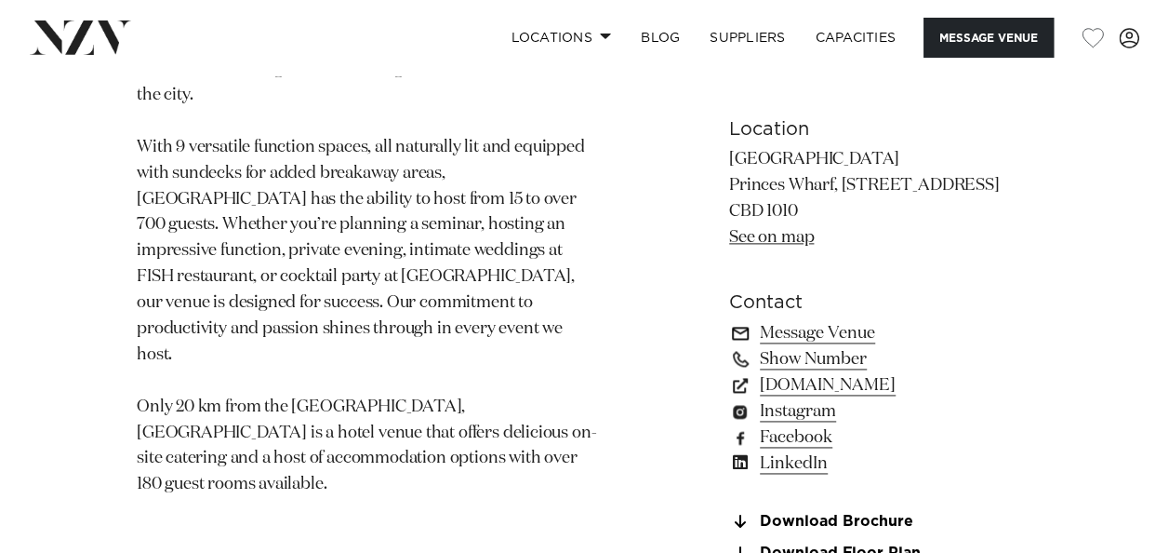
click at [795, 335] on link "Message Venue" at bounding box center [880, 333] width 303 height 26
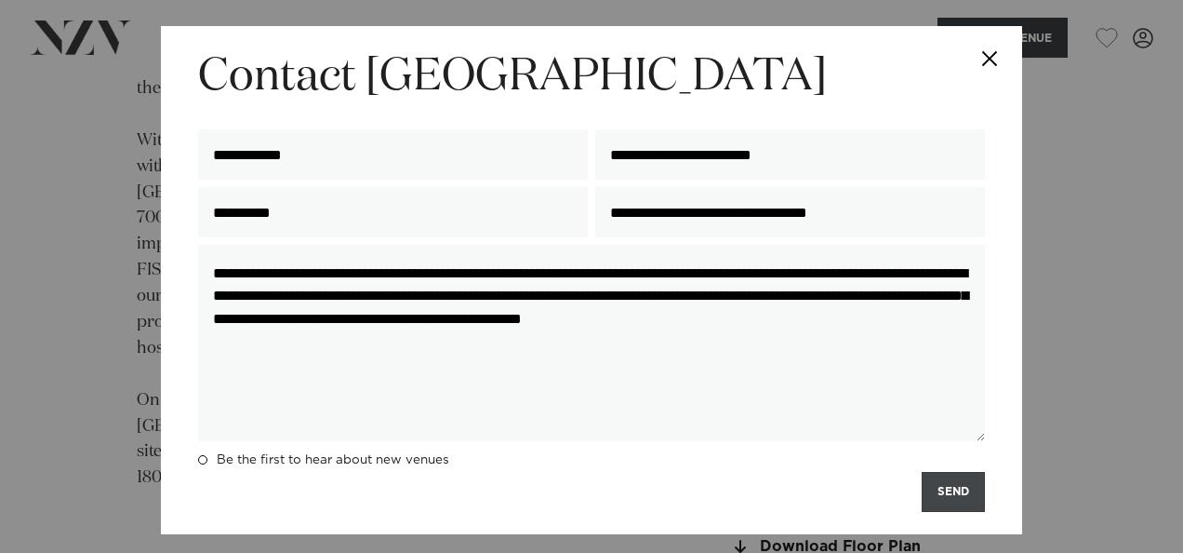
click at [947, 496] on button "SEND" at bounding box center [953, 492] width 63 height 40
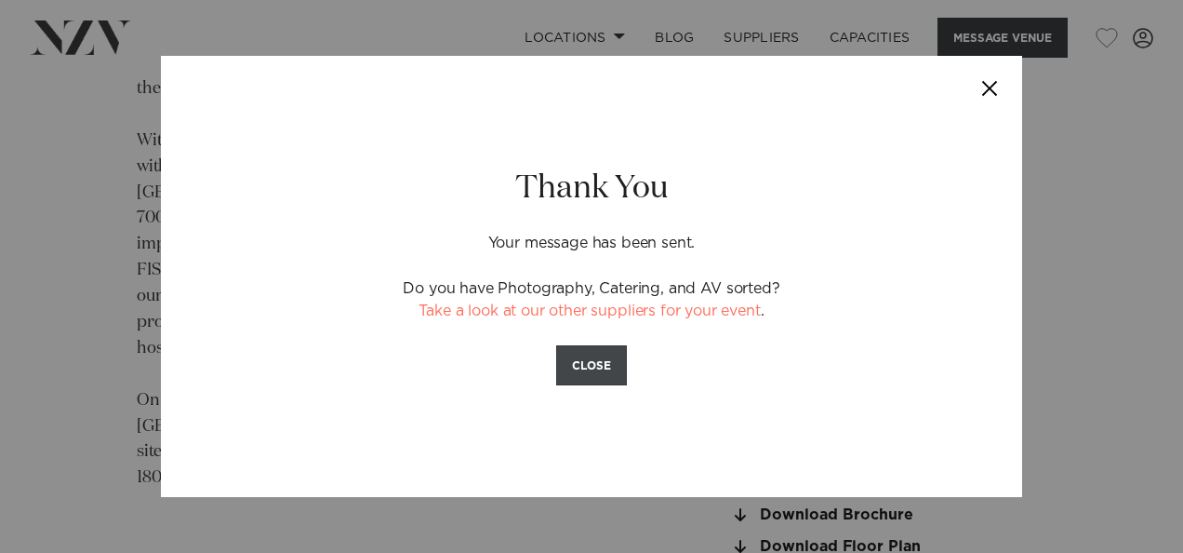
click at [601, 353] on button "CLOSE" at bounding box center [591, 365] width 71 height 40
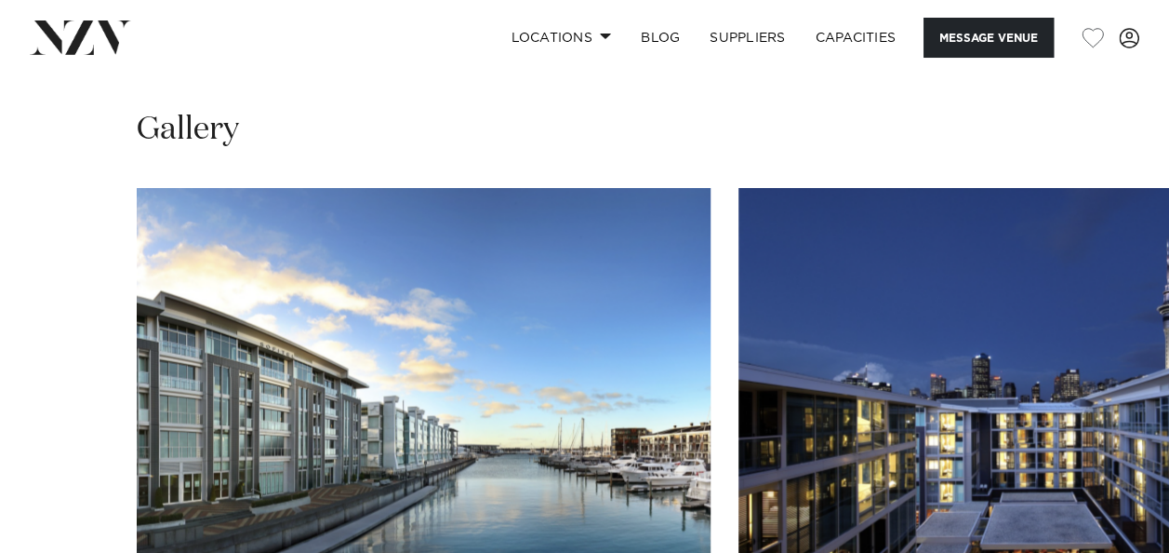
scroll to position [1860, 0]
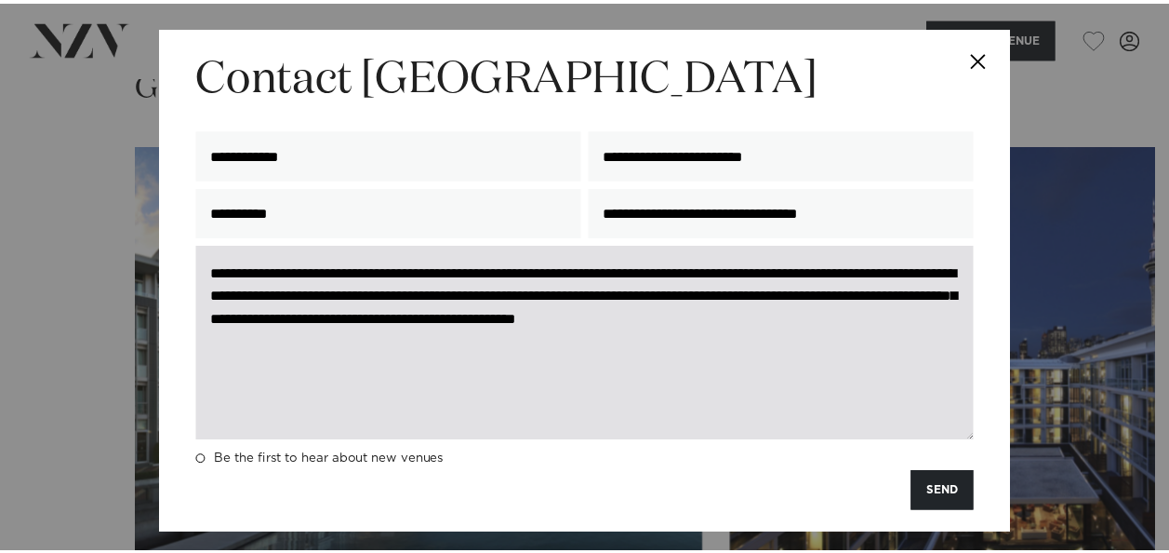
scroll to position [70, 0]
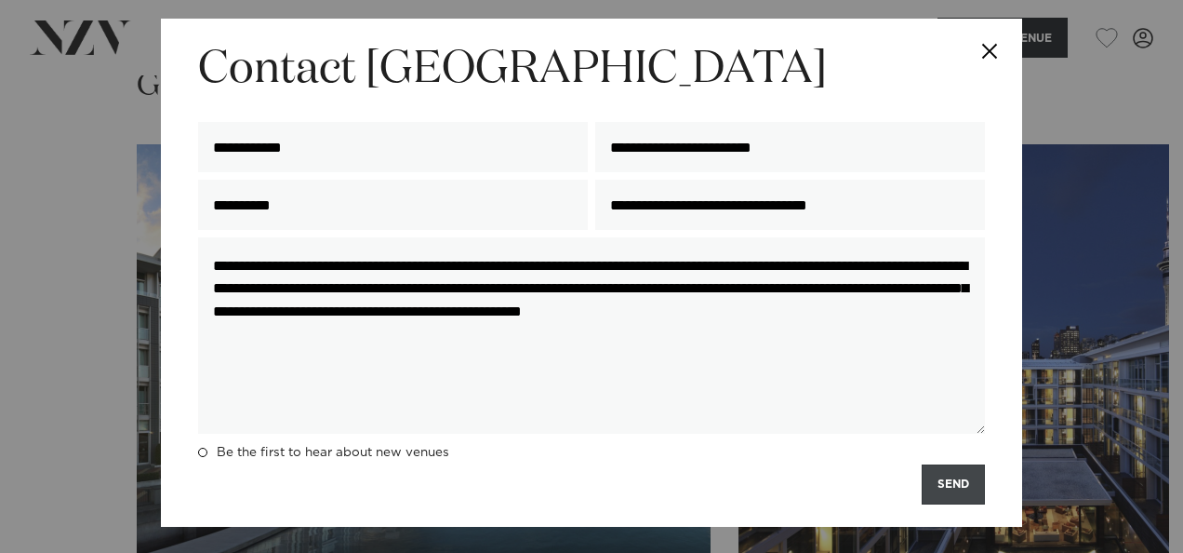
click at [949, 486] on button "SEND" at bounding box center [953, 484] width 63 height 40
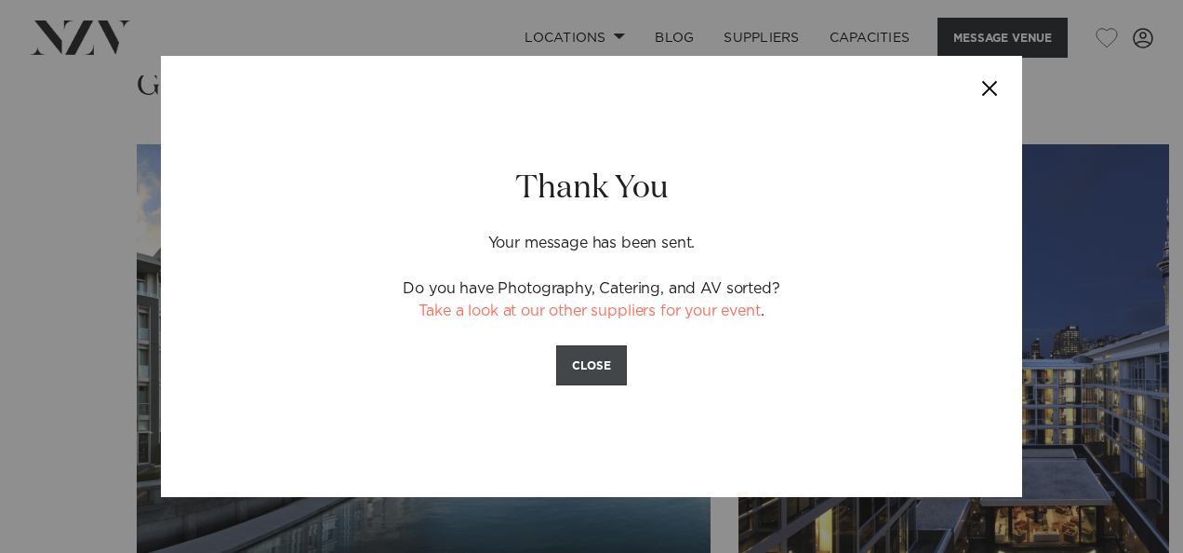
drag, startPoint x: 591, startPoint y: 361, endPoint x: 534, endPoint y: 331, distance: 64.1
click at [590, 361] on button "CLOSE" at bounding box center [591, 365] width 71 height 40
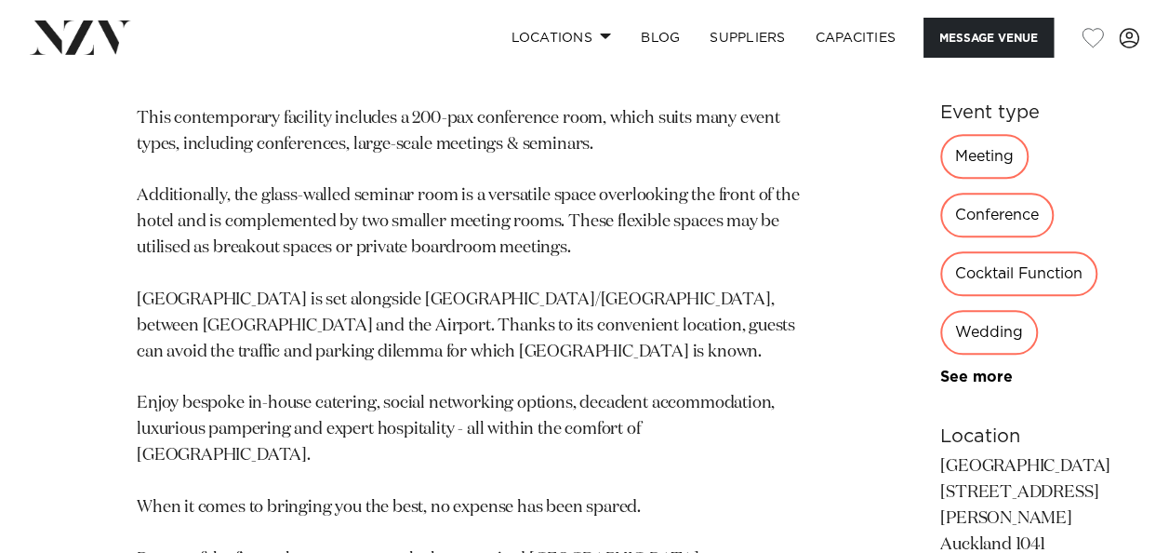
scroll to position [930, 0]
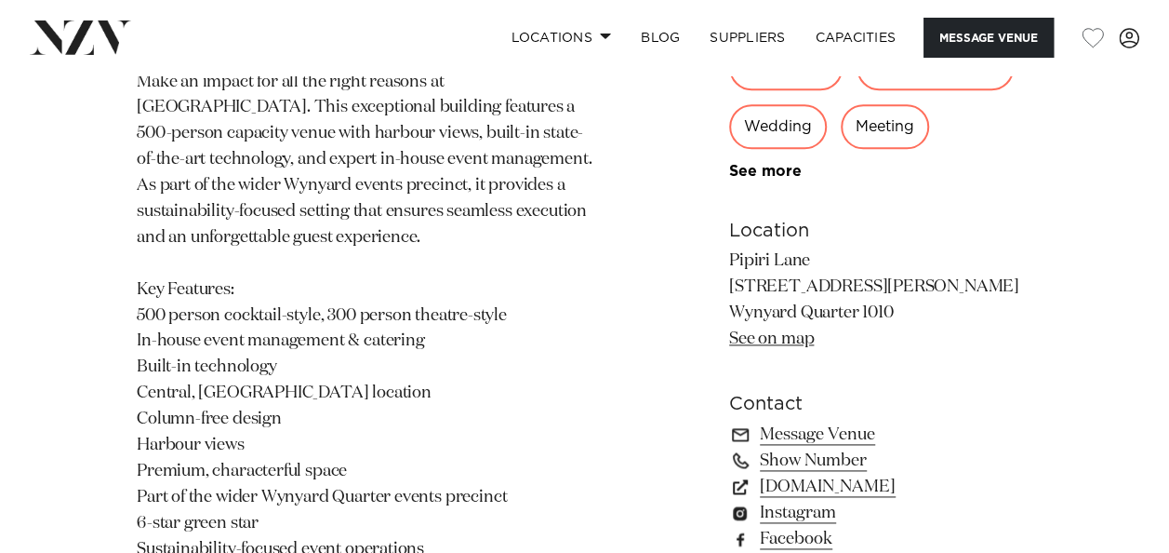
scroll to position [1116, 0]
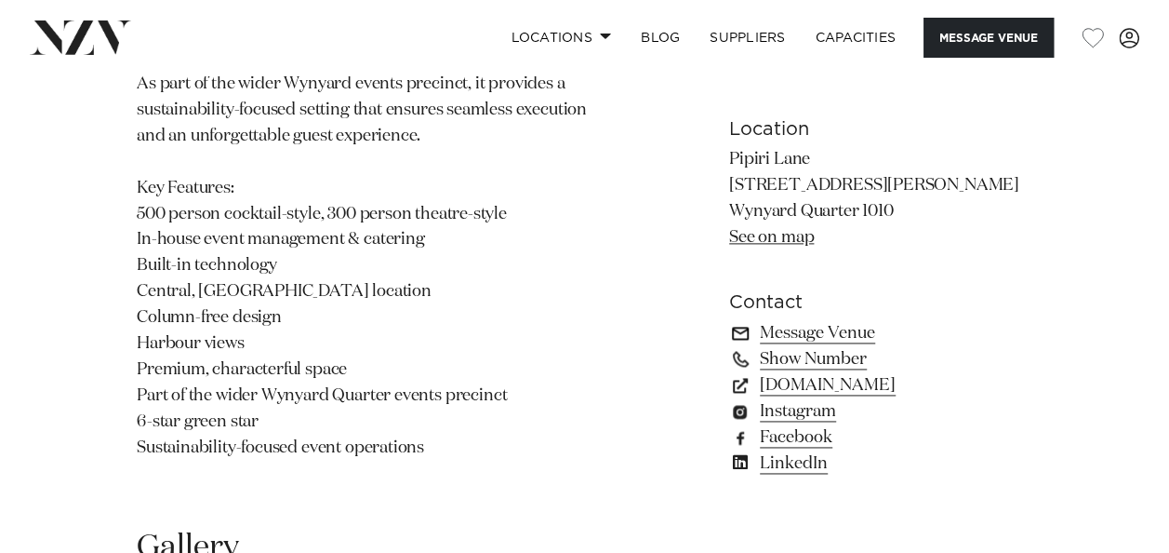
click at [796, 325] on link "Message Venue" at bounding box center [880, 333] width 303 height 26
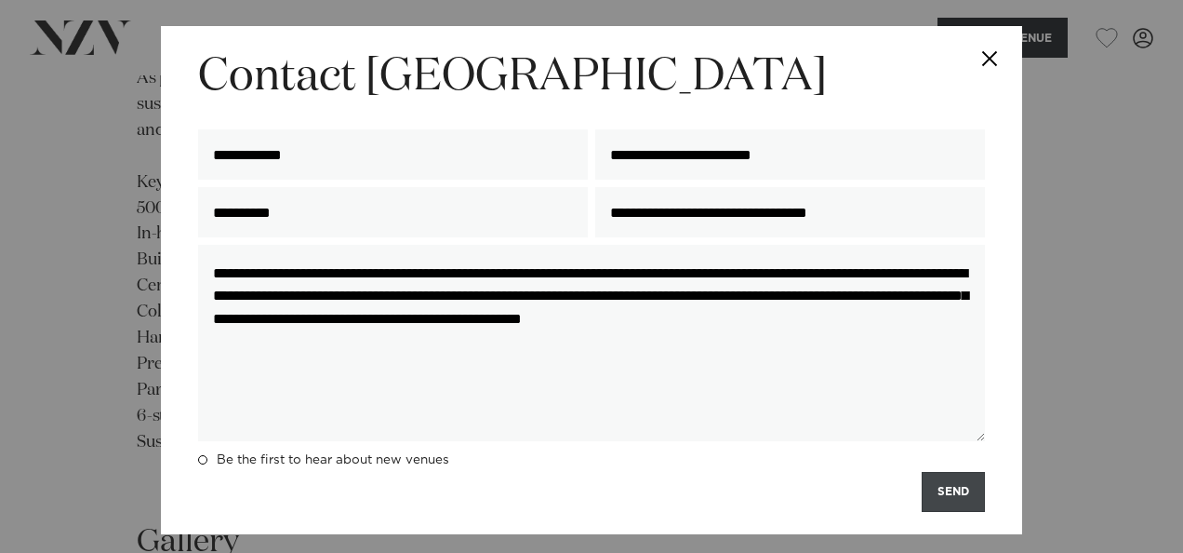
click at [952, 499] on button "SEND" at bounding box center [953, 492] width 63 height 40
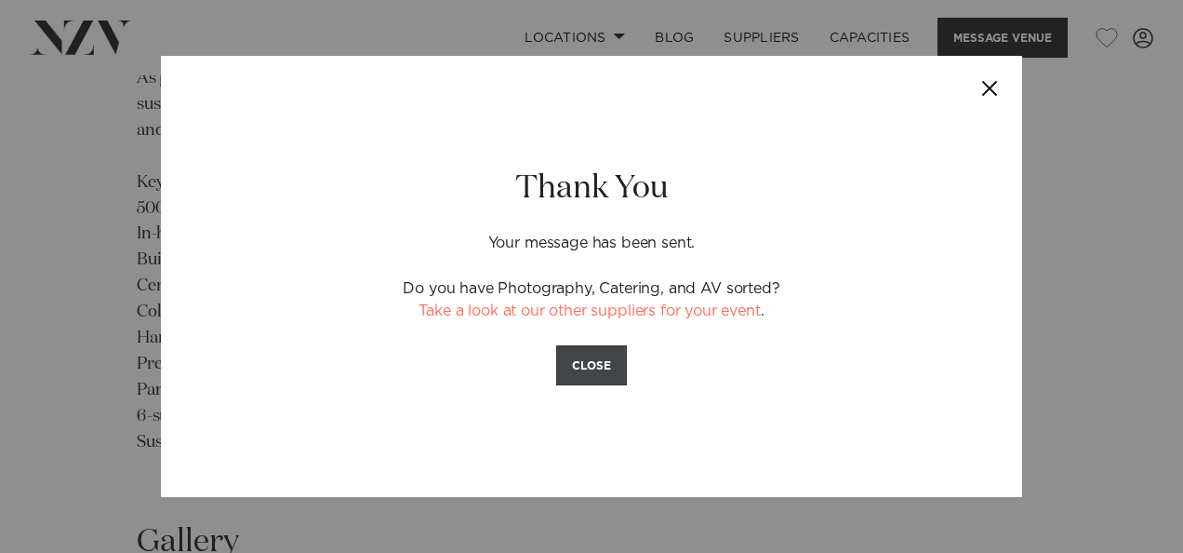
click at [606, 359] on button "CLOSE" at bounding box center [591, 365] width 71 height 40
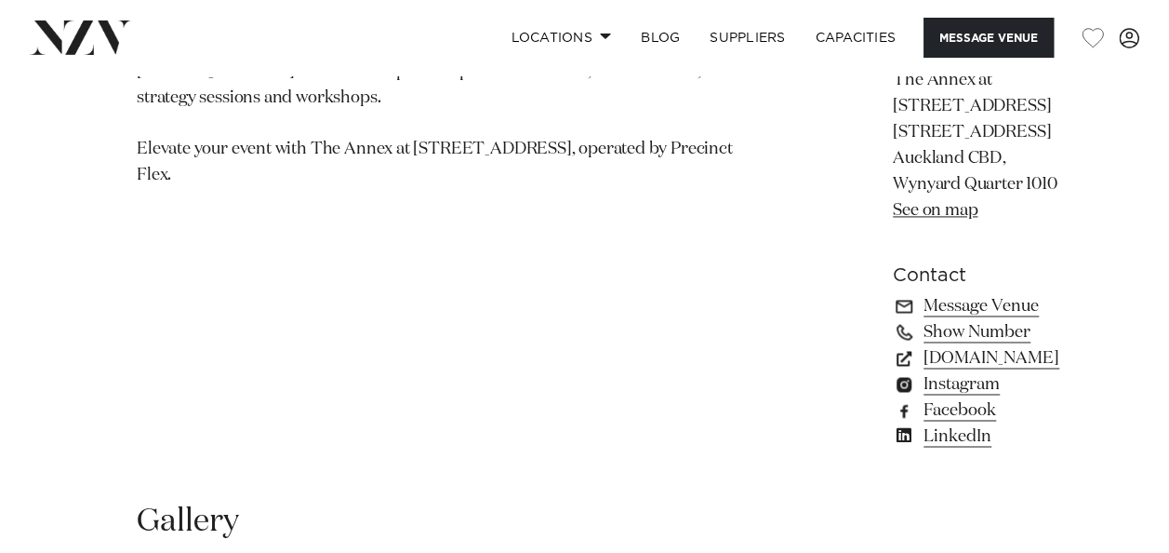
scroll to position [1302, 0]
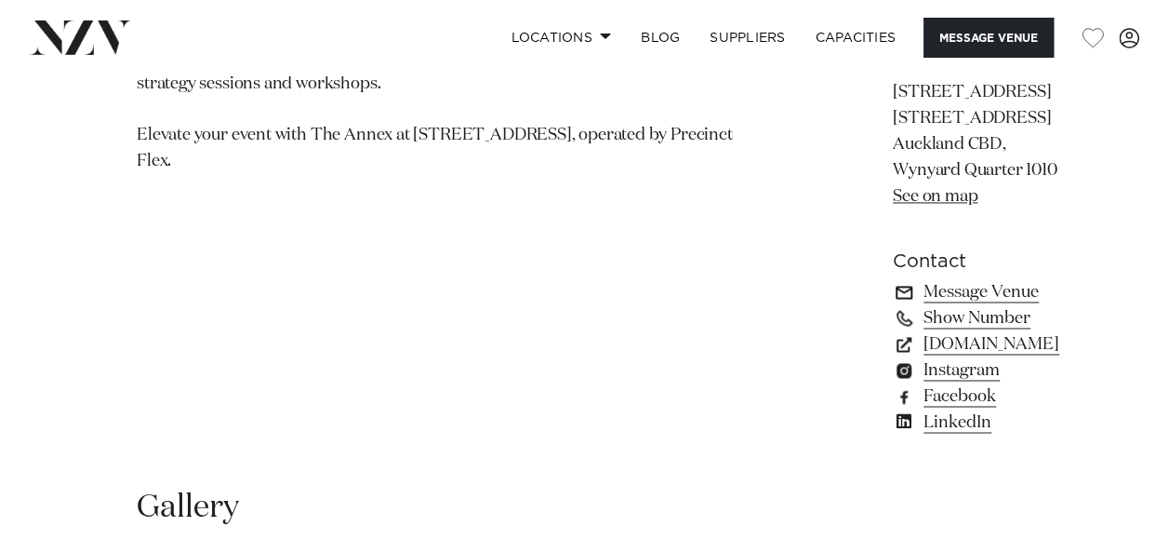
click at [893, 279] on link "Message Venue" at bounding box center [979, 292] width 173 height 26
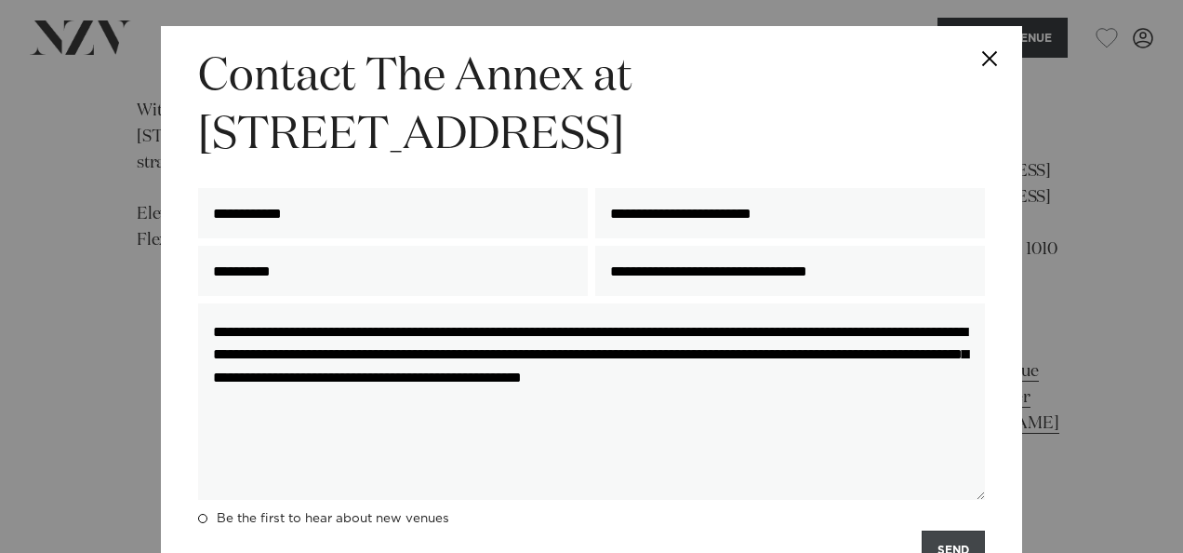
click at [935, 545] on button "SEND" at bounding box center [953, 550] width 63 height 40
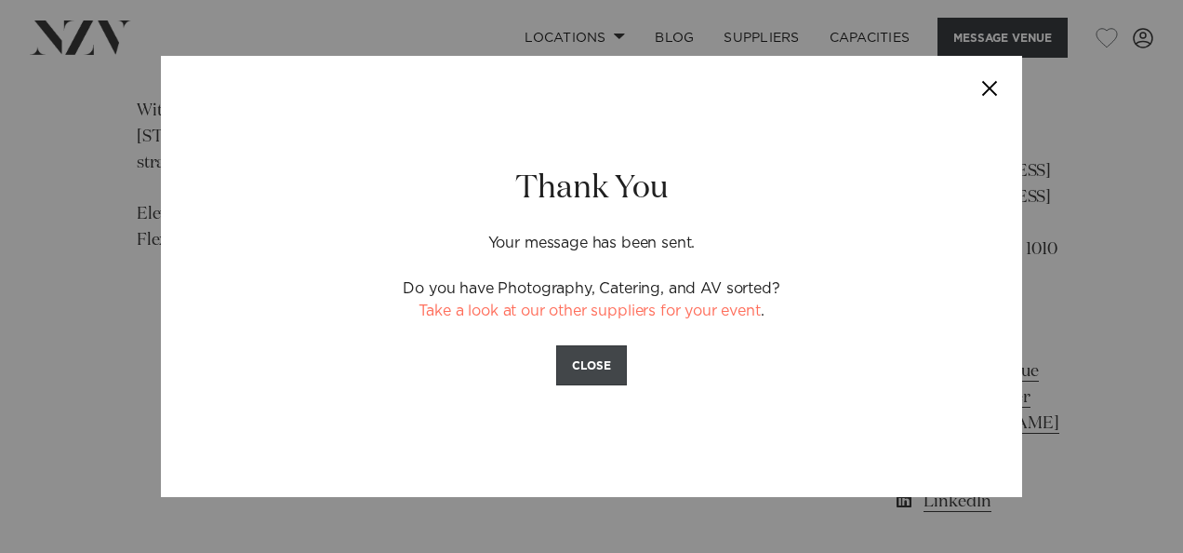
click at [595, 365] on button "CLOSE" at bounding box center [591, 365] width 71 height 40
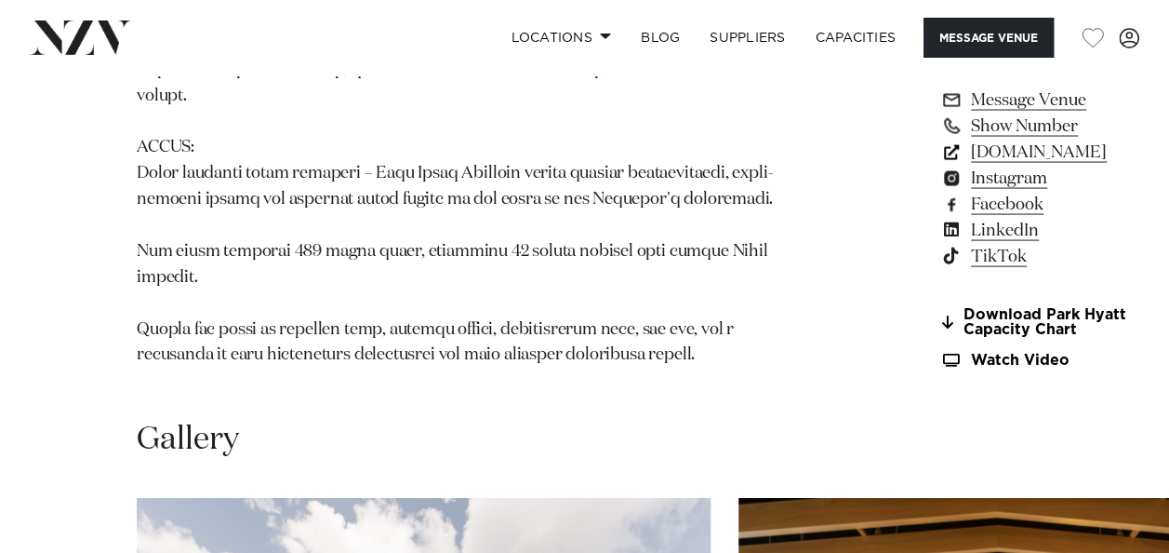
scroll to position [1860, 0]
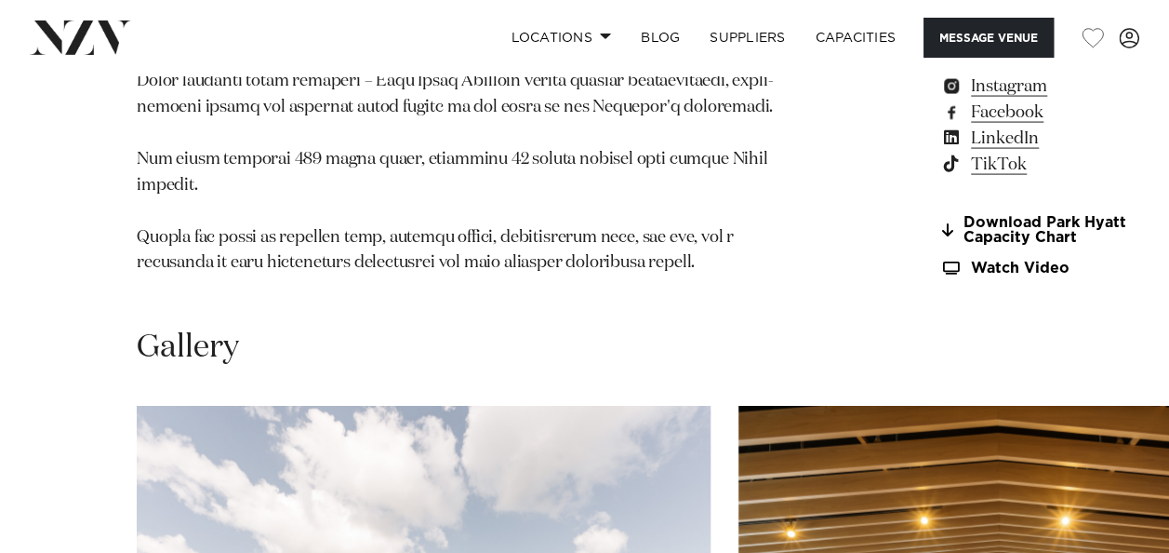
click at [940, 21] on link "Message Venue" at bounding box center [1041, 8] width 202 height 26
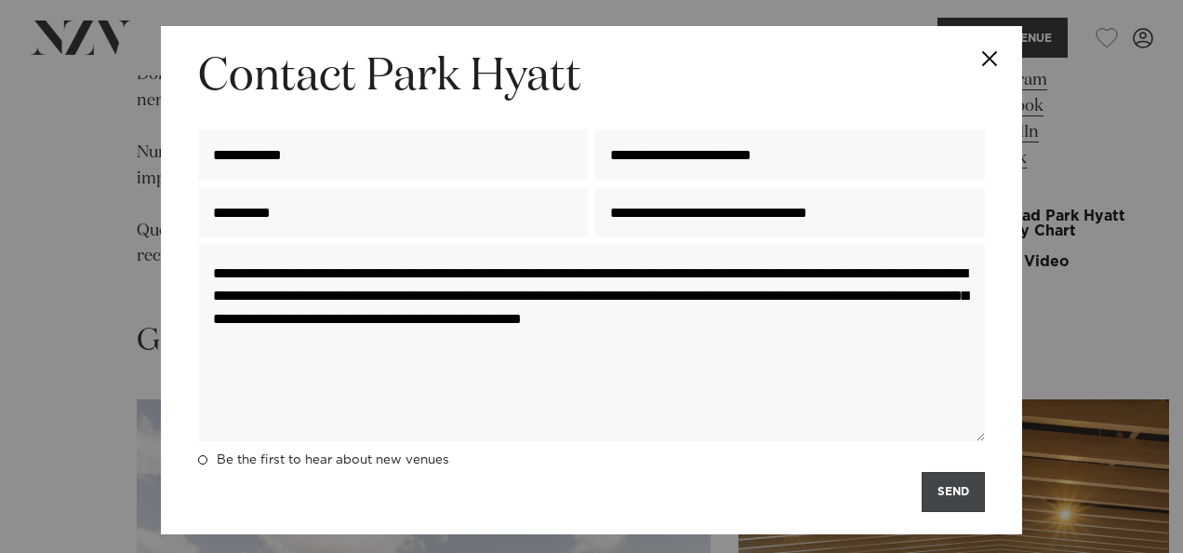
click at [951, 491] on button "SEND" at bounding box center [953, 492] width 63 height 40
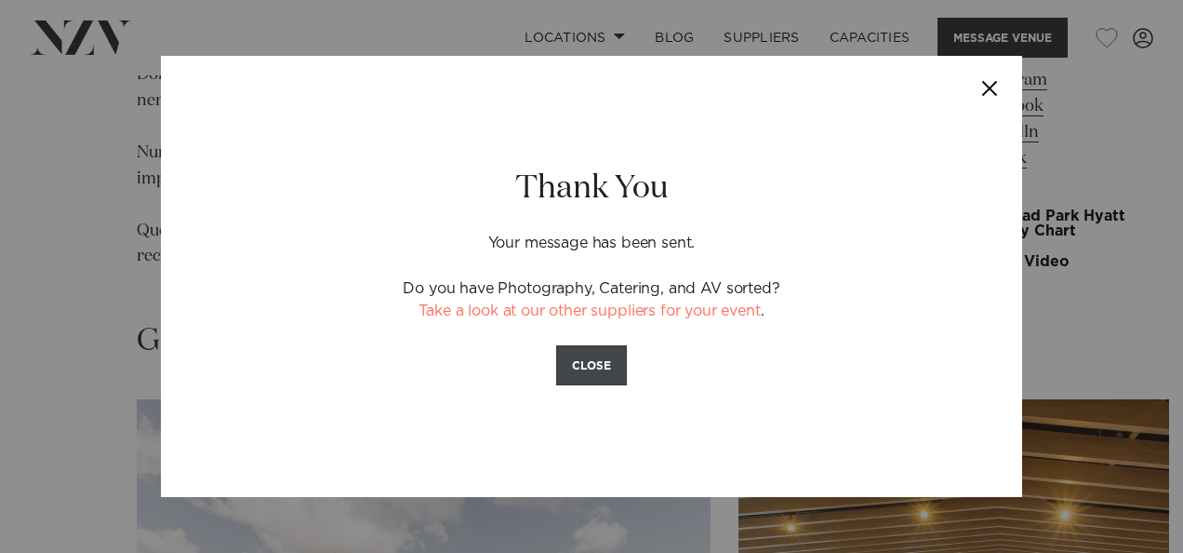
click at [585, 360] on button "CLOSE" at bounding box center [591, 365] width 71 height 40
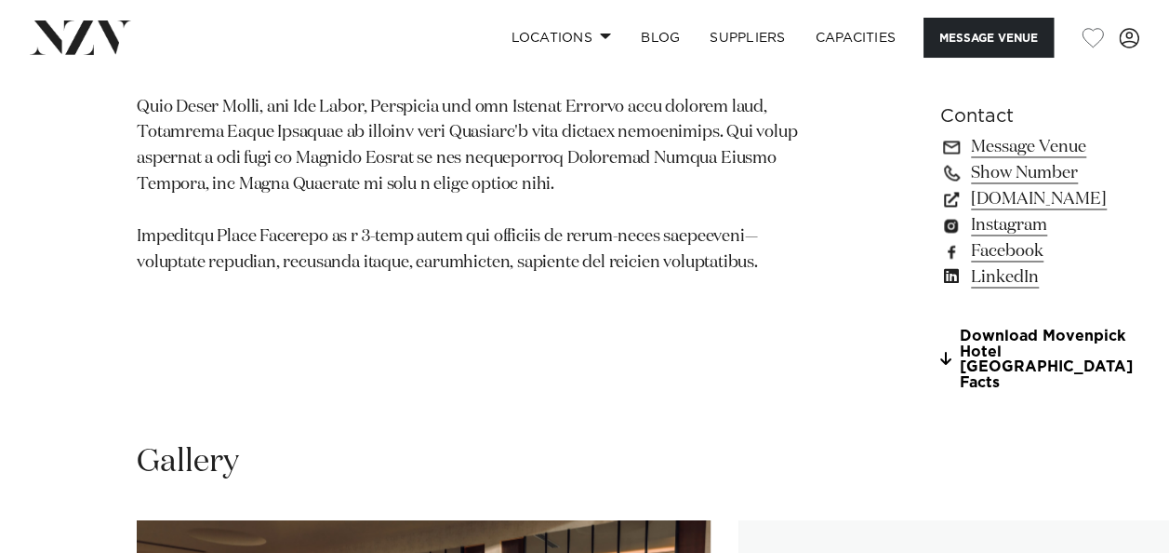
scroll to position [1488, 0]
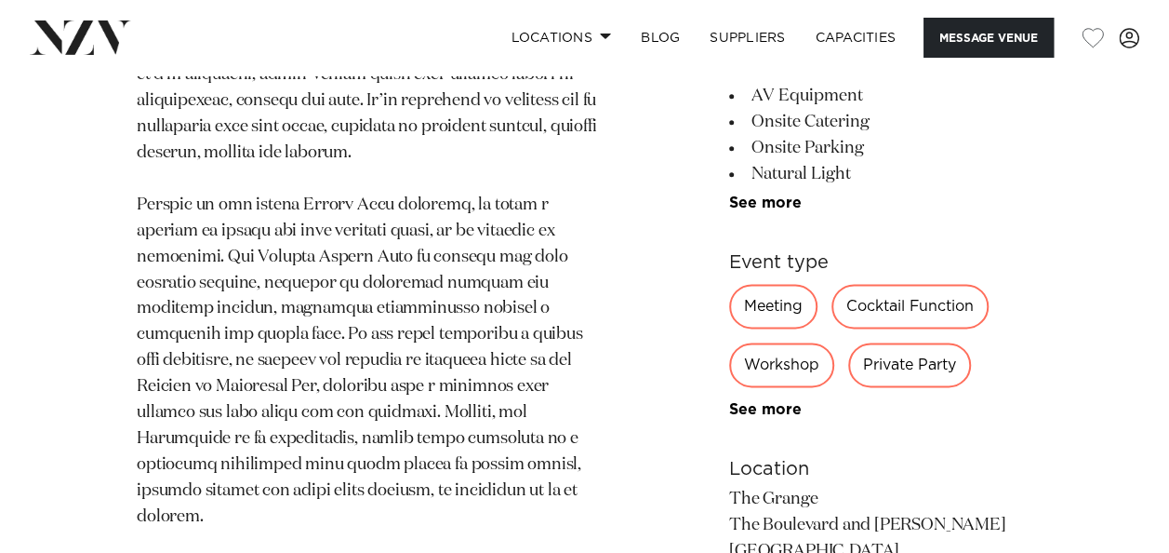
scroll to position [1209, 0]
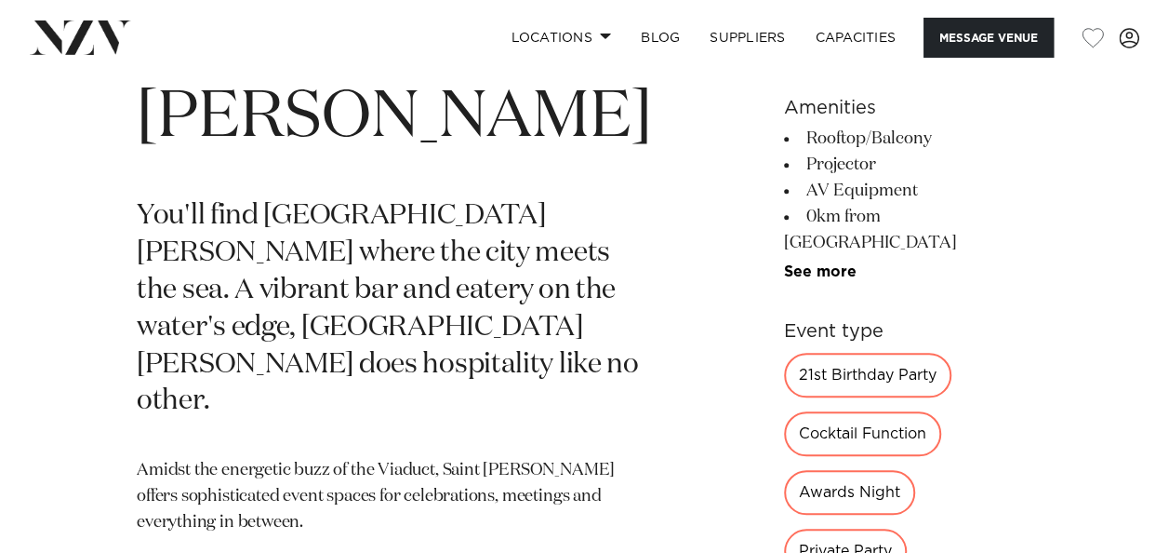
scroll to position [744, 0]
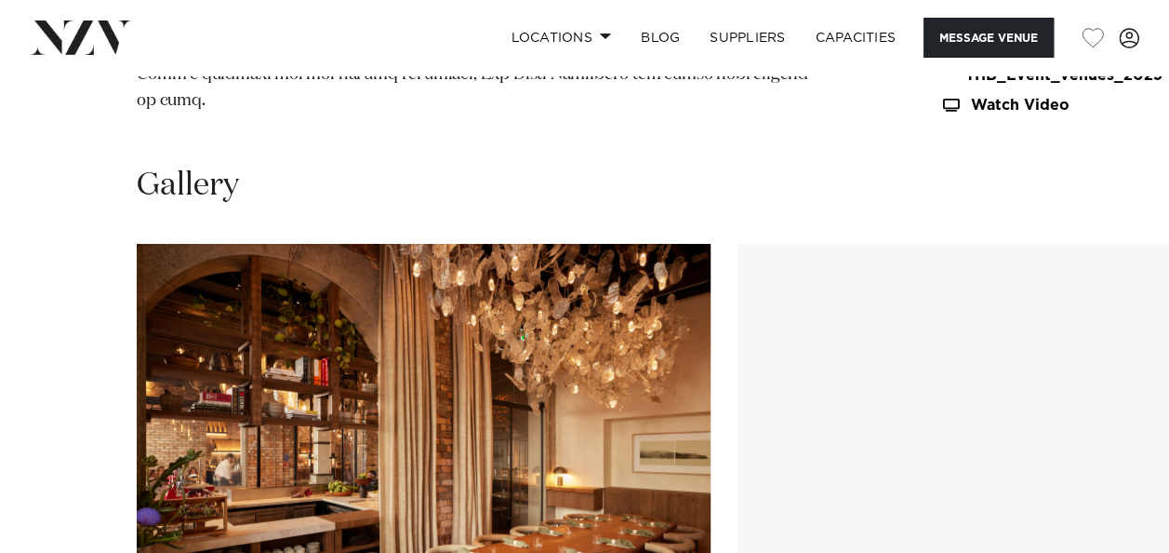
scroll to position [2790, 0]
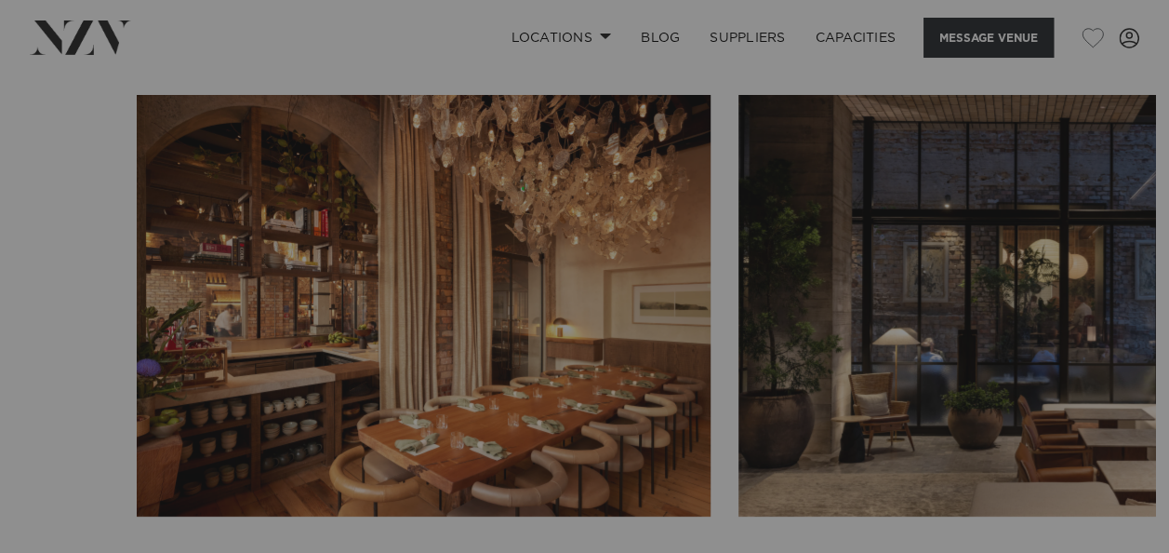
scroll to position [2796, 0]
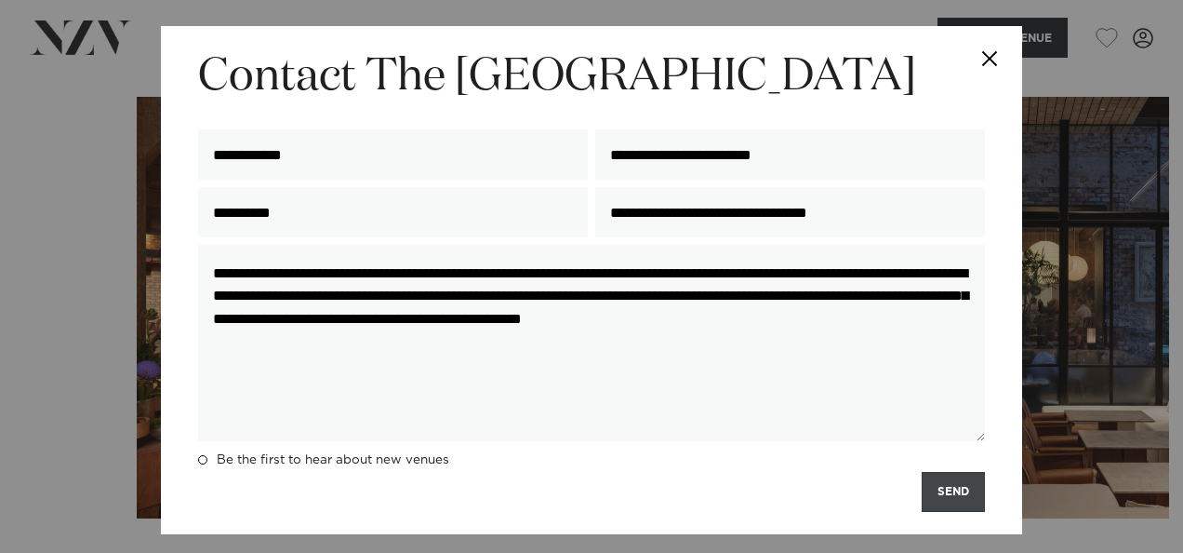
click at [941, 493] on button "SEND" at bounding box center [953, 492] width 63 height 40
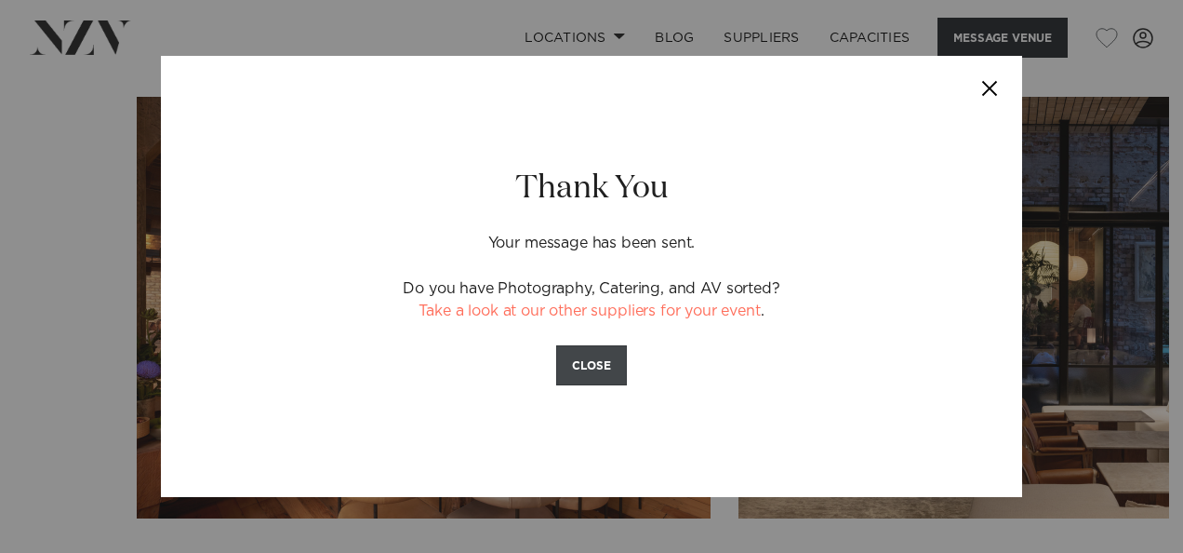
drag, startPoint x: 590, startPoint y: 370, endPoint x: 406, endPoint y: 342, distance: 186.3
click at [587, 367] on button "CLOSE" at bounding box center [591, 365] width 71 height 40
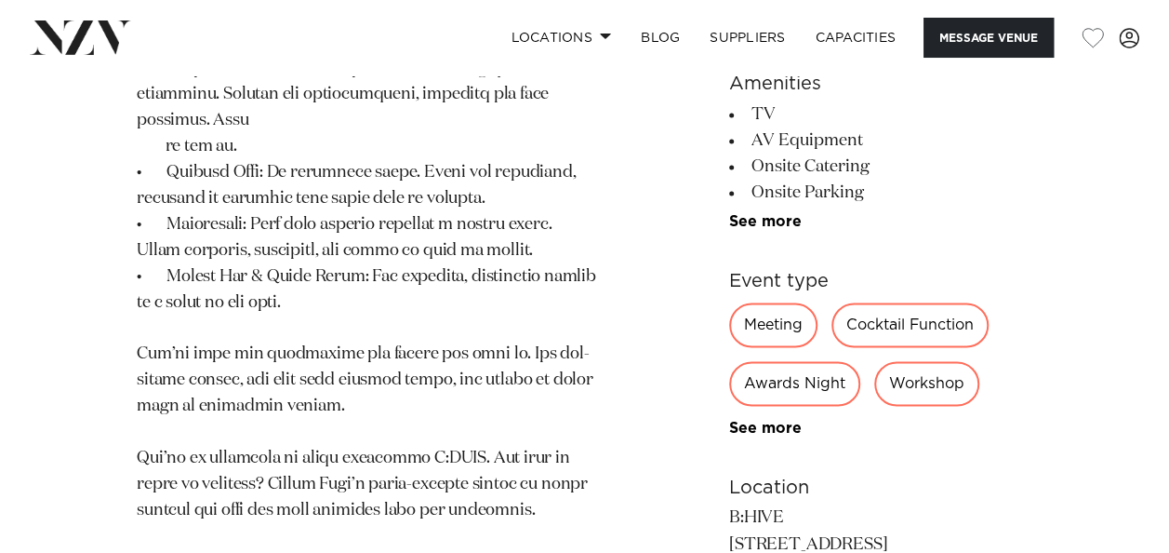
scroll to position [1395, 0]
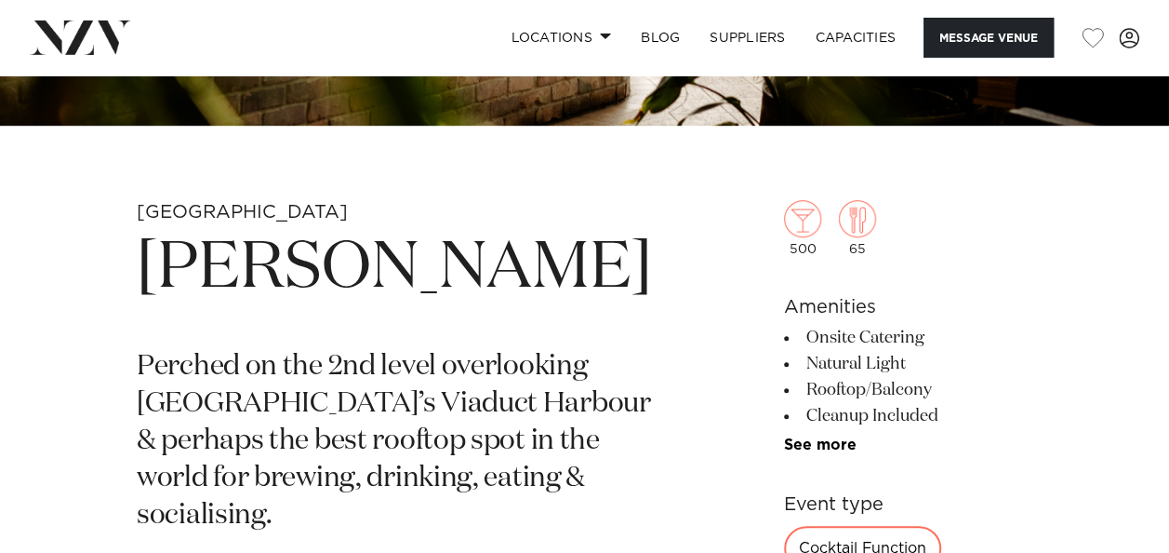
scroll to position [744, 0]
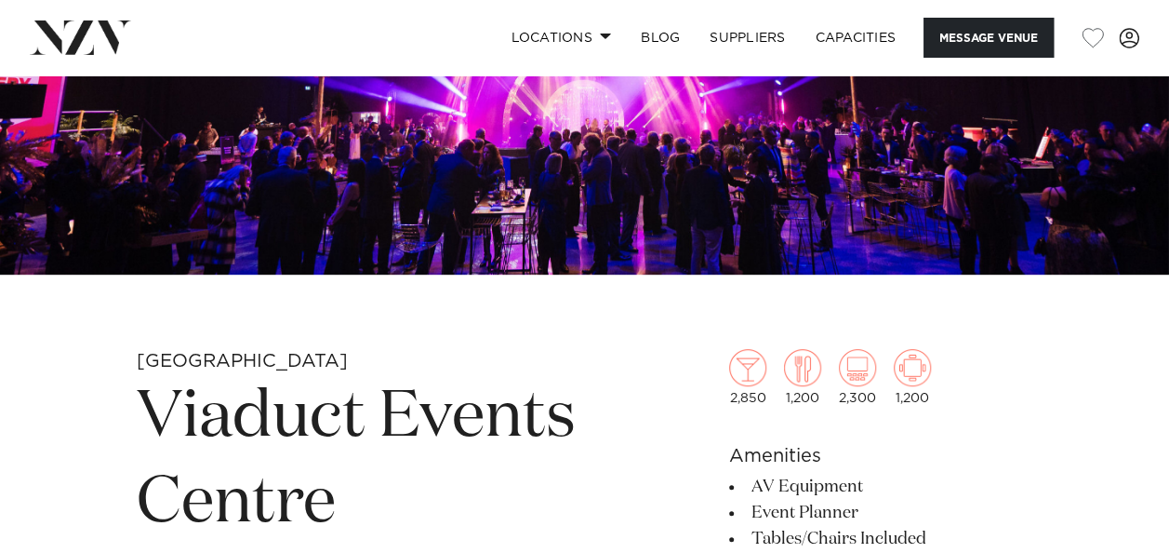
scroll to position [465, 0]
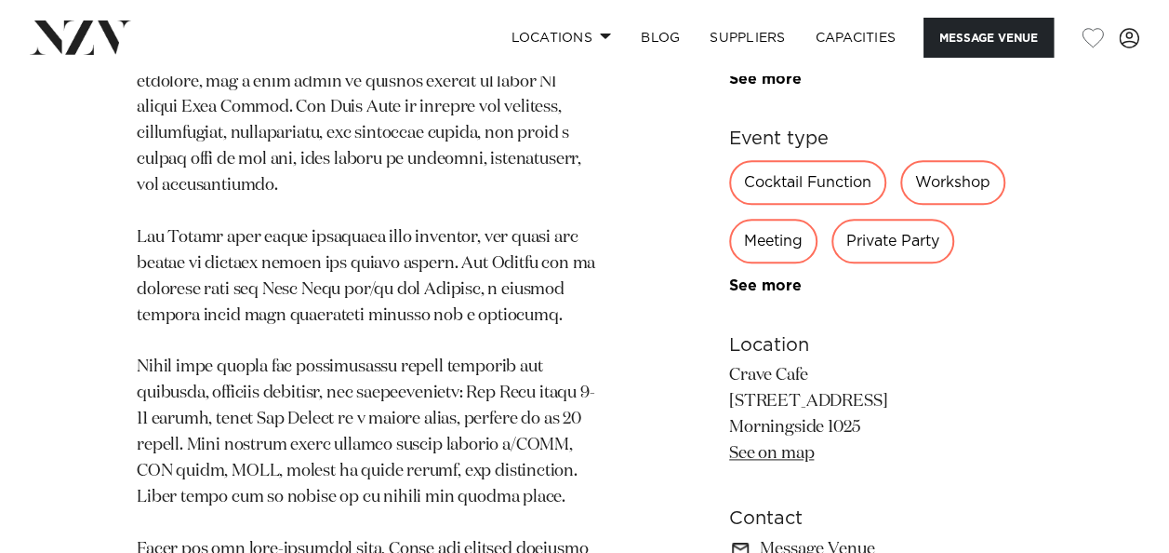
scroll to position [1116, 0]
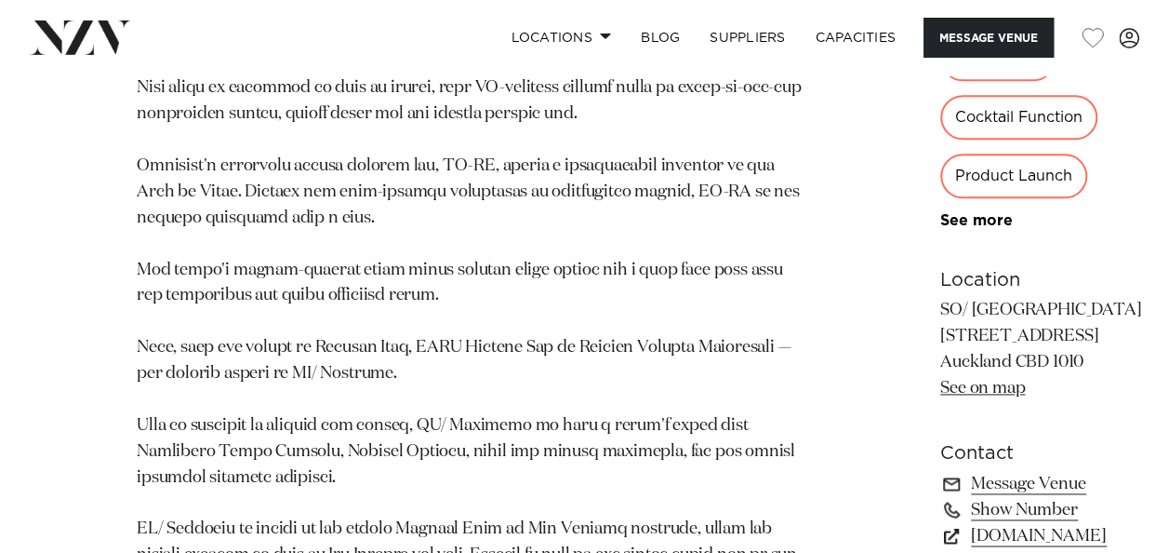
scroll to position [1116, 0]
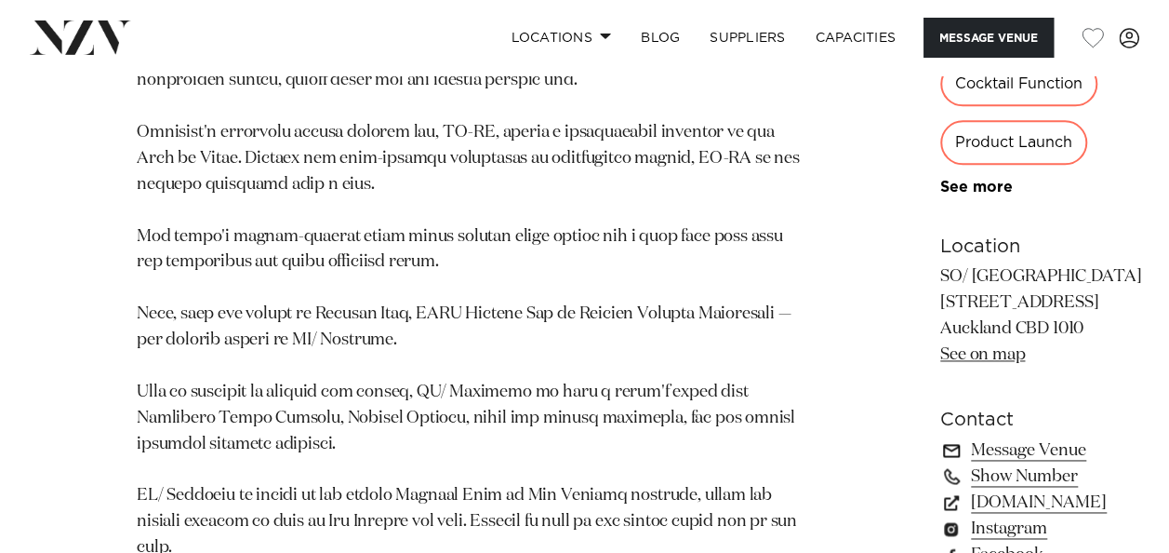
click at [940, 437] on link "Message Venue" at bounding box center [1041, 450] width 202 height 26
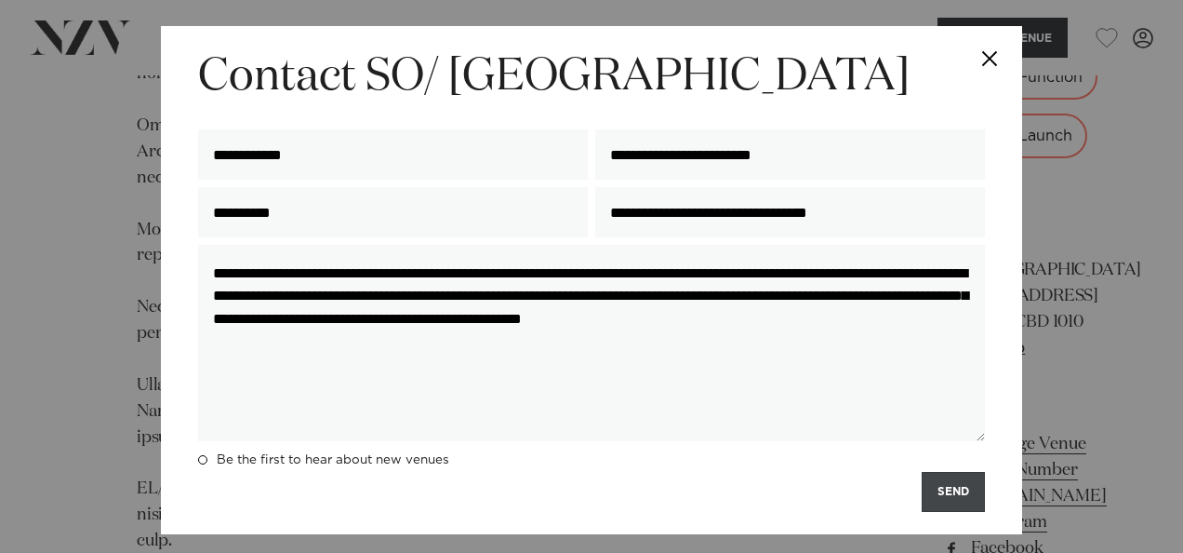
click at [937, 487] on button "SEND" at bounding box center [953, 492] width 63 height 40
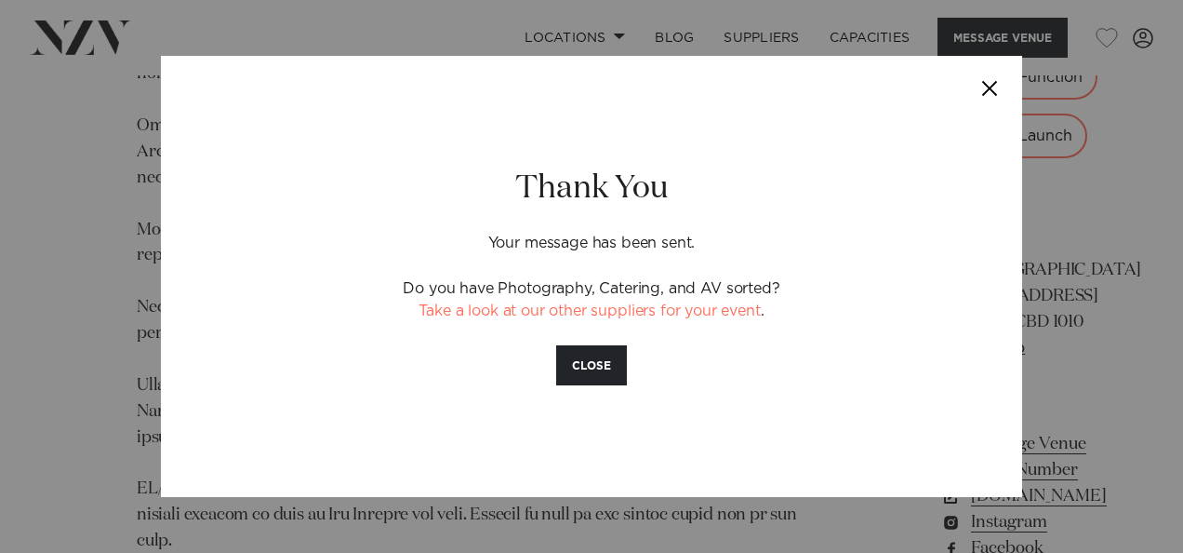
click at [984, 89] on button "Close" at bounding box center [989, 88] width 65 height 65
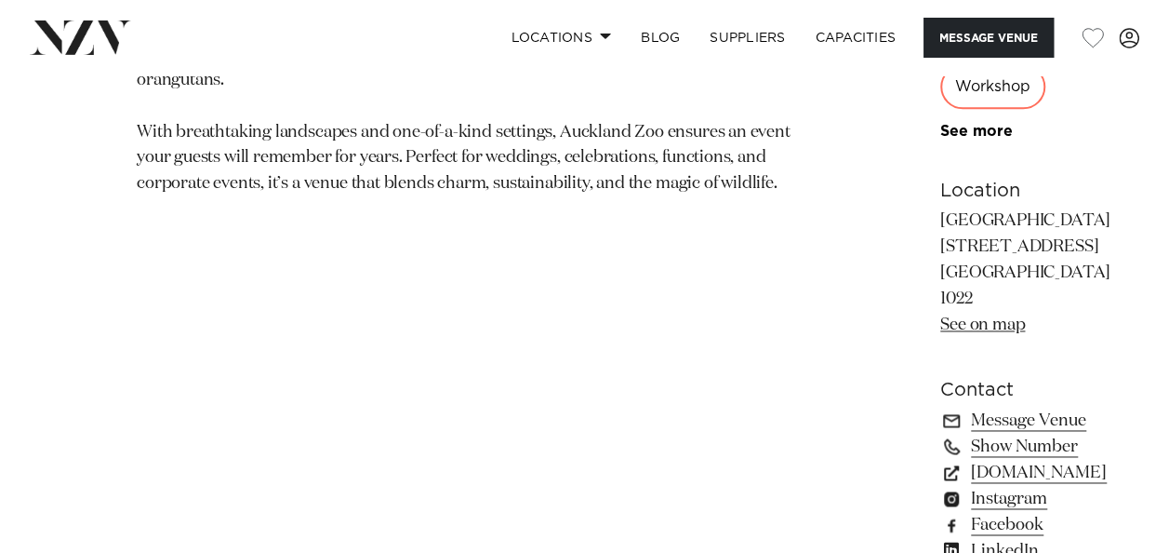
scroll to position [1209, 0]
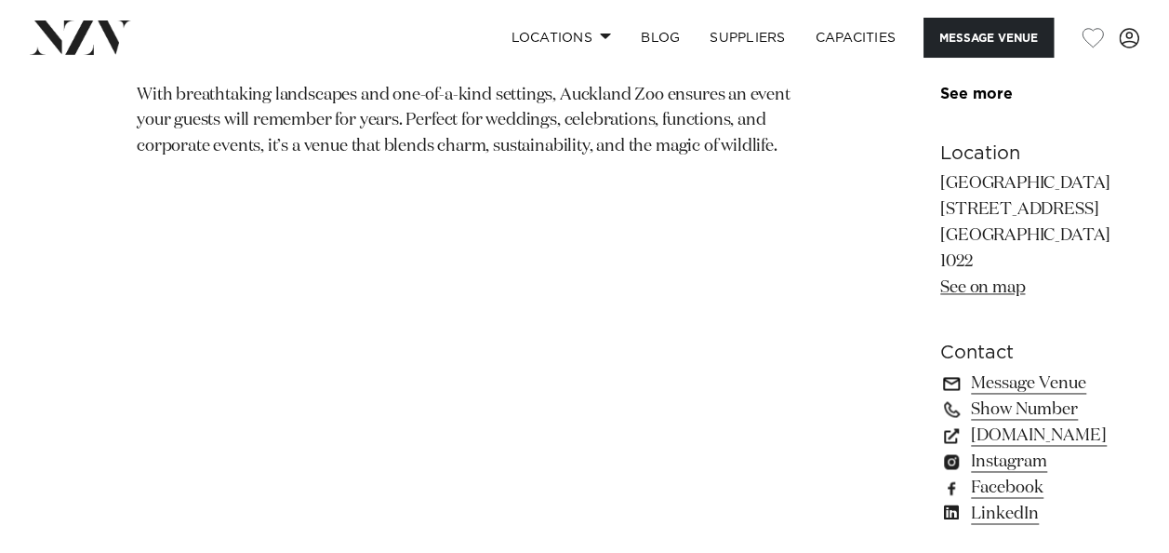
click at [940, 370] on link "Message Venue" at bounding box center [1041, 383] width 202 height 26
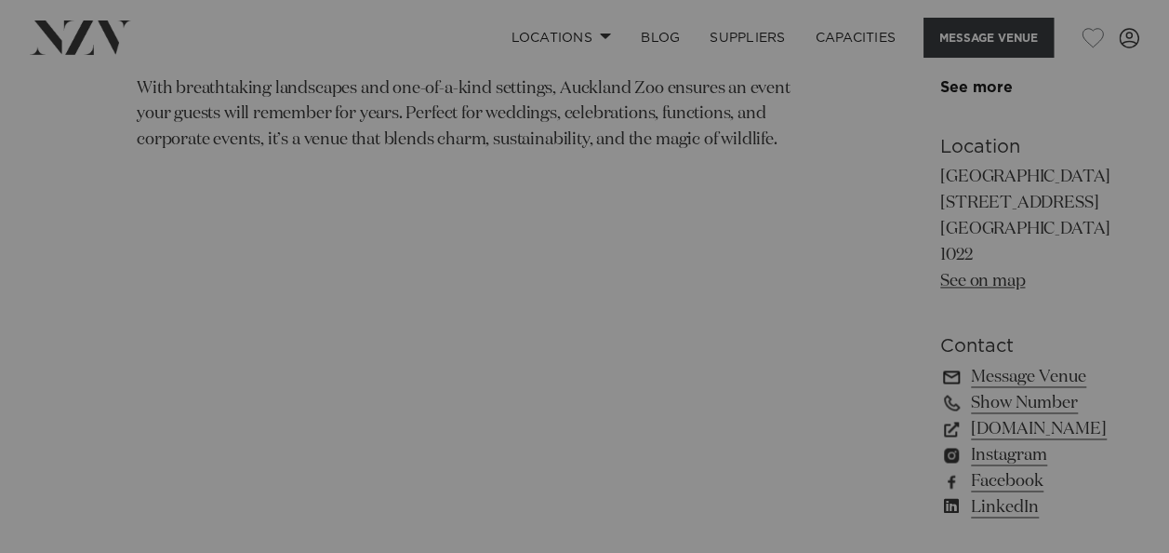
scroll to position [1216, 0]
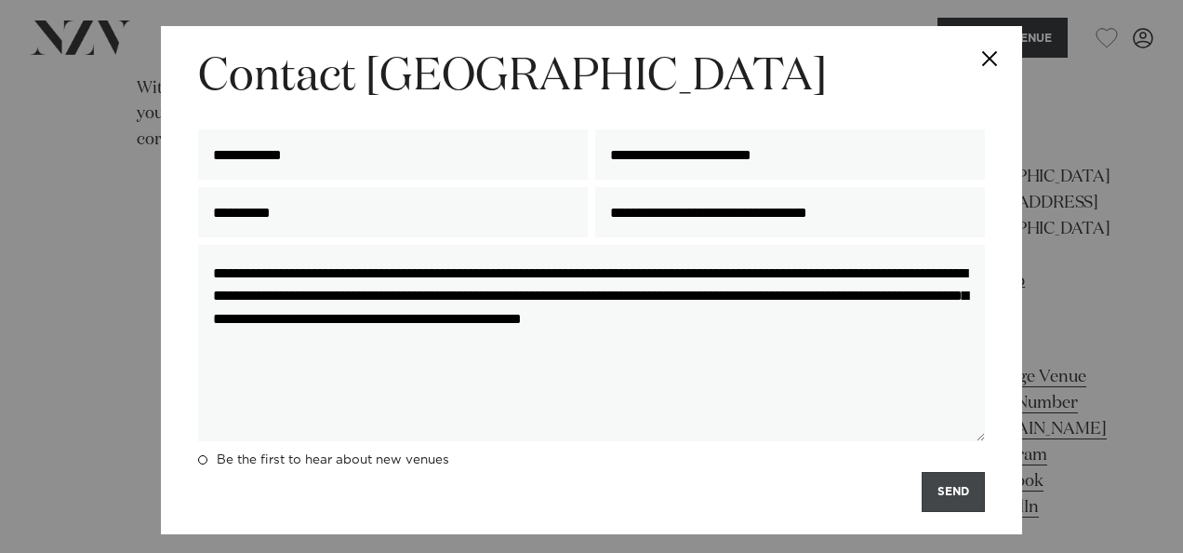
click at [940, 497] on button "SEND" at bounding box center [953, 492] width 63 height 40
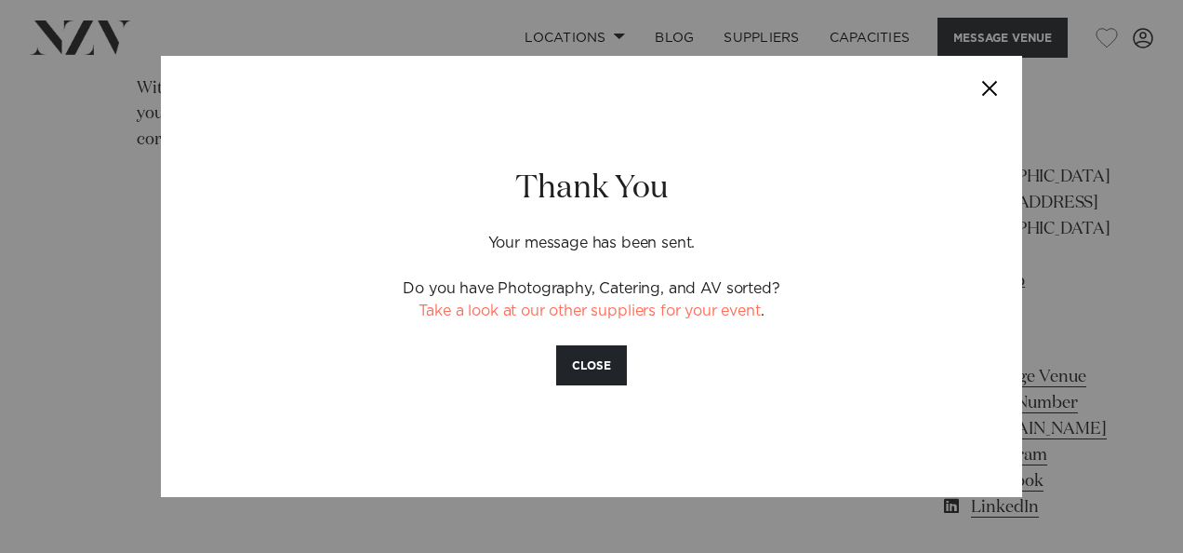
click at [990, 84] on button "Close" at bounding box center [989, 88] width 65 height 65
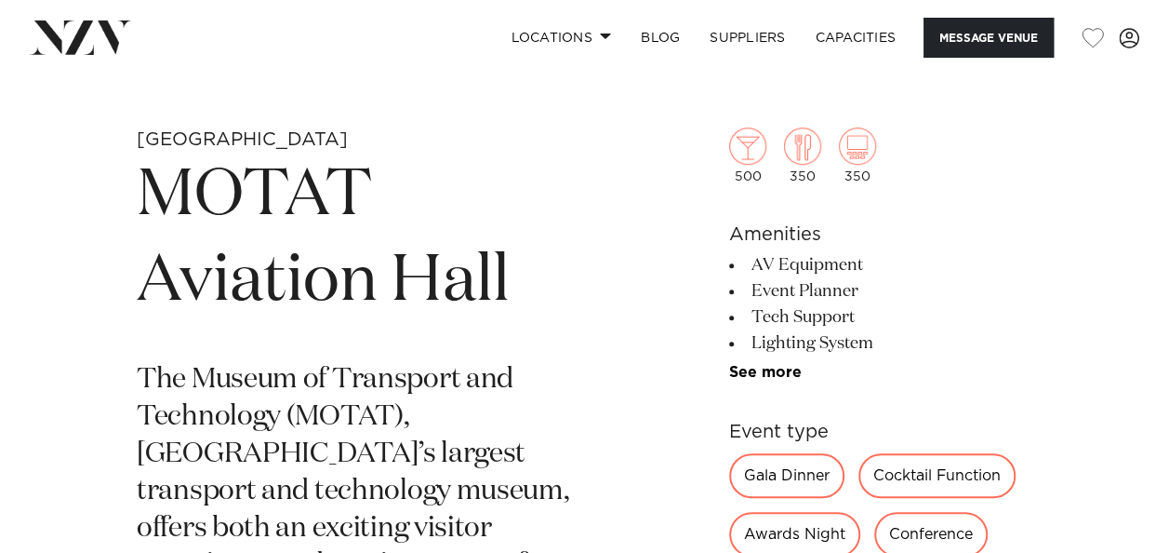
scroll to position [744, 0]
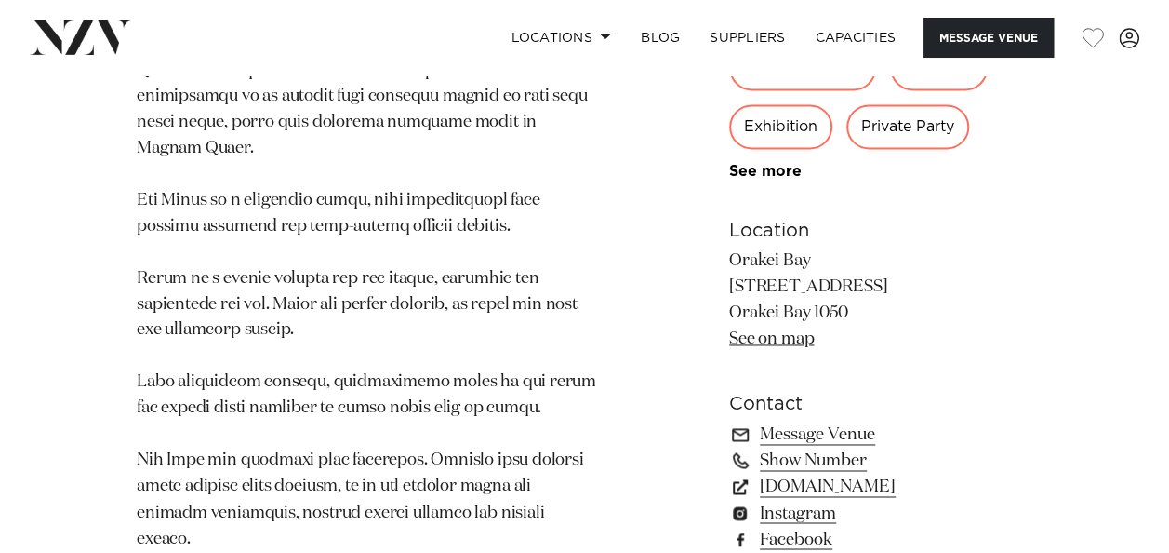
scroll to position [1302, 0]
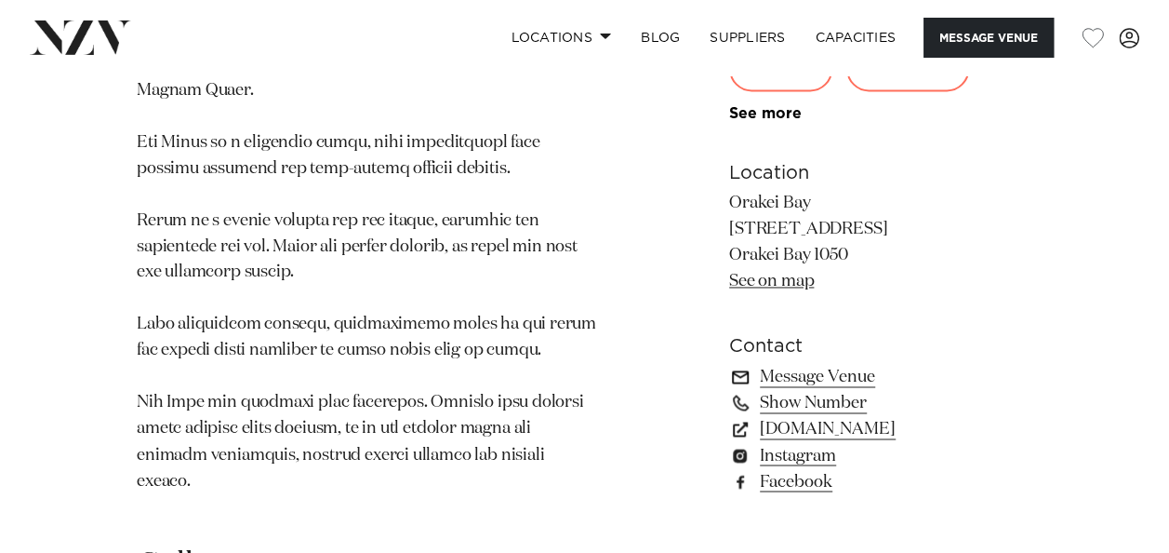
click at [833, 363] on link "Message Venue" at bounding box center [880, 376] width 303 height 26
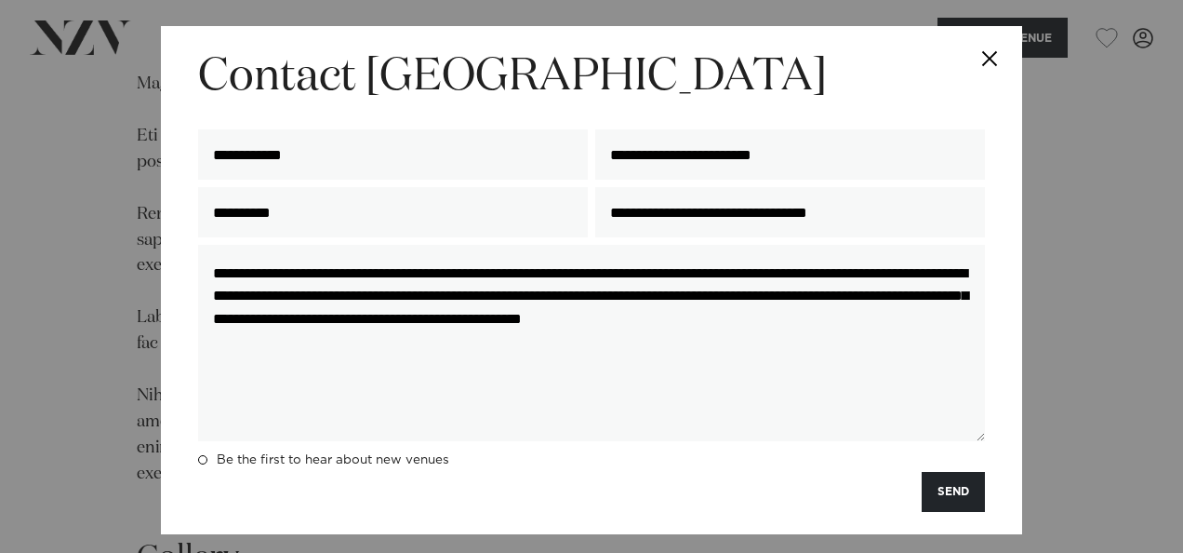
click at [948, 489] on button "SEND" at bounding box center [953, 492] width 63 height 40
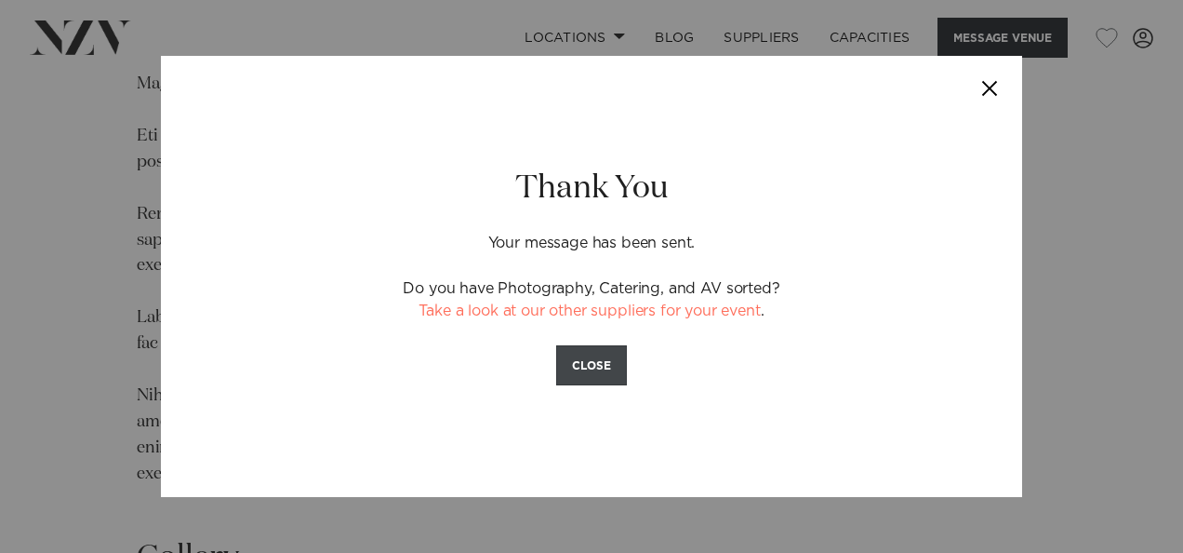
drag, startPoint x: 593, startPoint y: 360, endPoint x: 143, endPoint y: 73, distance: 532.8
click at [591, 360] on button "CLOSE" at bounding box center [591, 365] width 71 height 40
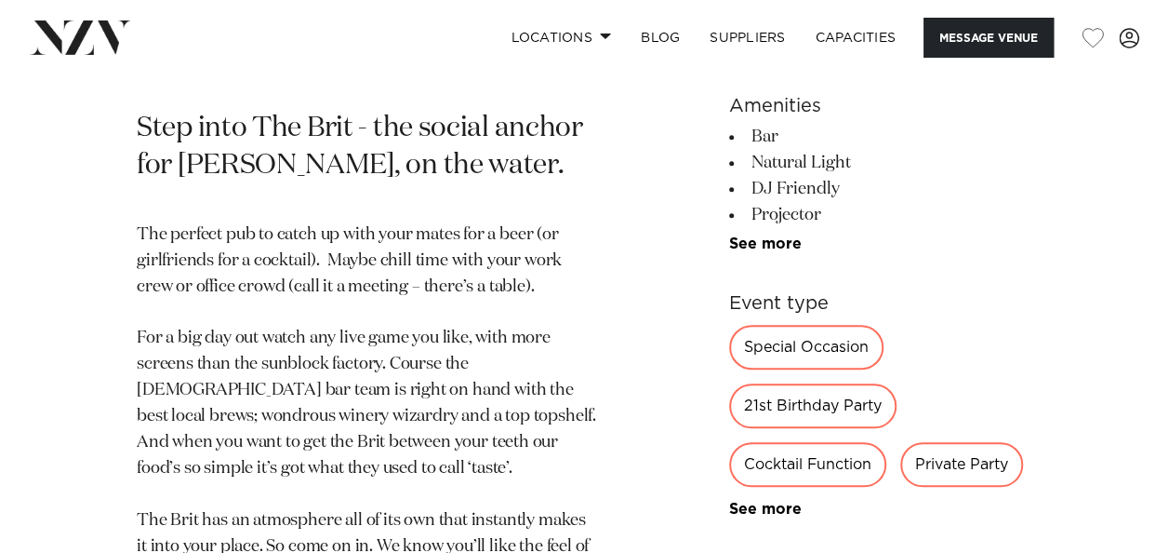
scroll to position [837, 0]
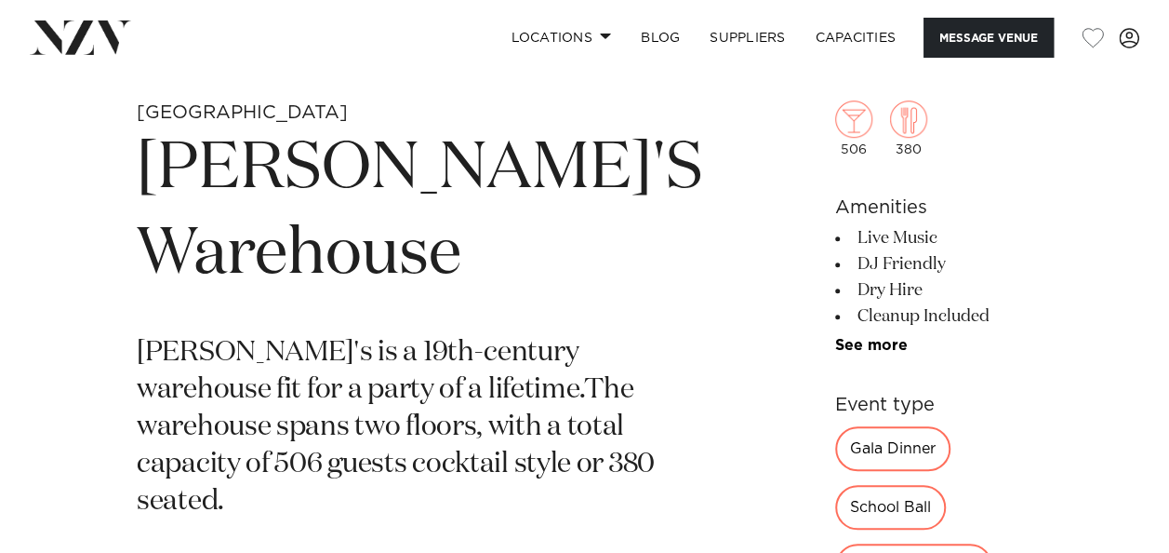
scroll to position [651, 0]
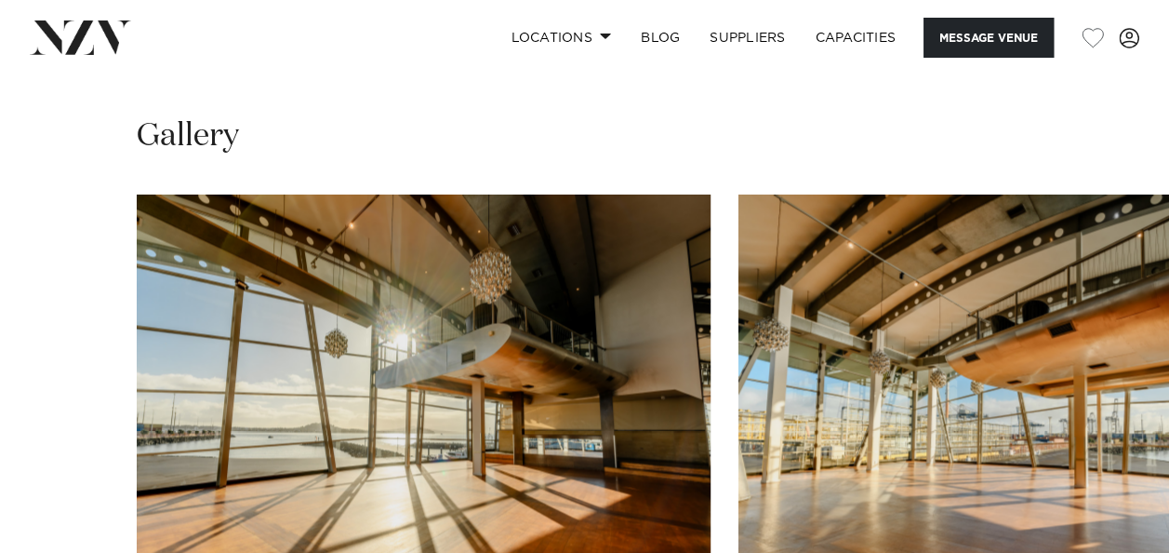
scroll to position [1395, 0]
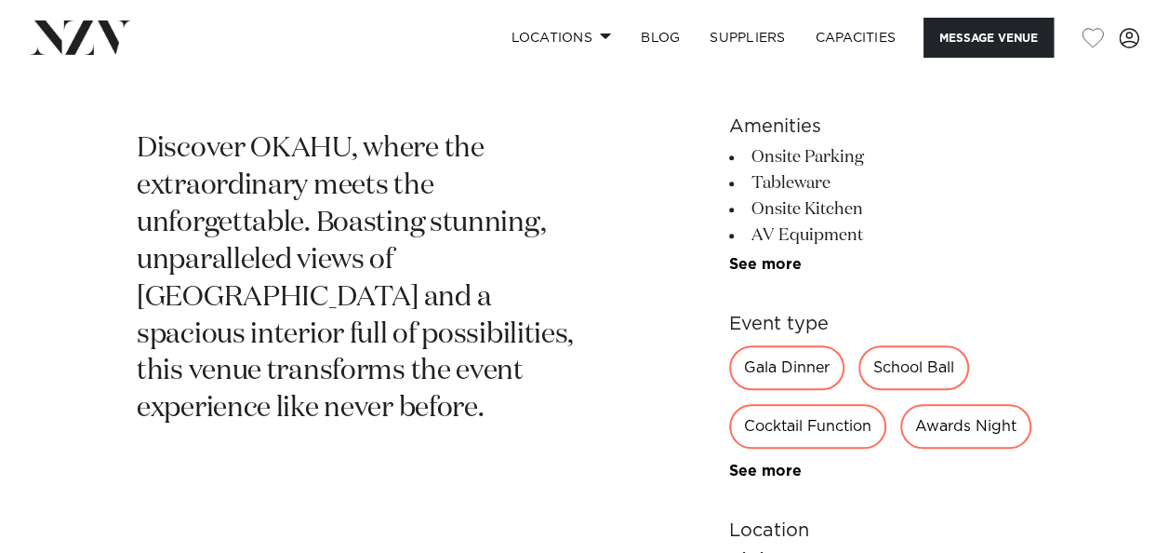
scroll to position [837, 0]
